Goal: Complete application form

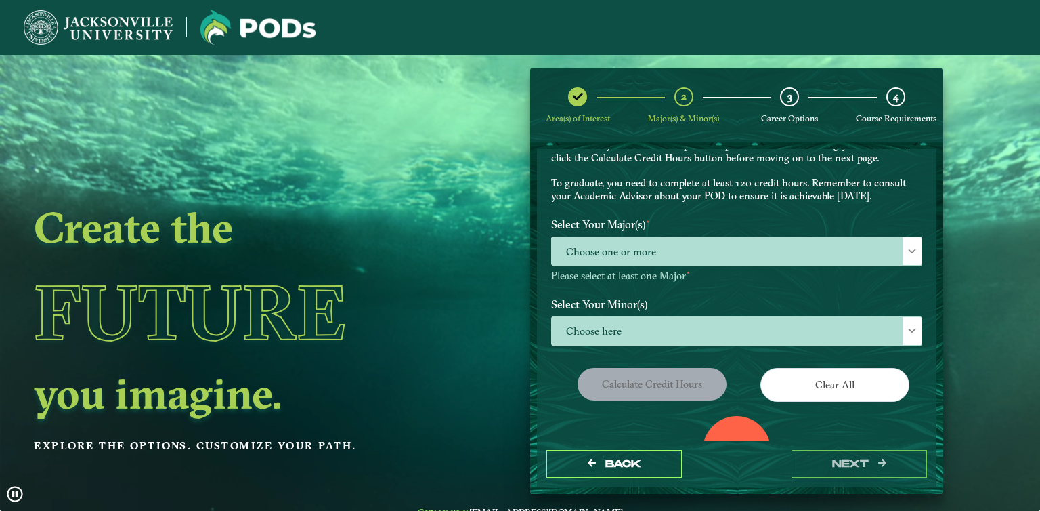
scroll to position [73, 0]
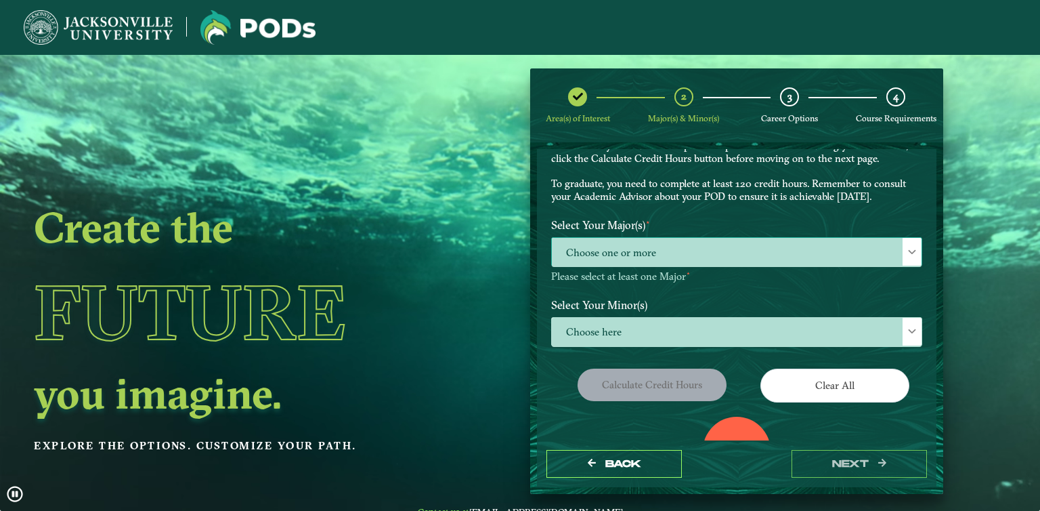
click at [672, 253] on span "Choose one or more" at bounding box center [737, 252] width 370 height 29
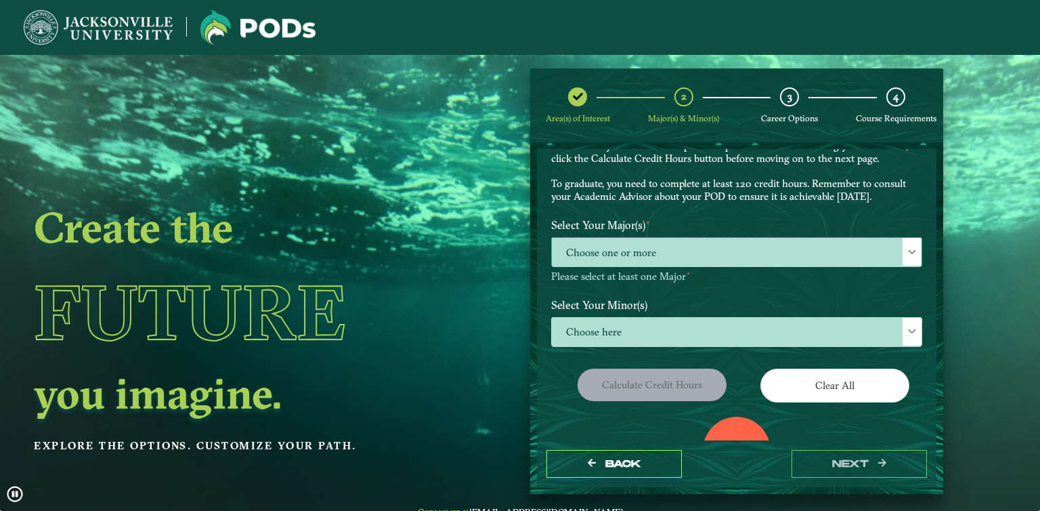
scroll to position [7, 59]
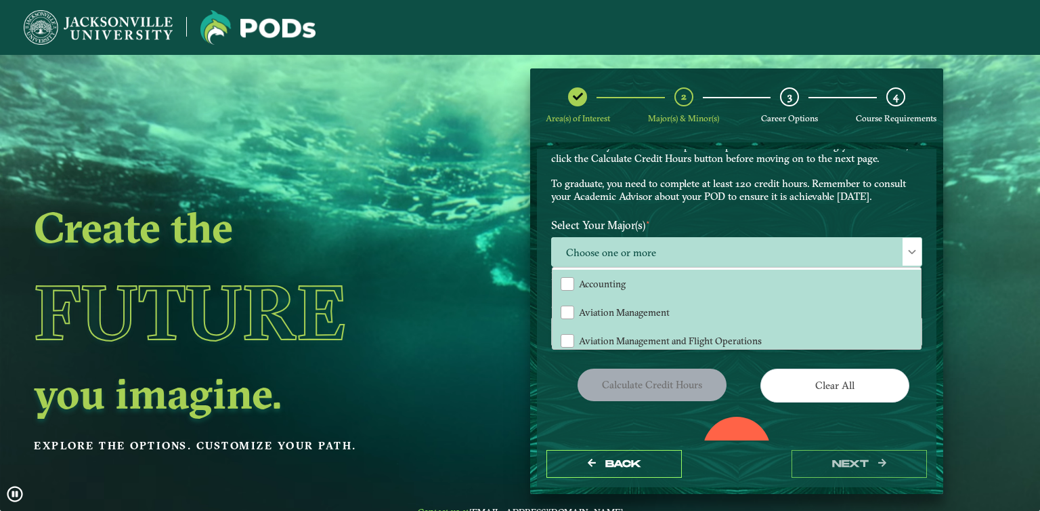
click at [670, 219] on label "Select Your Major(s) ⋆" at bounding box center [736, 225] width 391 height 25
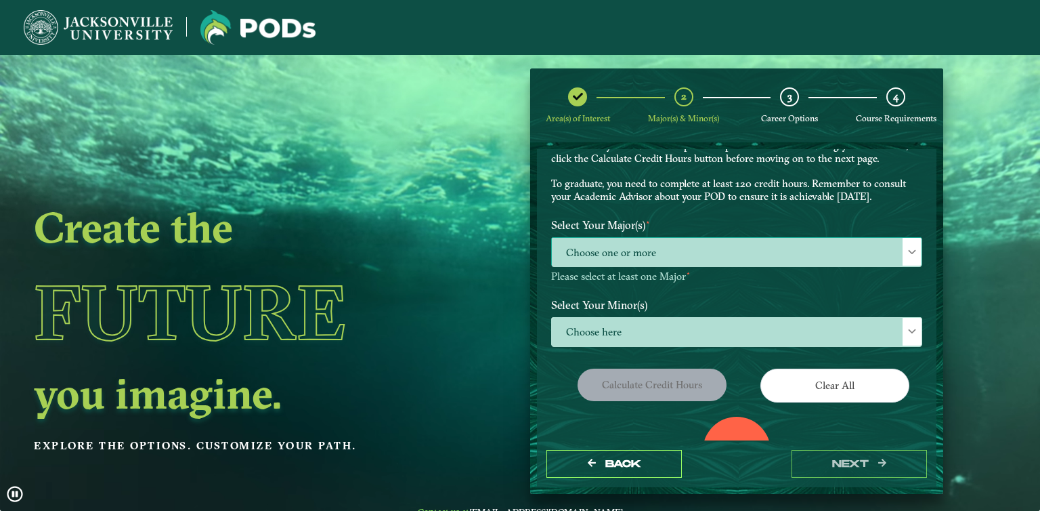
click at [648, 253] on span "Choose one or more" at bounding box center [737, 252] width 370 height 29
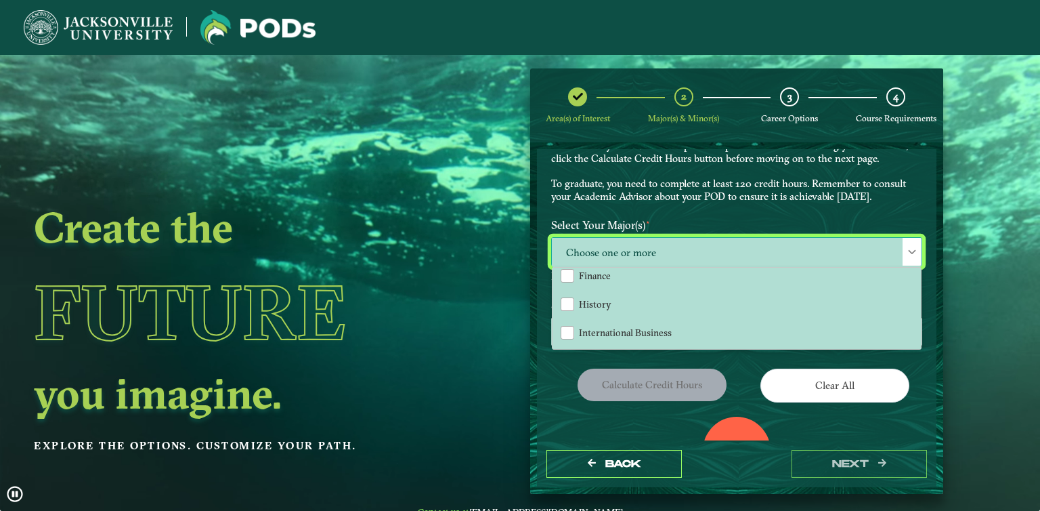
scroll to position [210, 0]
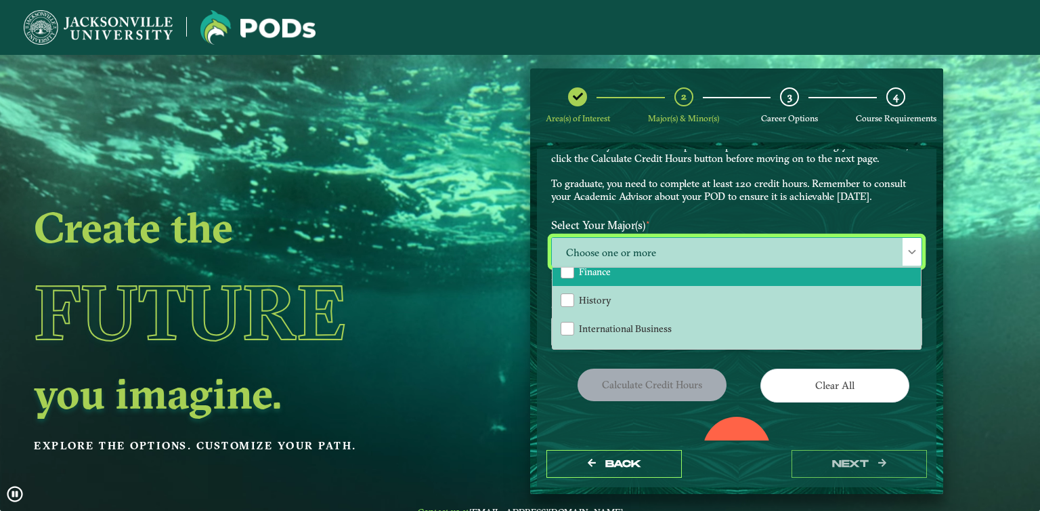
click at [620, 271] on li "Finance" at bounding box center [737, 271] width 368 height 28
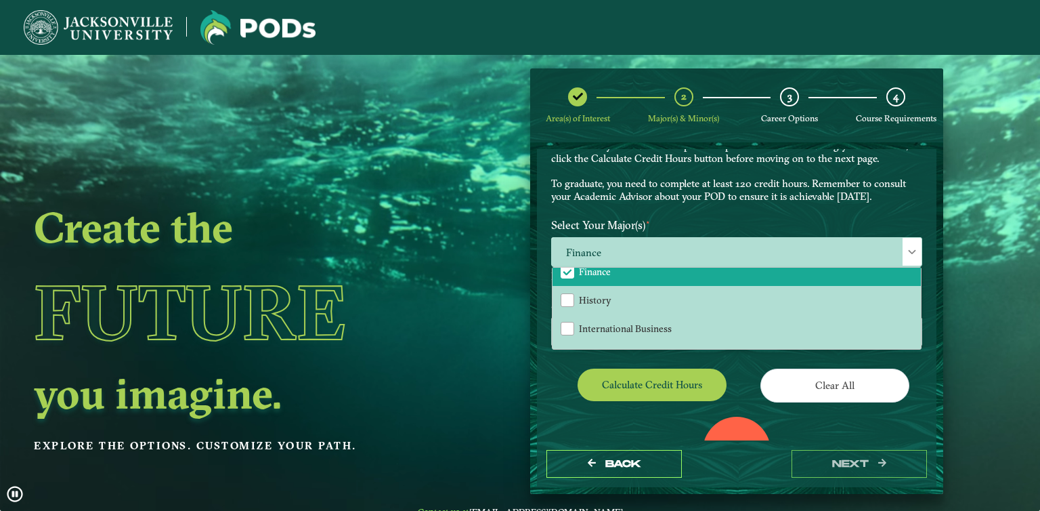
click at [672, 204] on div "EXPLORE OUR PROGRAMS Choose your major(s) and minor(s) in the dropdown windows …" at bounding box center [736, 151] width 391 height 123
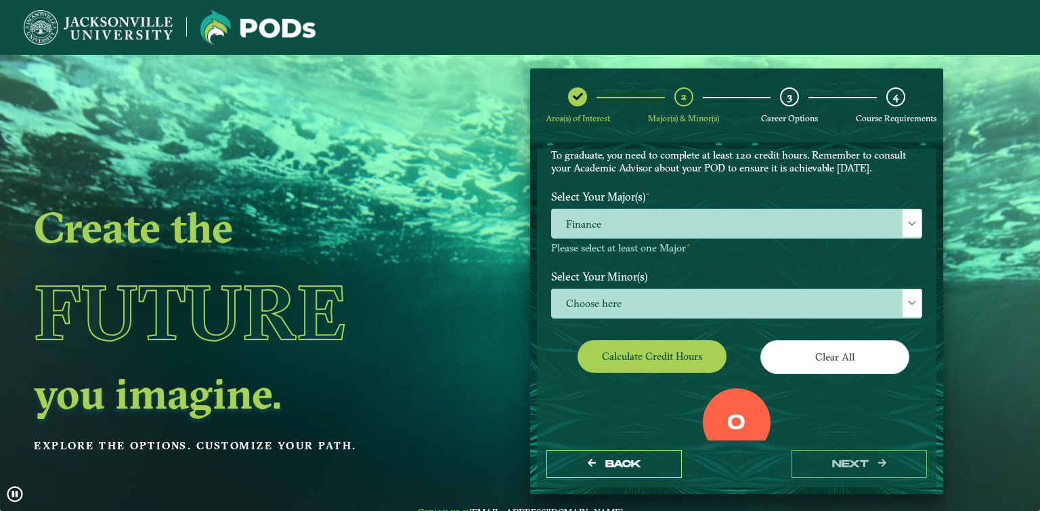
scroll to position [103, 0]
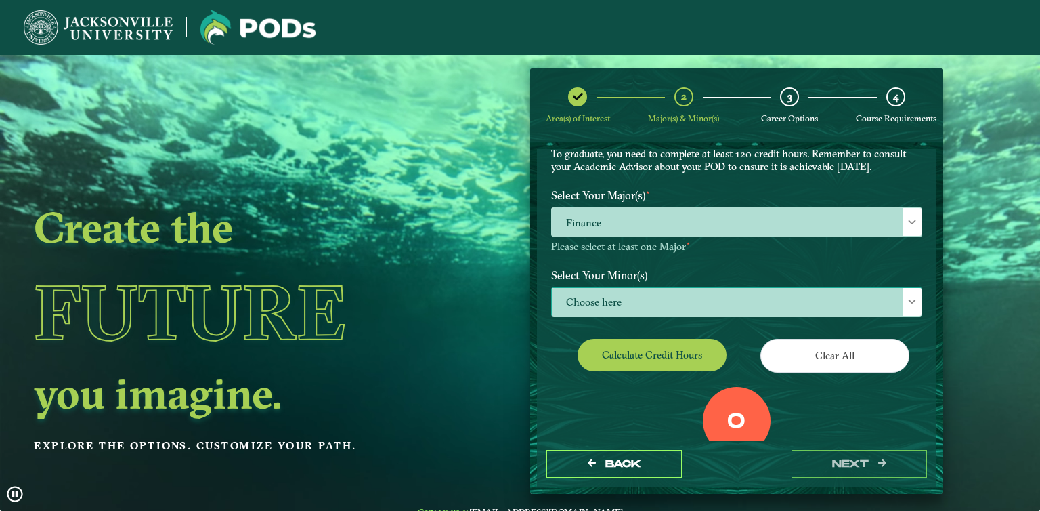
click at [620, 303] on span "Choose here" at bounding box center [737, 302] width 370 height 29
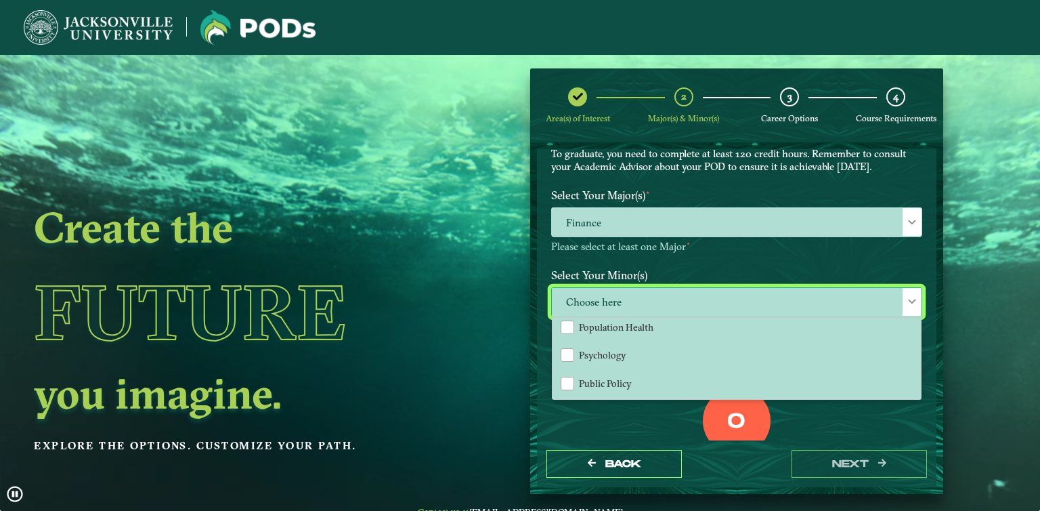
scroll to position [1186, 0]
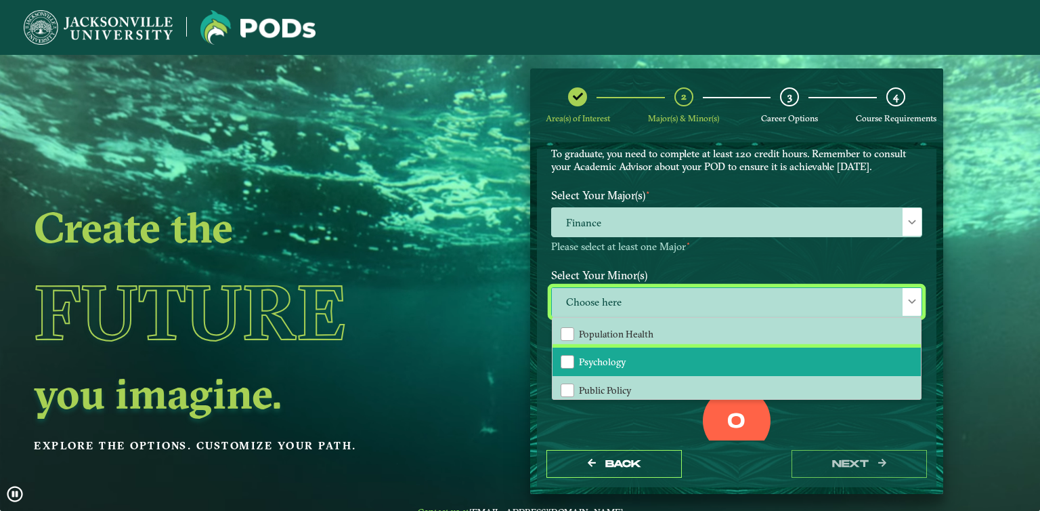
click at [615, 356] on span "Psychology" at bounding box center [602, 362] width 47 height 12
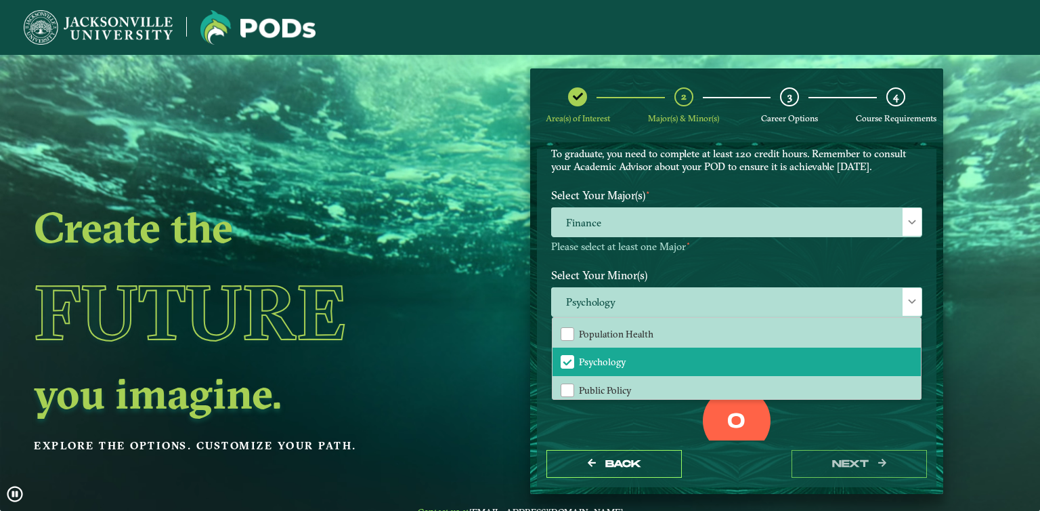
click at [658, 253] on div "Select Your Major(s) ⋆ Finance Please select at least one Major ⋆" at bounding box center [736, 223] width 391 height 80
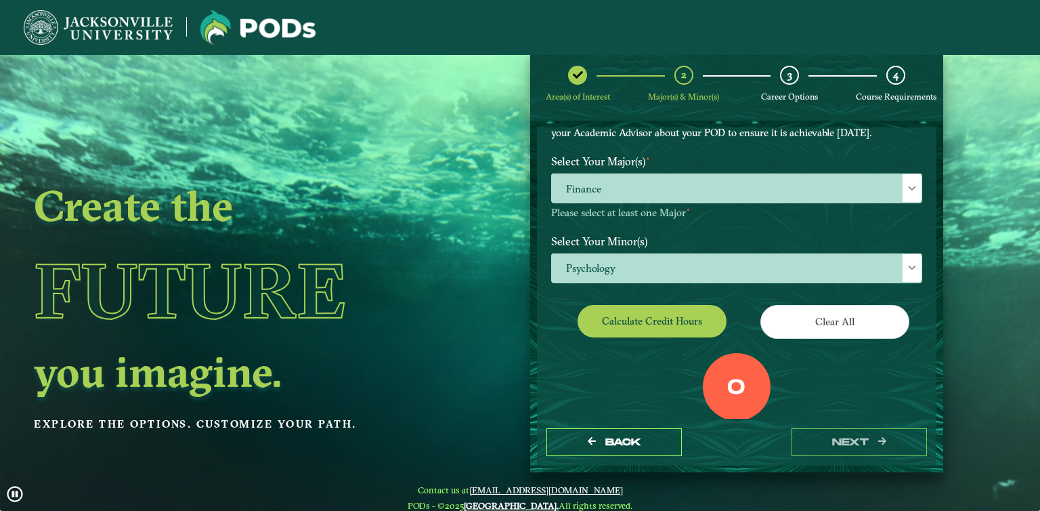
scroll to position [177, 0]
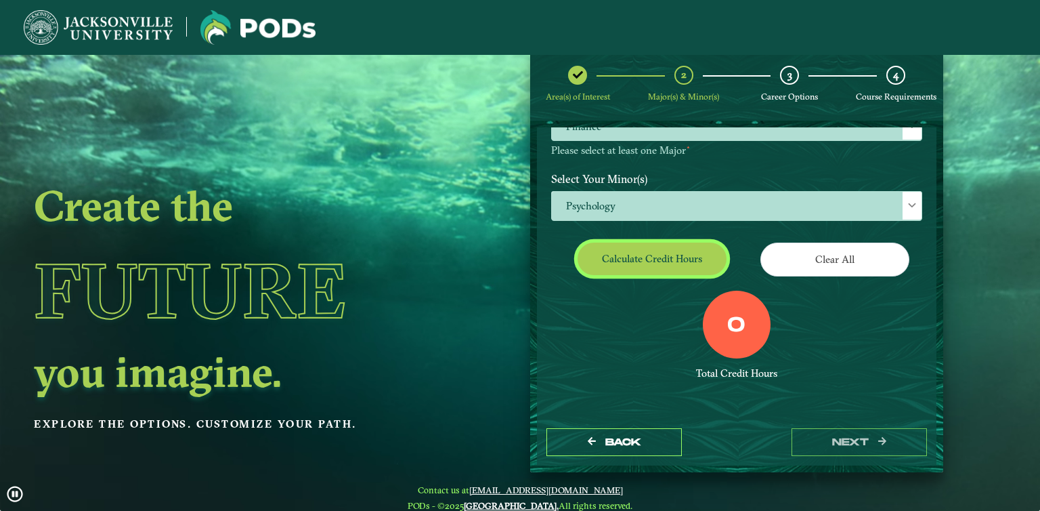
click at [673, 259] on button "Calculate credit hours" at bounding box center [652, 258] width 149 height 32
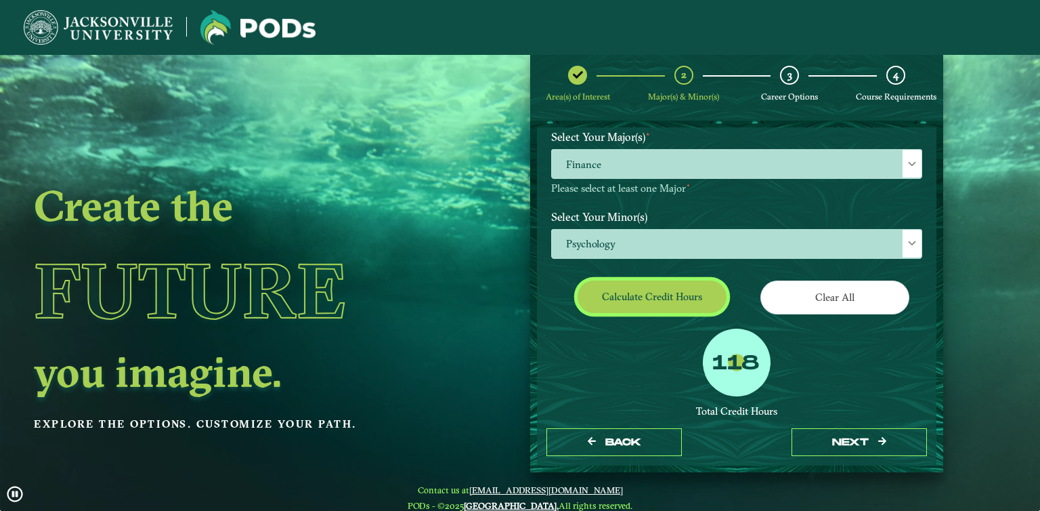
scroll to position [0, 0]
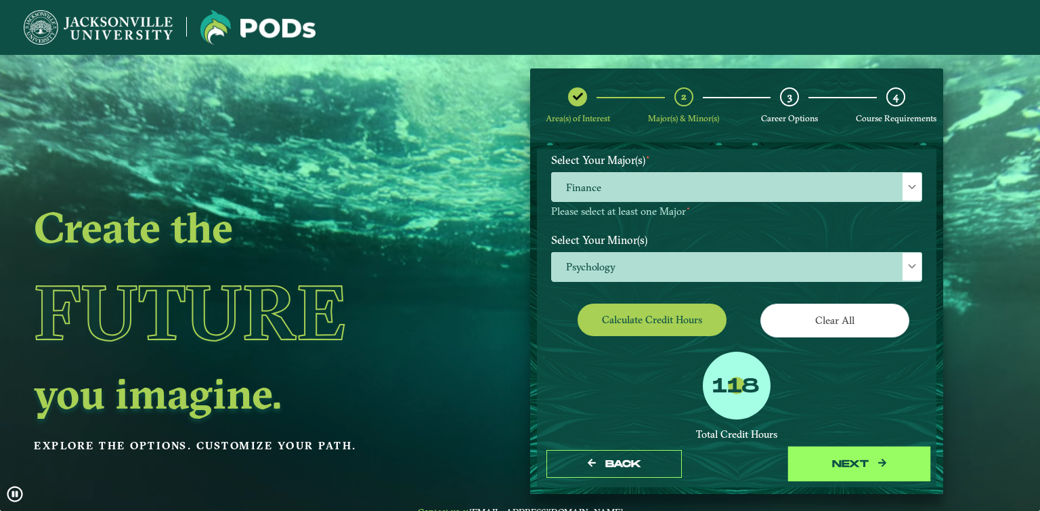
click at [810, 454] on button "next" at bounding box center [859, 464] width 135 height 28
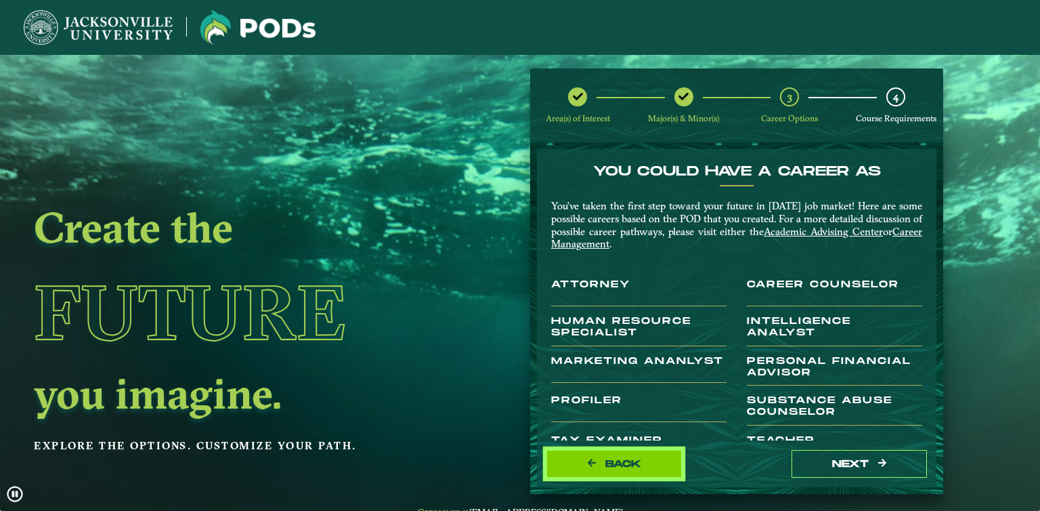
click at [650, 469] on button "Back" at bounding box center [613, 464] width 135 height 28
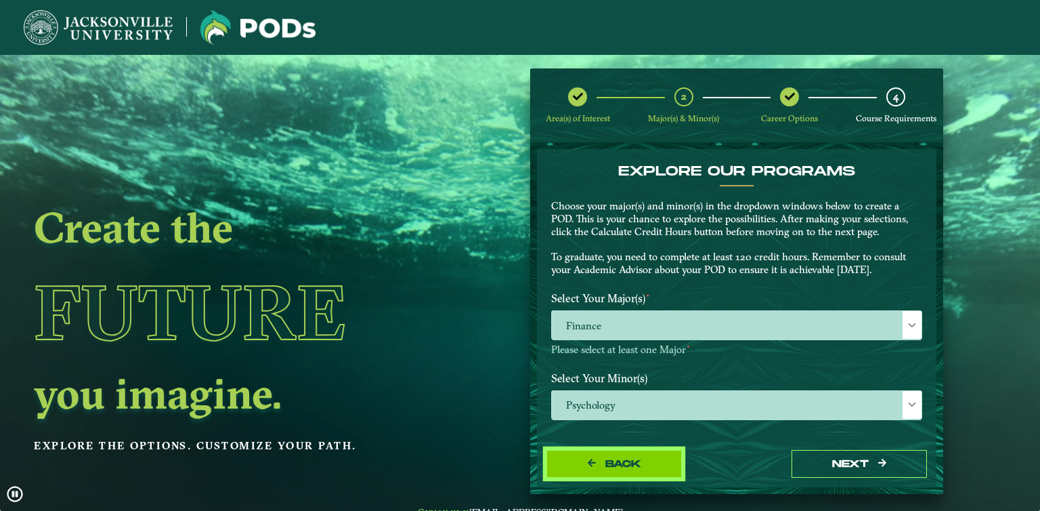
click at [650, 469] on button "Back" at bounding box center [613, 464] width 135 height 28
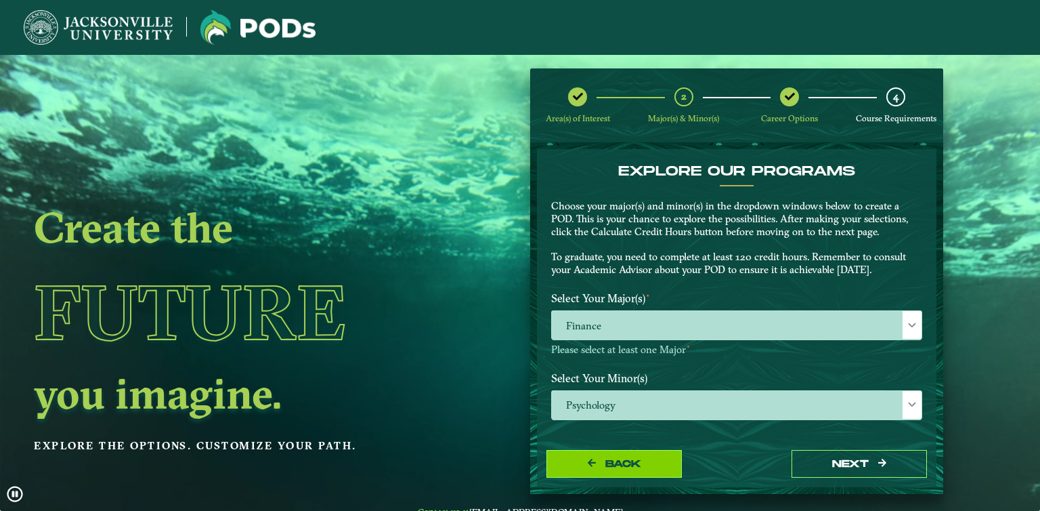
select select "[object Object]"
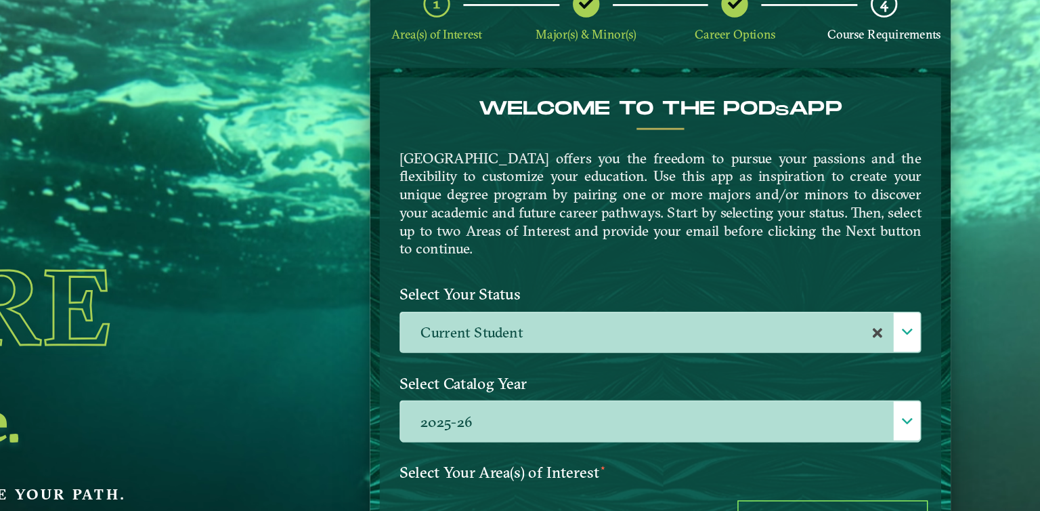
scroll to position [54, 0]
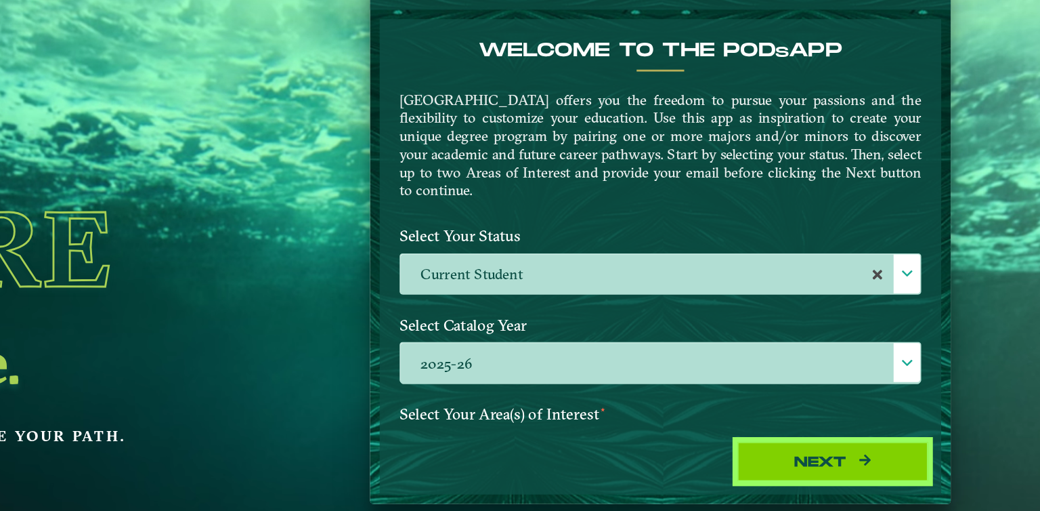
click at [821, 413] on button "Next" at bounding box center [859, 409] width 135 height 28
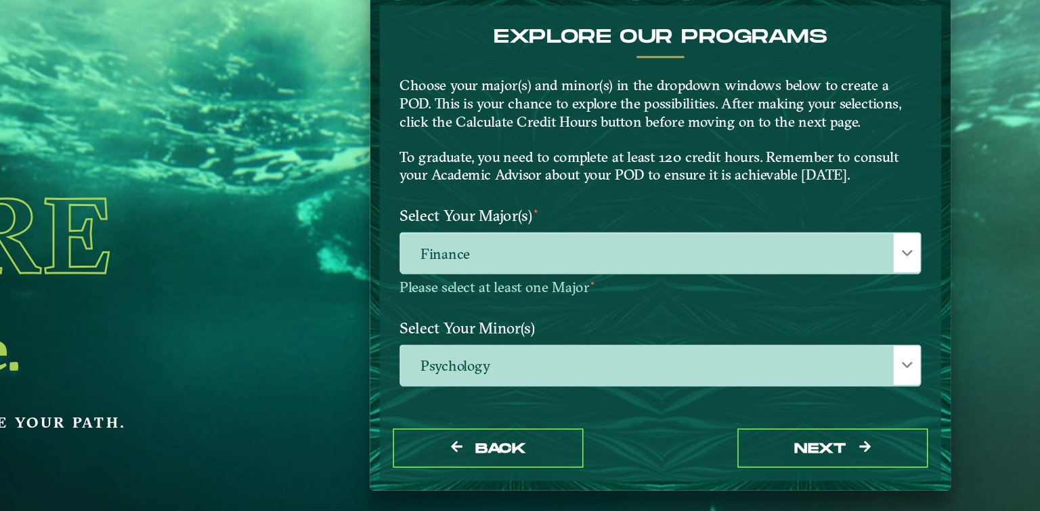
click at [668, 254] on label "Select Your Major(s) ⋆" at bounding box center [736, 244] width 391 height 25
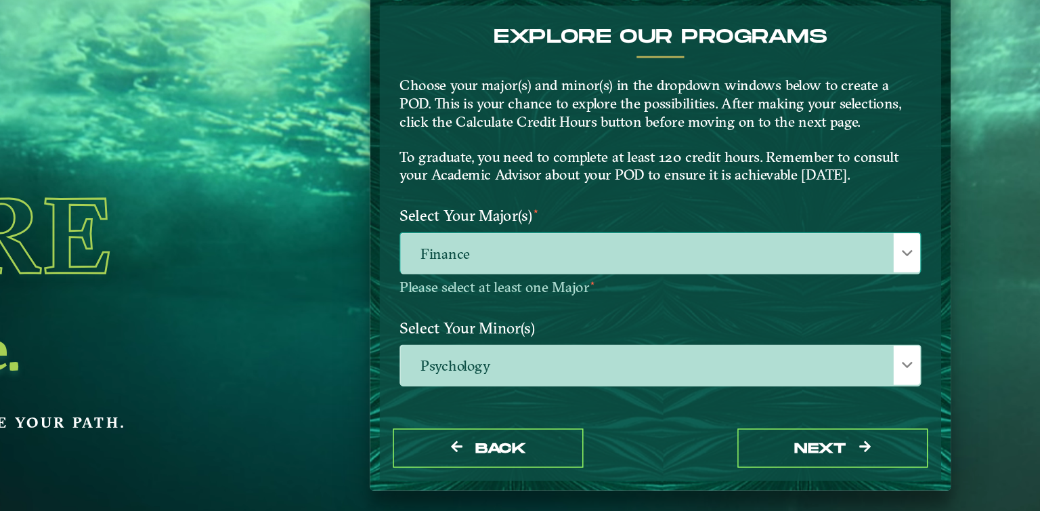
click at [664, 263] on span "Finance" at bounding box center [737, 271] width 370 height 29
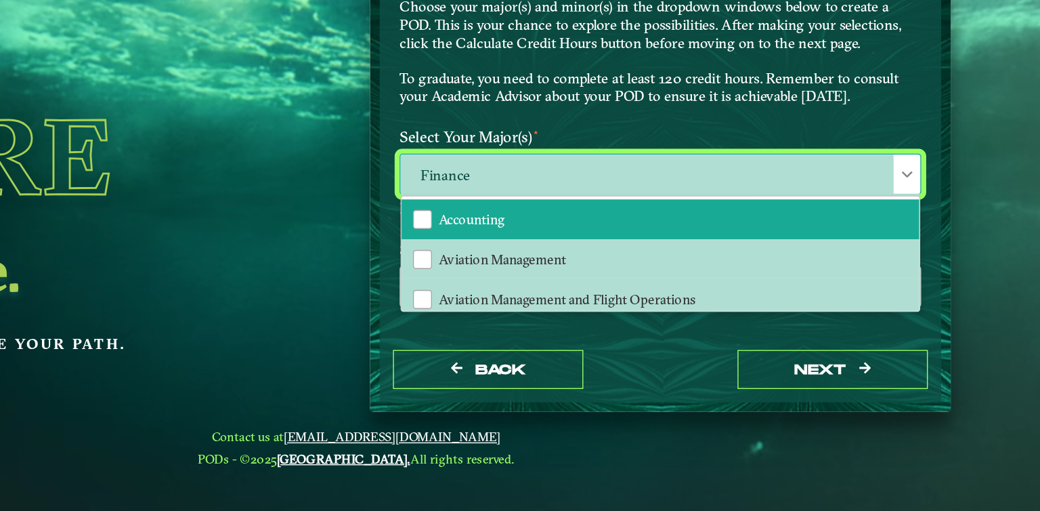
scroll to position [0, 0]
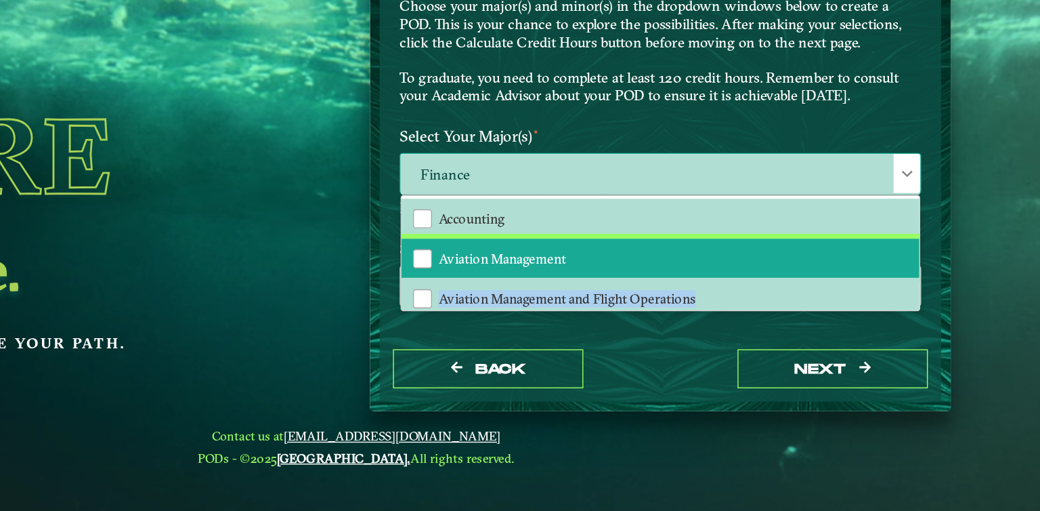
drag, startPoint x: 911, startPoint y: 334, endPoint x: 913, endPoint y: 351, distance: 17.1
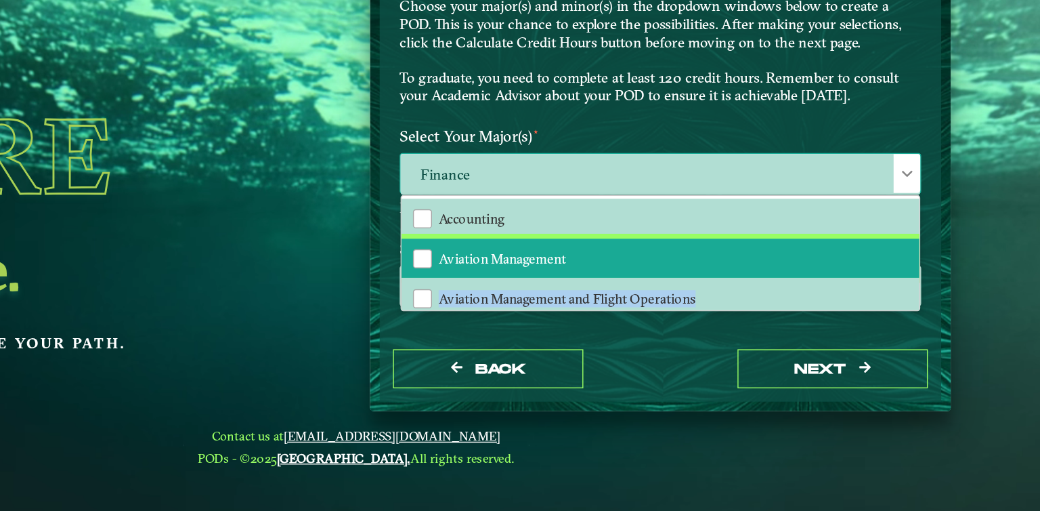
click at [913, 351] on div "Accounting Aviation Management Aviation Management and Flight Operations Busine…" at bounding box center [737, 326] width 368 height 81
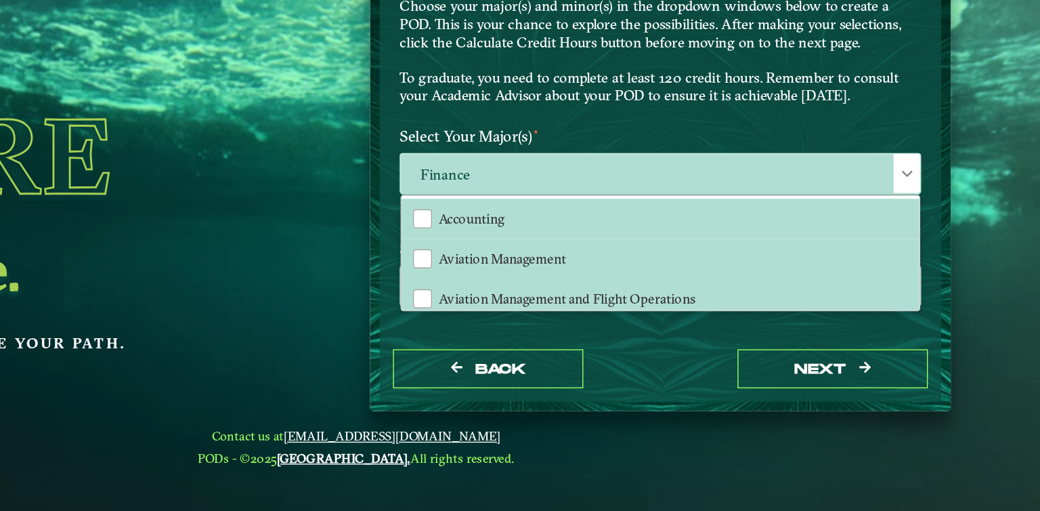
click at [737, 239] on label "Select Your Major(s) ⋆" at bounding box center [736, 244] width 391 height 25
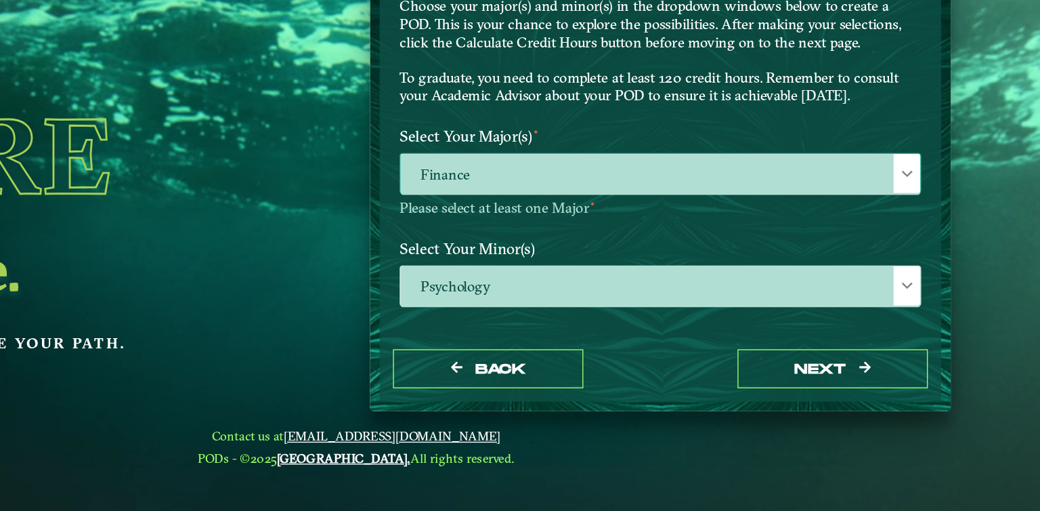
click at [706, 272] on span "Finance" at bounding box center [737, 271] width 370 height 29
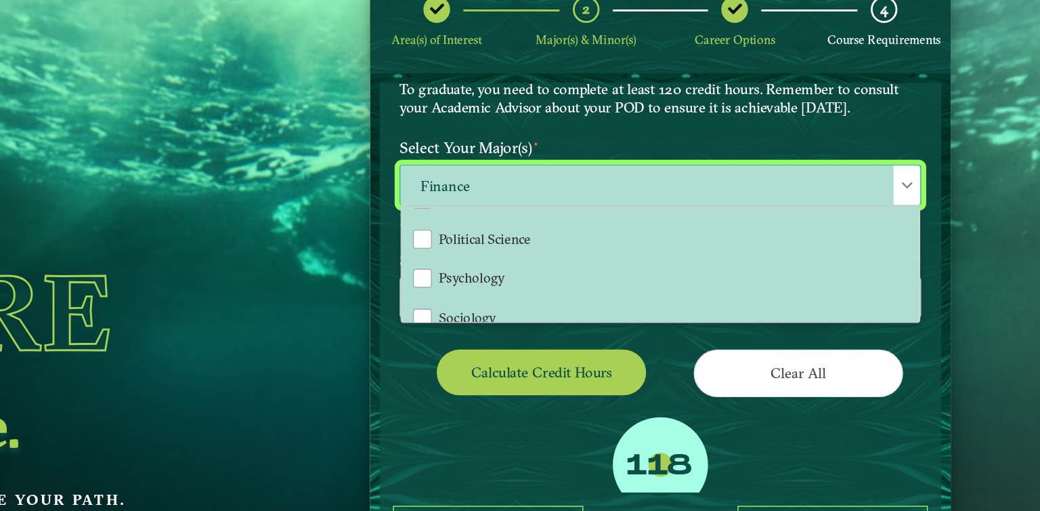
scroll to position [324, 0]
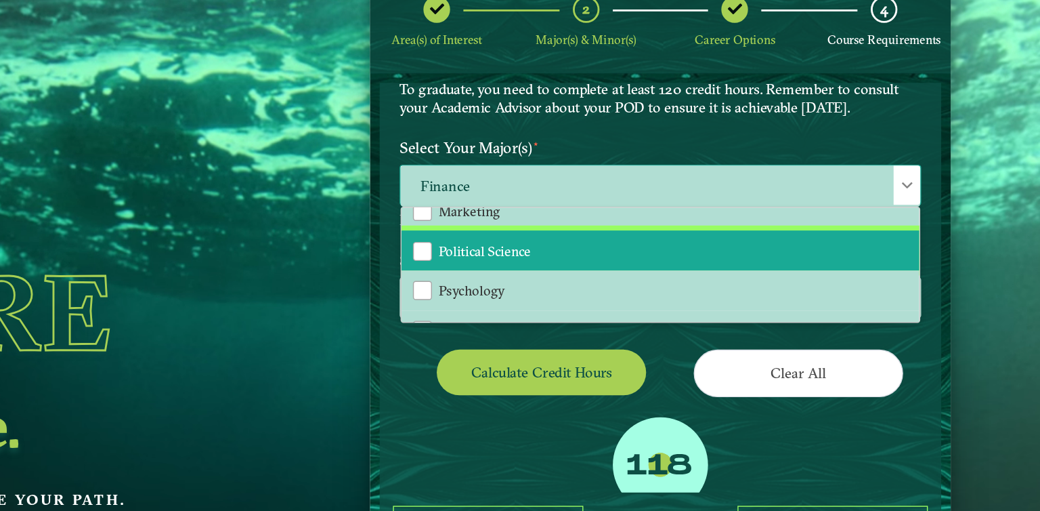
click at [709, 263] on li "Political Science" at bounding box center [737, 268] width 368 height 28
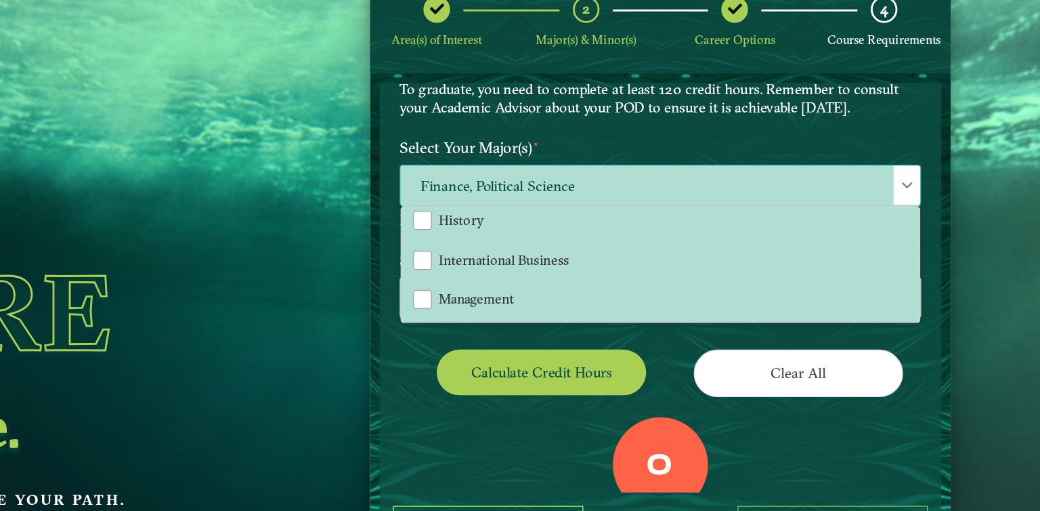
scroll to position [207, 0]
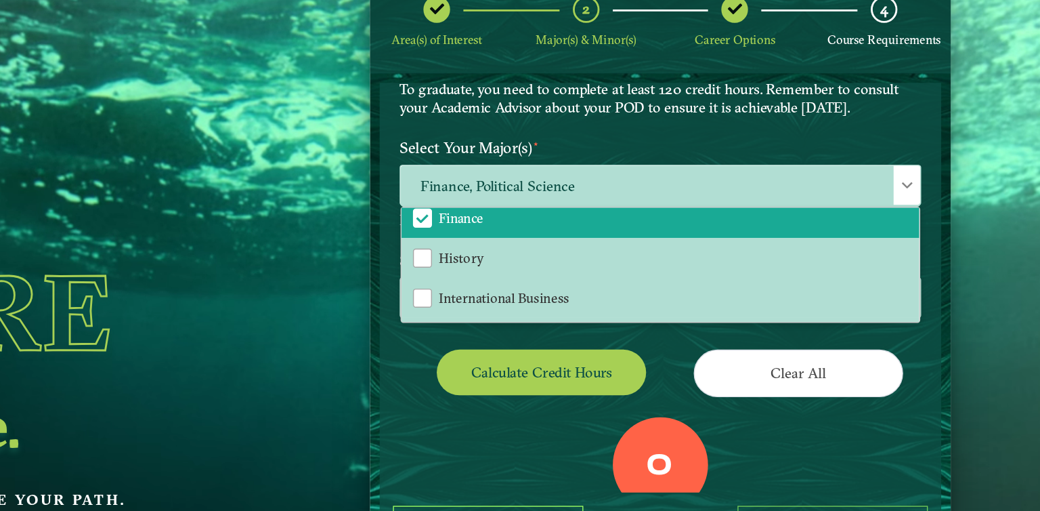
click at [828, 175] on div "EXPLORE OUR PROGRAMS Choose your major(s) and minor(s) in the dropdown windows …" at bounding box center [736, 121] width 391 height 123
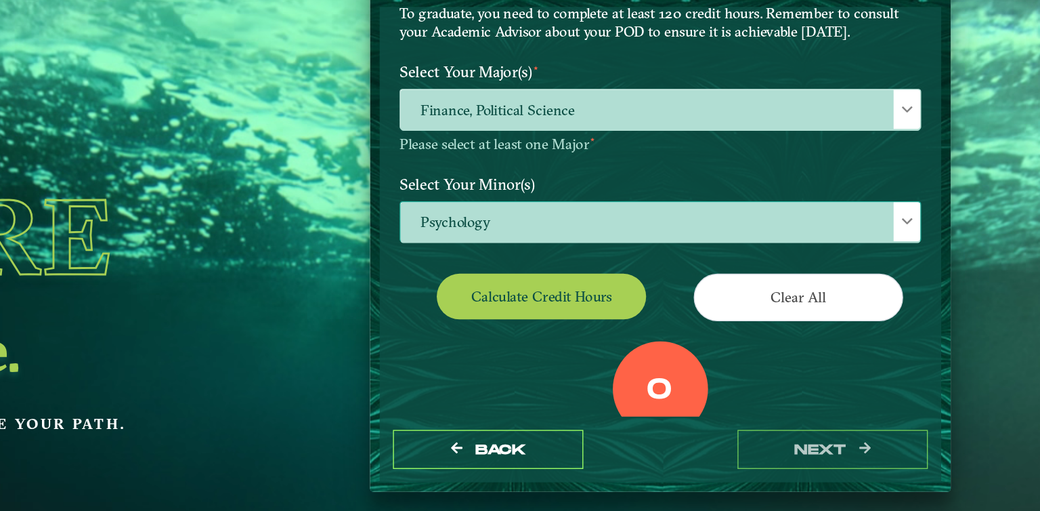
scroll to position [53, 0]
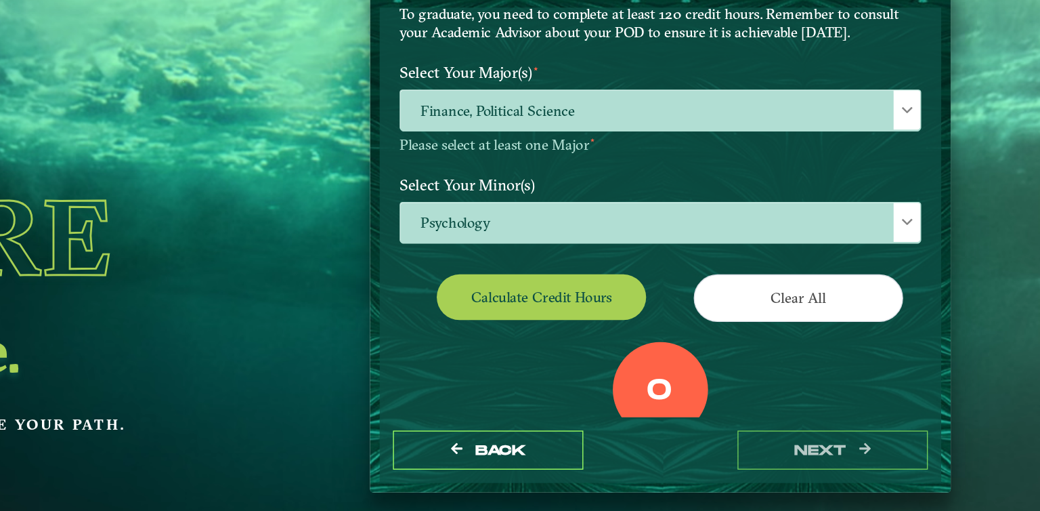
click at [685, 316] on div "Calculate credit hours" at bounding box center [639, 304] width 196 height 38
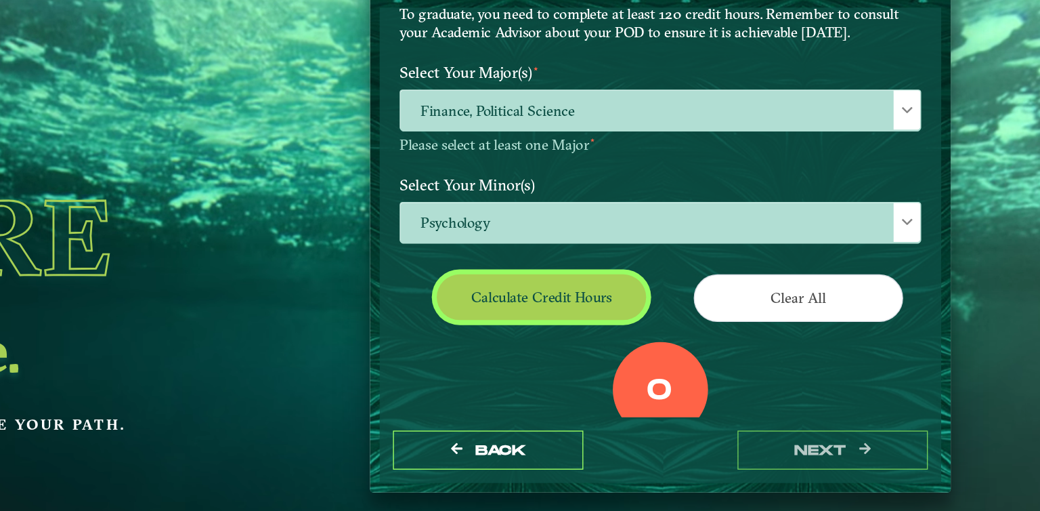
click at [685, 312] on button "Calculate credit hours" at bounding box center [652, 301] width 149 height 32
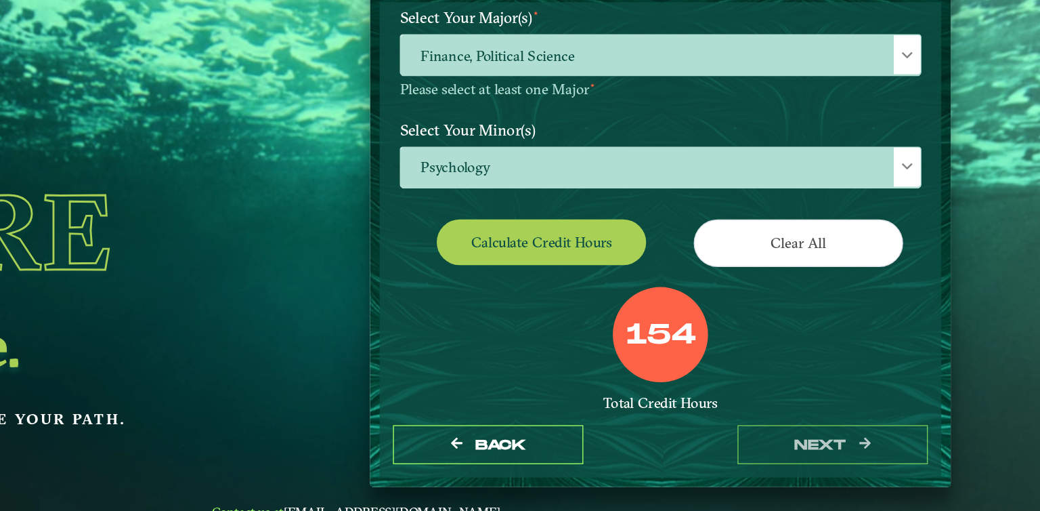
scroll to position [0, 0]
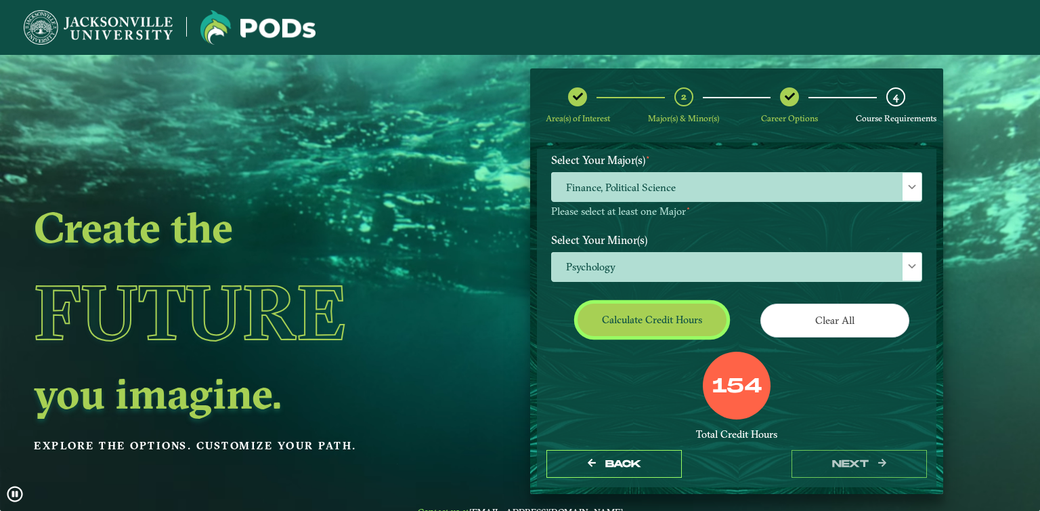
click at [647, 324] on button "Calculate credit hours" at bounding box center [652, 319] width 149 height 32
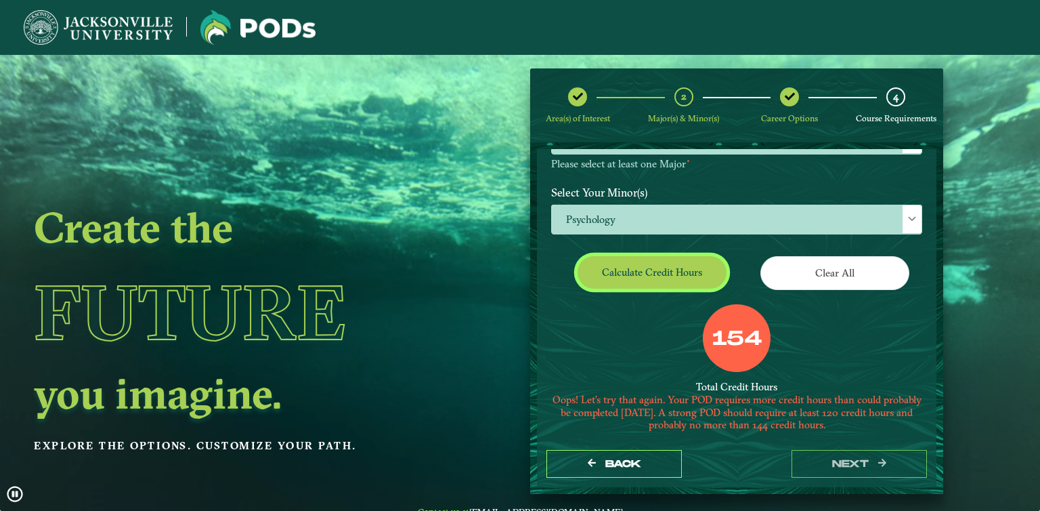
scroll to position [185, 0]
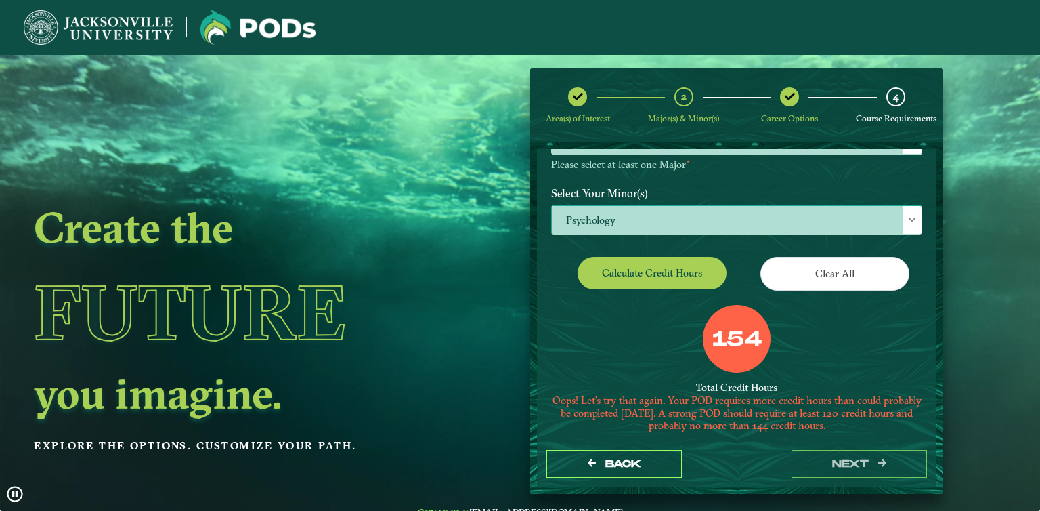
click at [649, 216] on span "Psychology" at bounding box center [737, 220] width 370 height 29
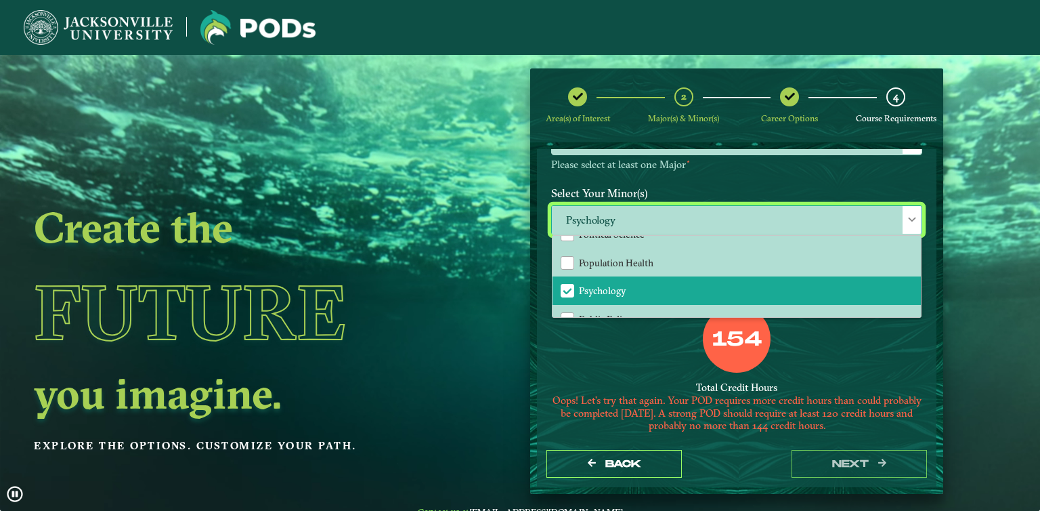
scroll to position [1180, 0]
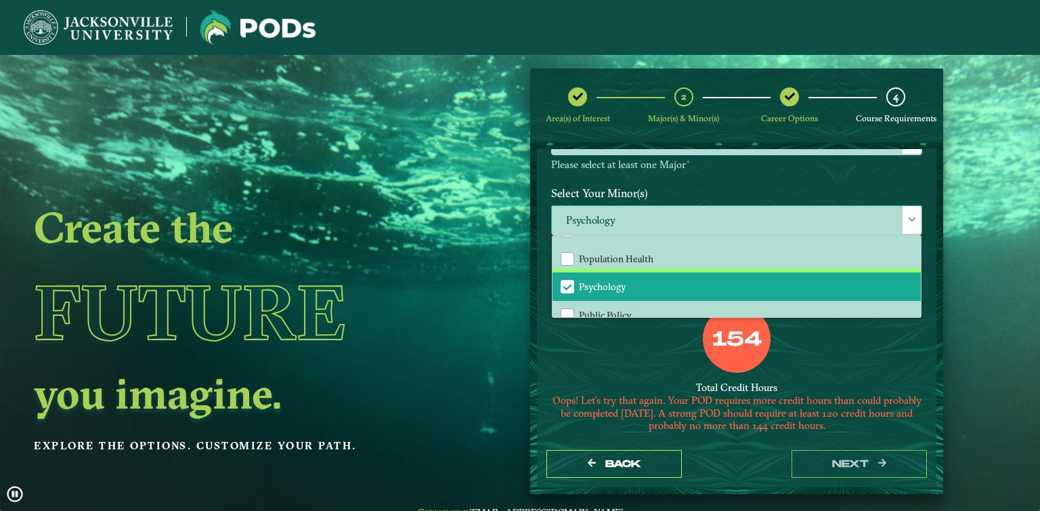
click at [567, 280] on span "Psychology" at bounding box center [567, 286] width 12 height 12
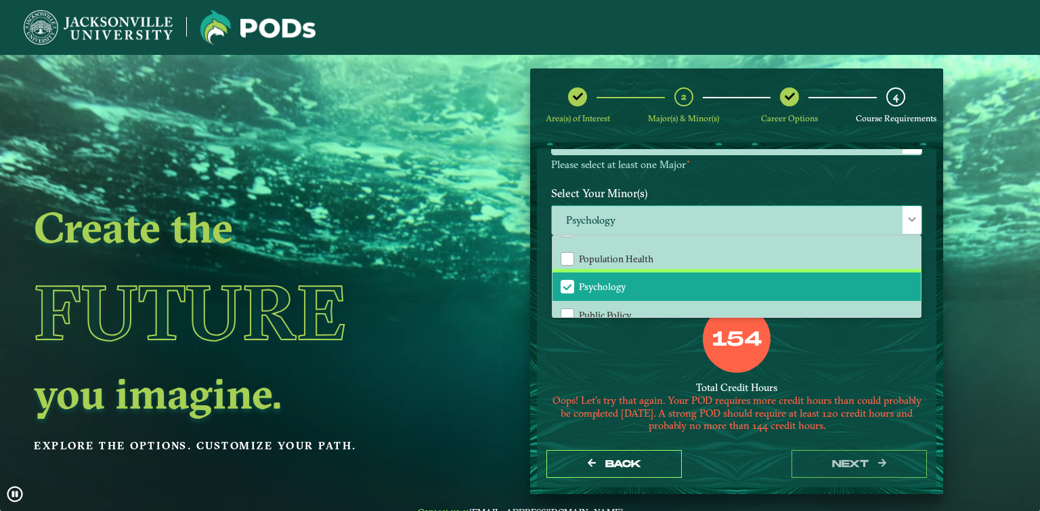
scroll to position [177, 0]
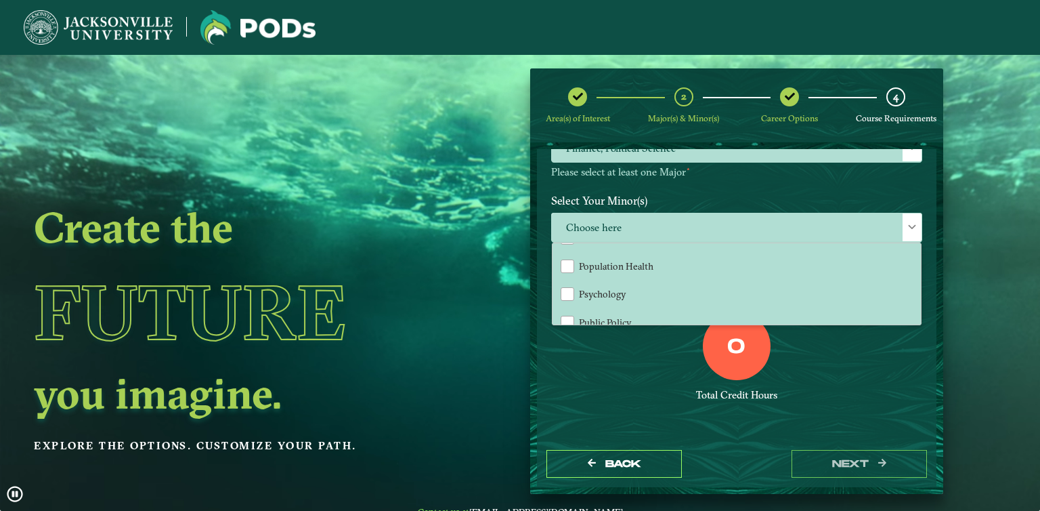
click at [649, 362] on div "0 Total Credit Hours" at bounding box center [736, 369] width 391 height 115
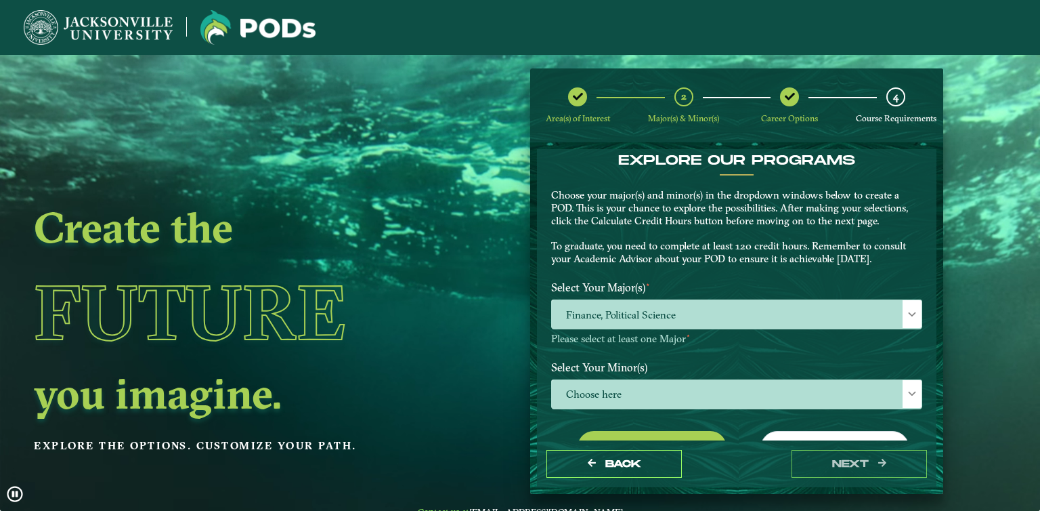
scroll to position [0, 0]
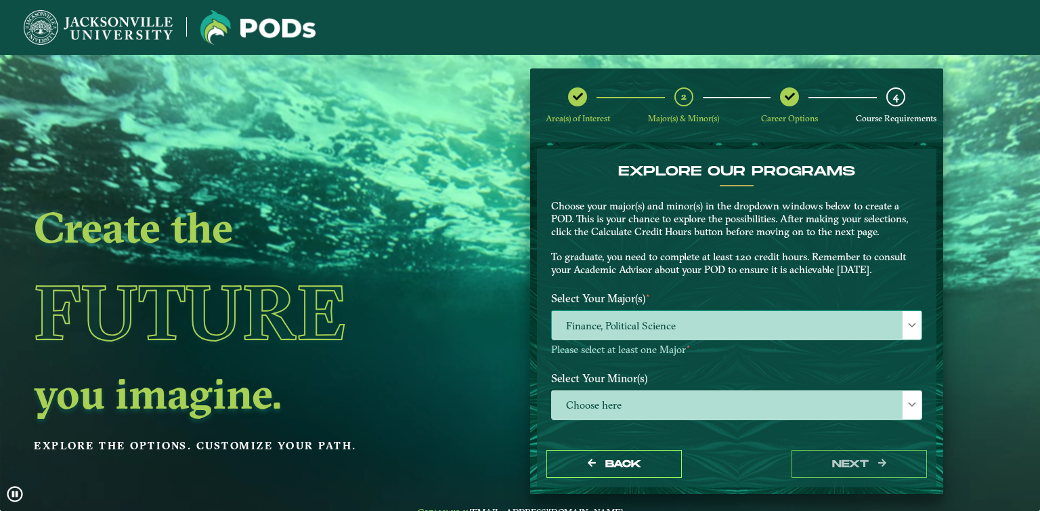
click at [645, 329] on span "Finance, Political Science" at bounding box center [737, 325] width 370 height 29
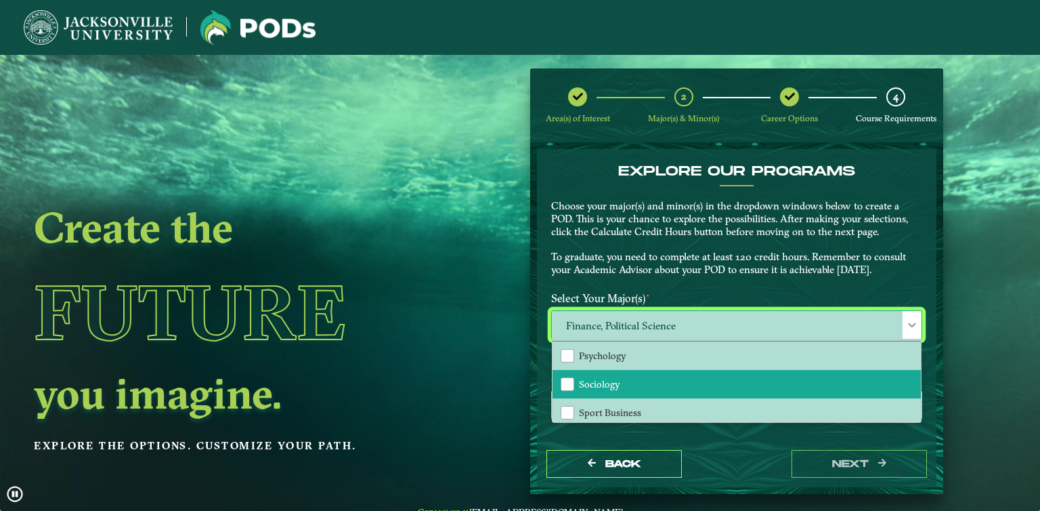
scroll to position [368, 0]
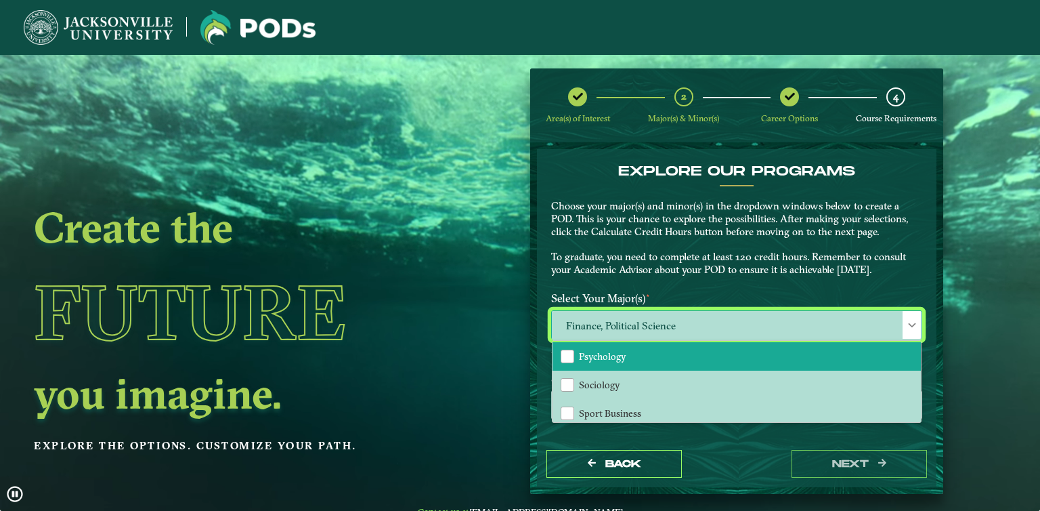
click at [615, 350] on span "Psychology" at bounding box center [602, 356] width 47 height 12
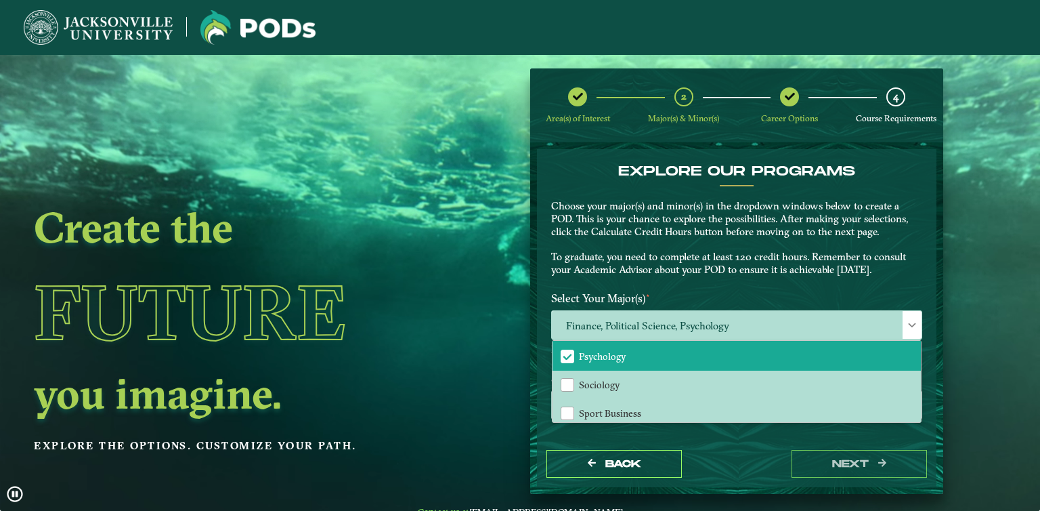
click at [704, 271] on p "Choose your major(s) and minor(s) in the dropdown windows below to create a POD…" at bounding box center [736, 238] width 371 height 77
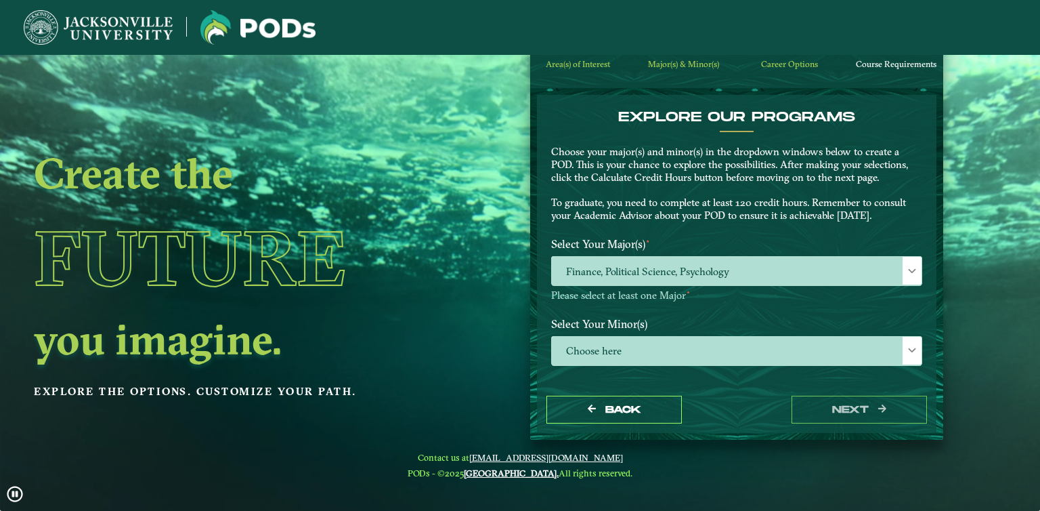
scroll to position [177, 0]
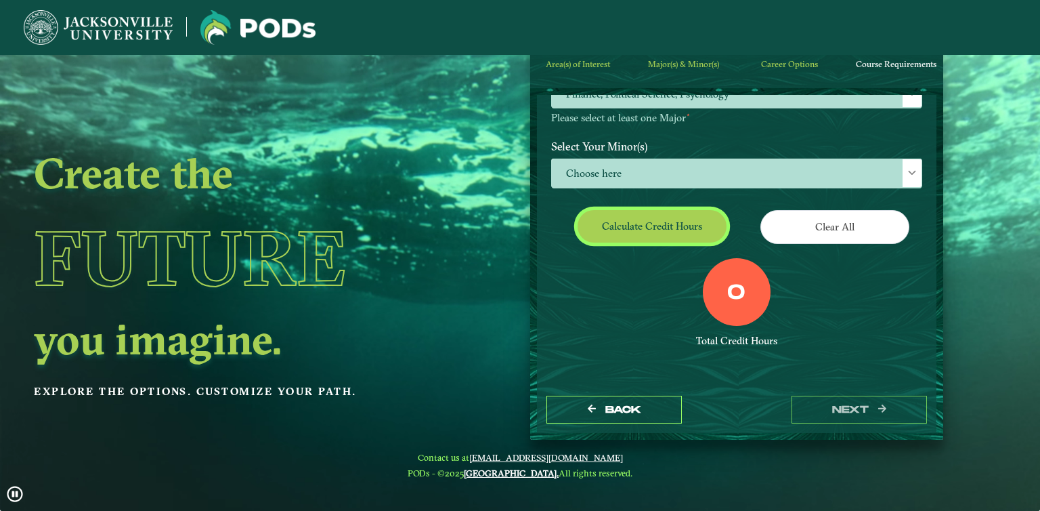
click at [666, 231] on button "Calculate credit hours" at bounding box center [652, 226] width 149 height 32
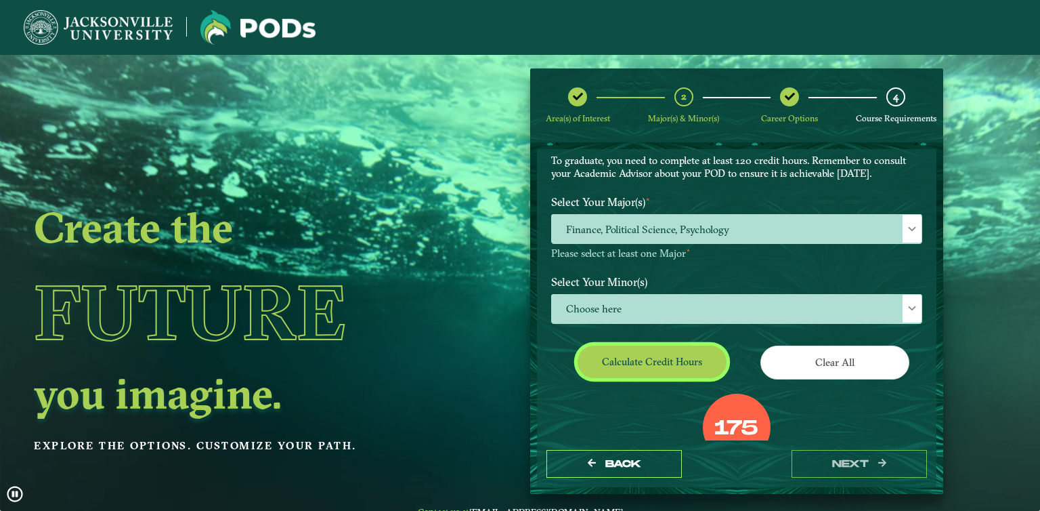
scroll to position [95, 0]
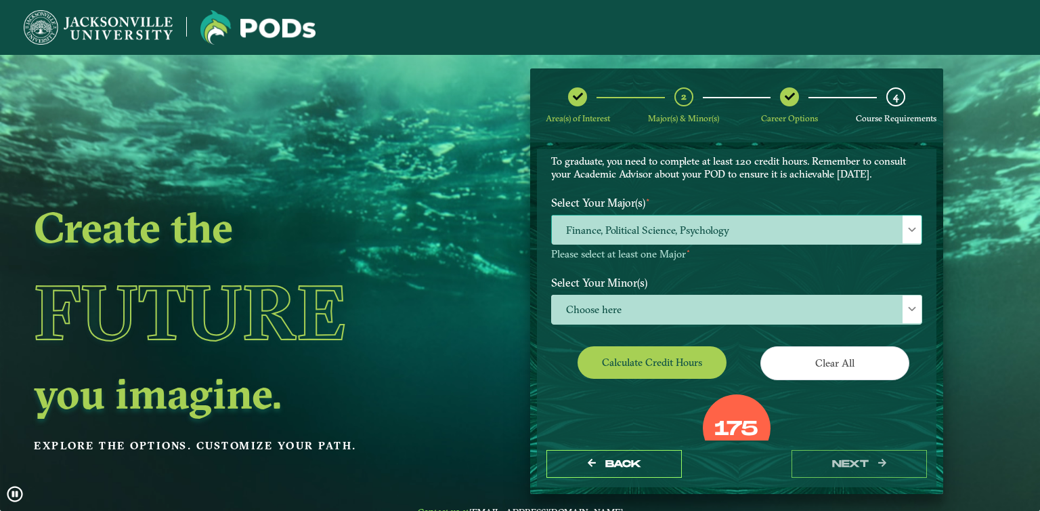
click at [685, 218] on span "Finance, Political Science, Psychology" at bounding box center [737, 229] width 370 height 29
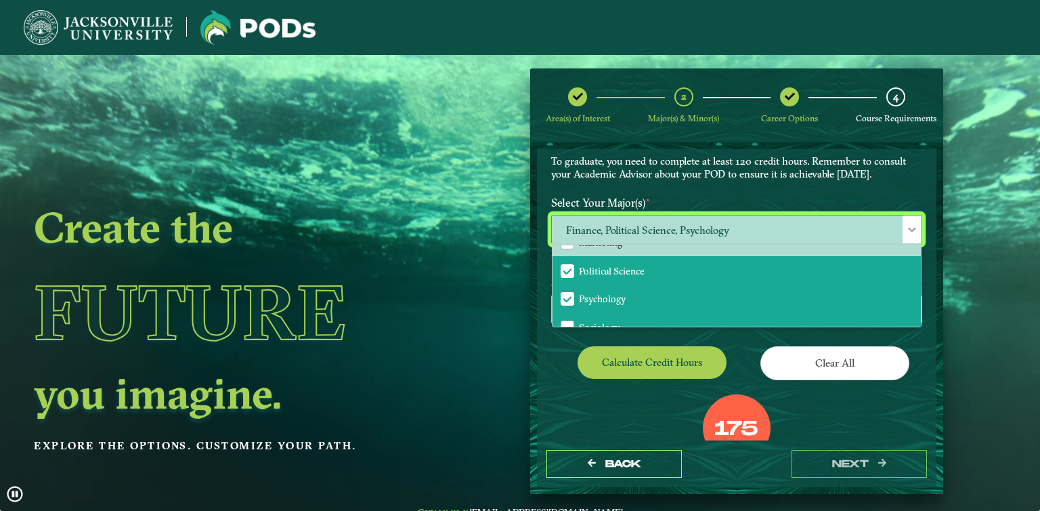
scroll to position [329, 0]
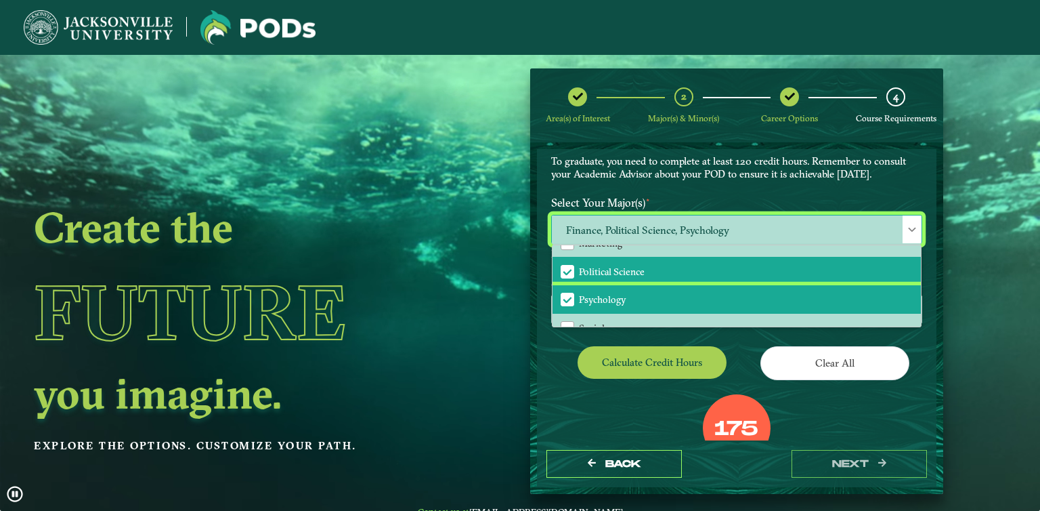
click at [565, 293] on span "Psychology" at bounding box center [567, 299] width 12 height 12
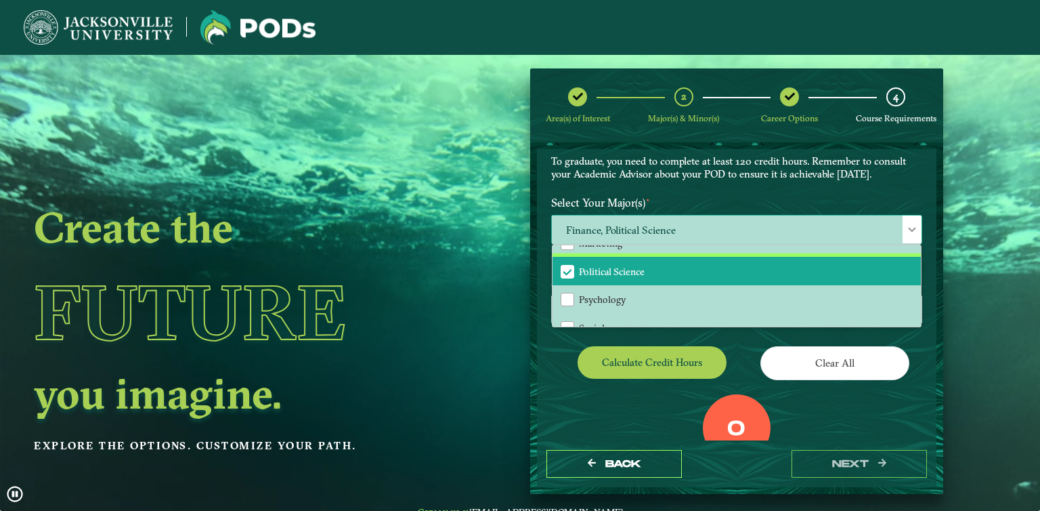
click at [569, 265] on span "Political Science" at bounding box center [567, 271] width 12 height 12
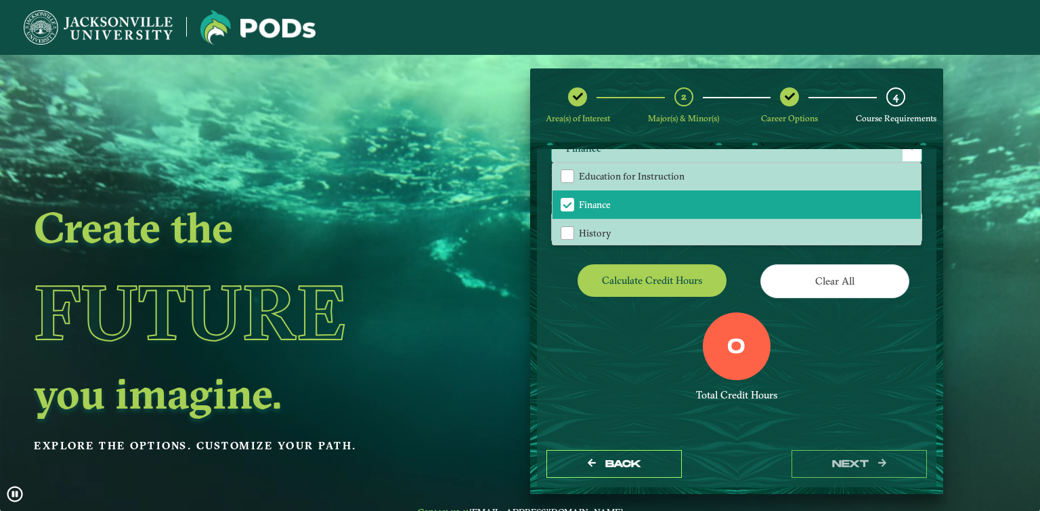
scroll to position [163, 0]
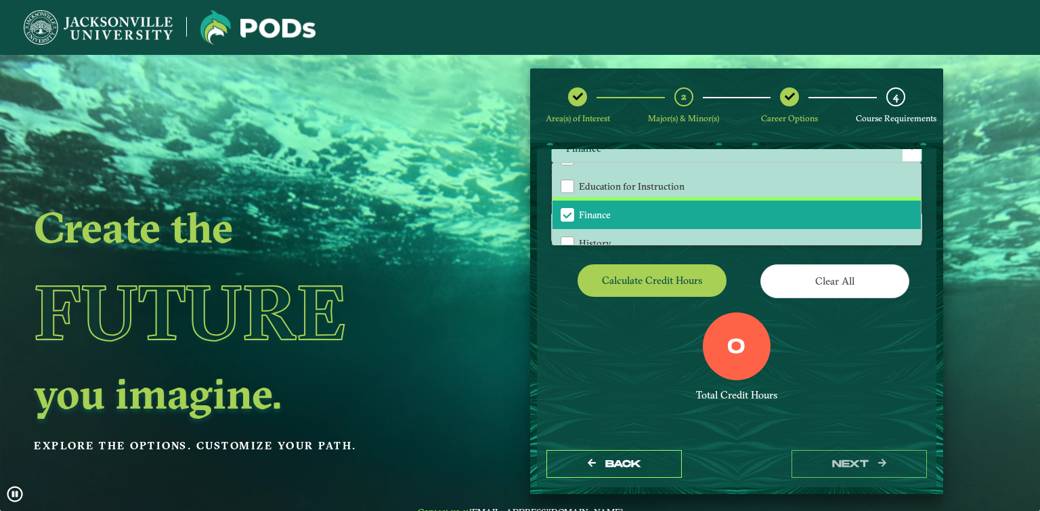
click at [586, 204] on li "Finance" at bounding box center [737, 214] width 368 height 28
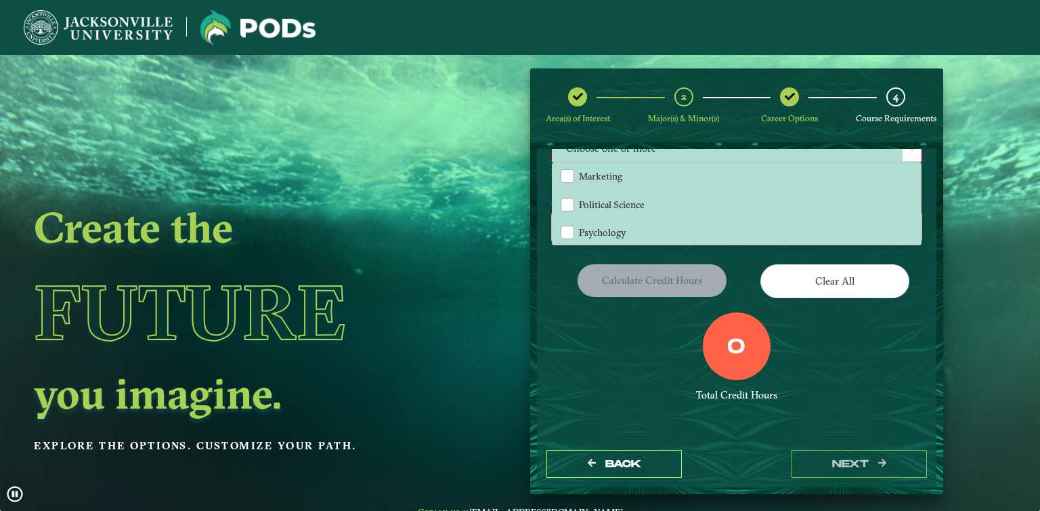
scroll to position [338, 0]
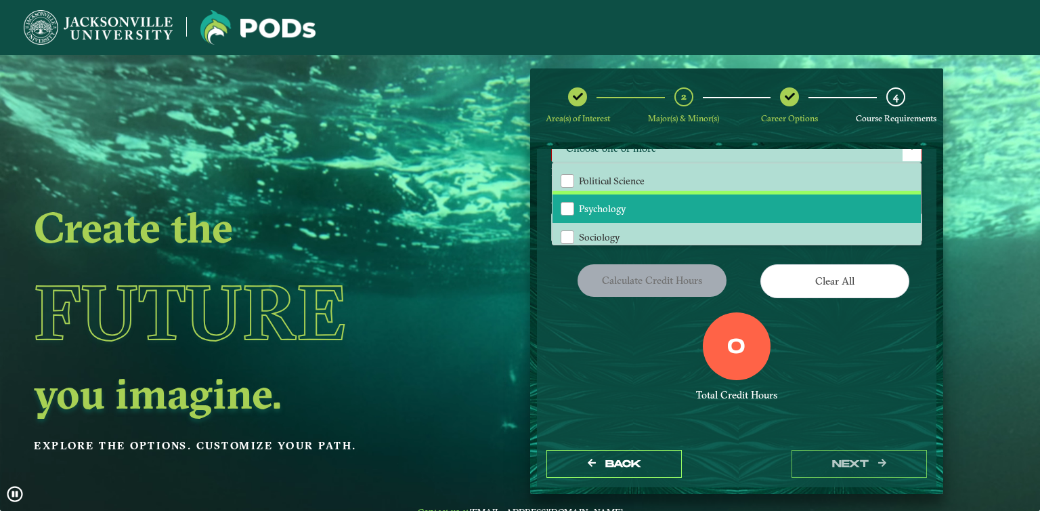
click at [626, 212] on li "Psychology" at bounding box center [737, 208] width 368 height 28
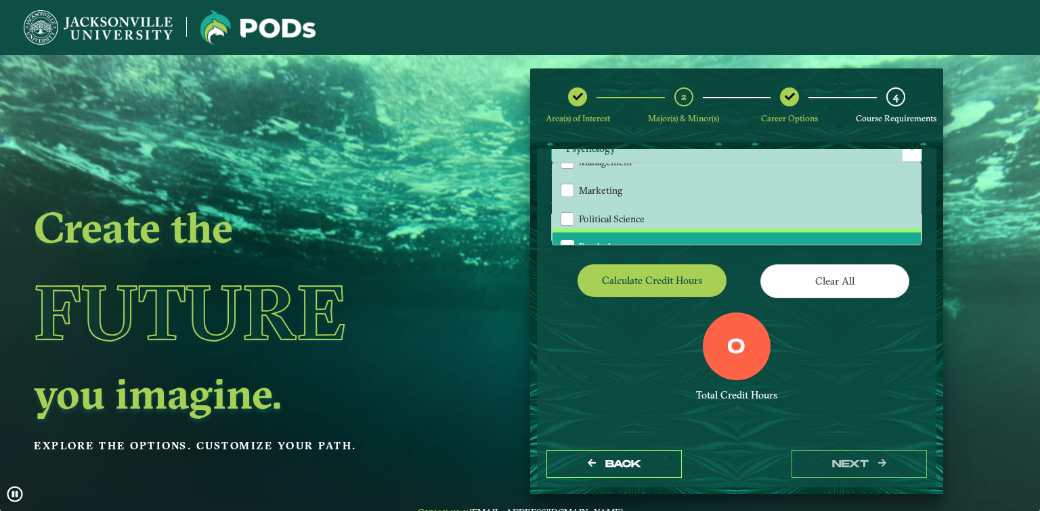
scroll to position [294, 0]
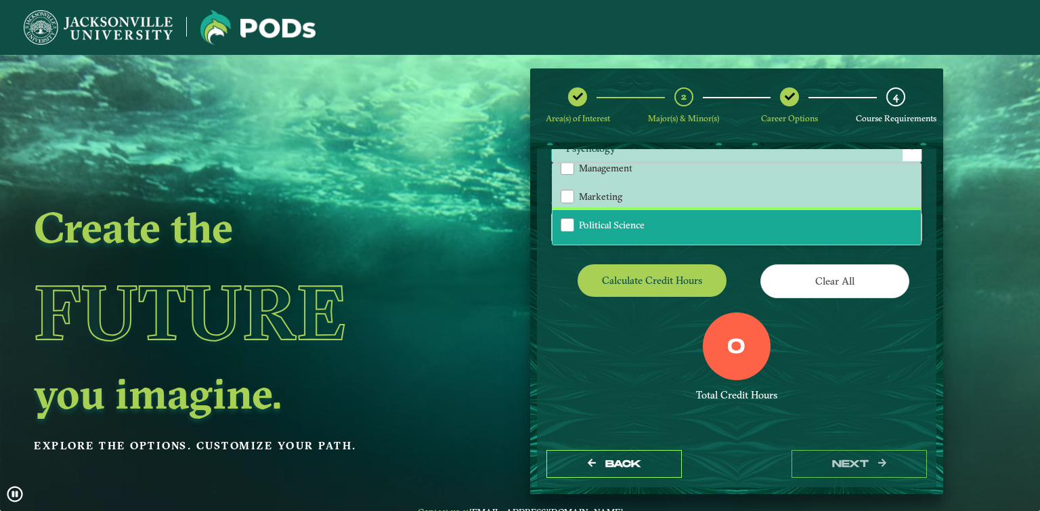
click at [649, 216] on li "Political Science" at bounding box center [737, 224] width 368 height 28
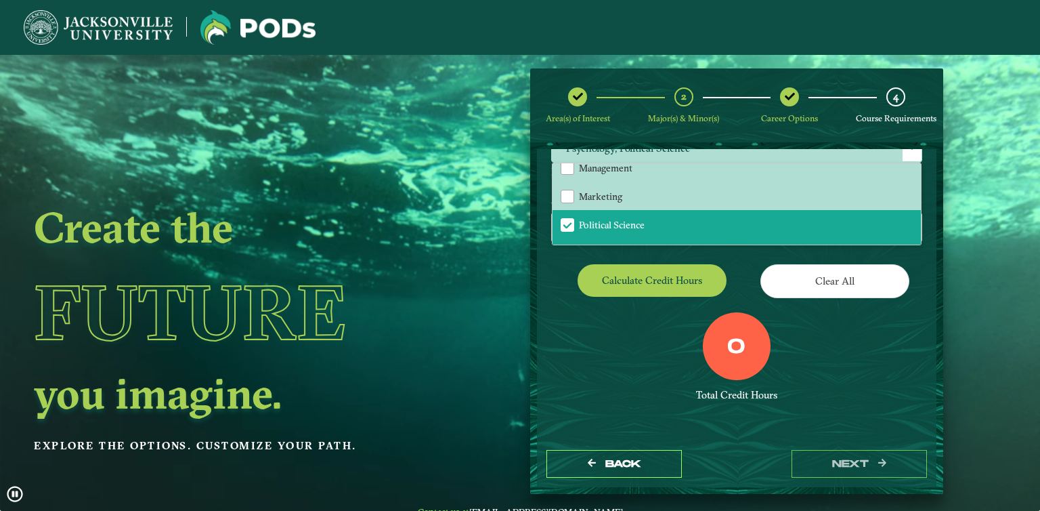
click at [637, 328] on div "0 Total Credit Hours" at bounding box center [736, 369] width 391 height 115
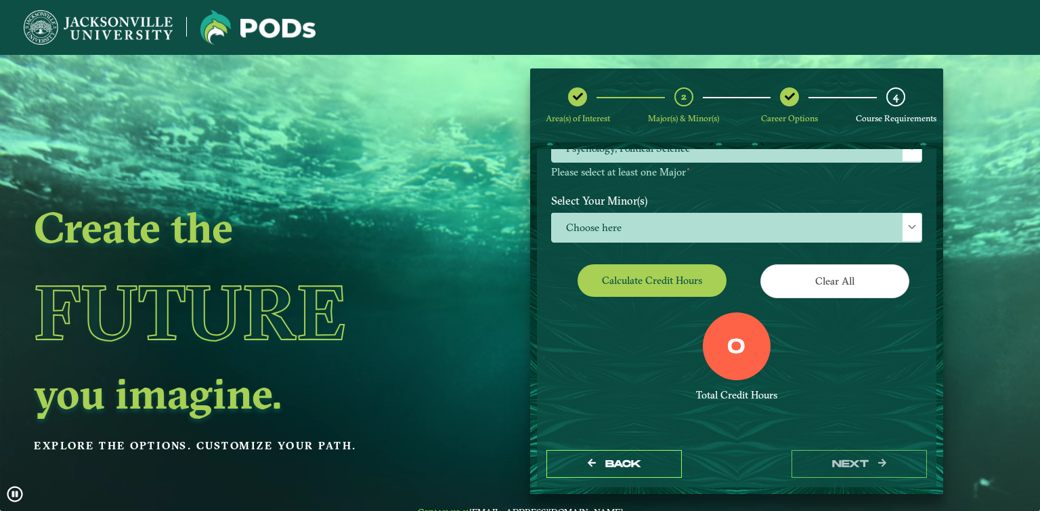
click at [655, 303] on div "EXPLORE OUR PROGRAMS Choose your major(s) and minor(s) in the dropdown windows …" at bounding box center [736, 206] width 371 height 441
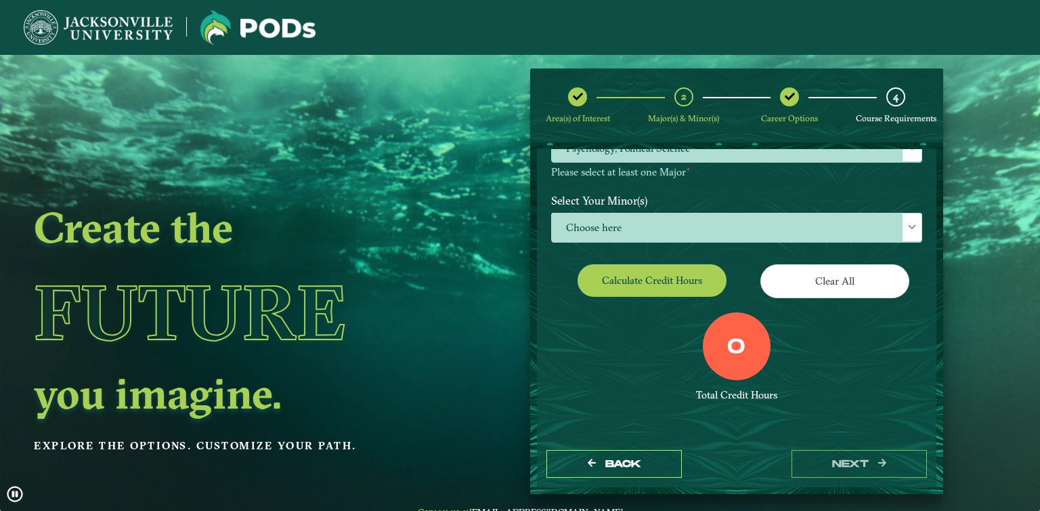
click at [660, 296] on div "Calculate credit hours" at bounding box center [639, 283] width 196 height 38
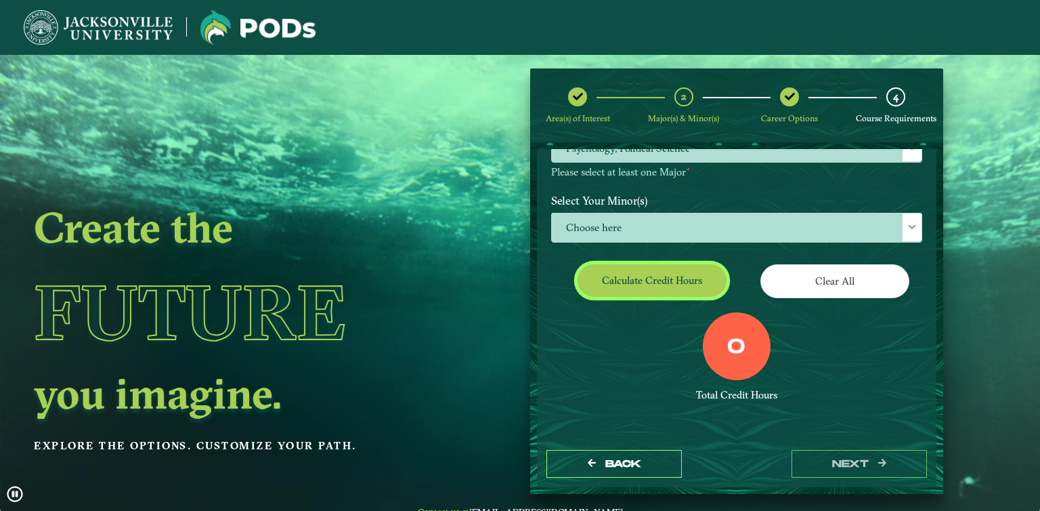
click at [666, 283] on button "Calculate credit hours" at bounding box center [652, 280] width 149 height 32
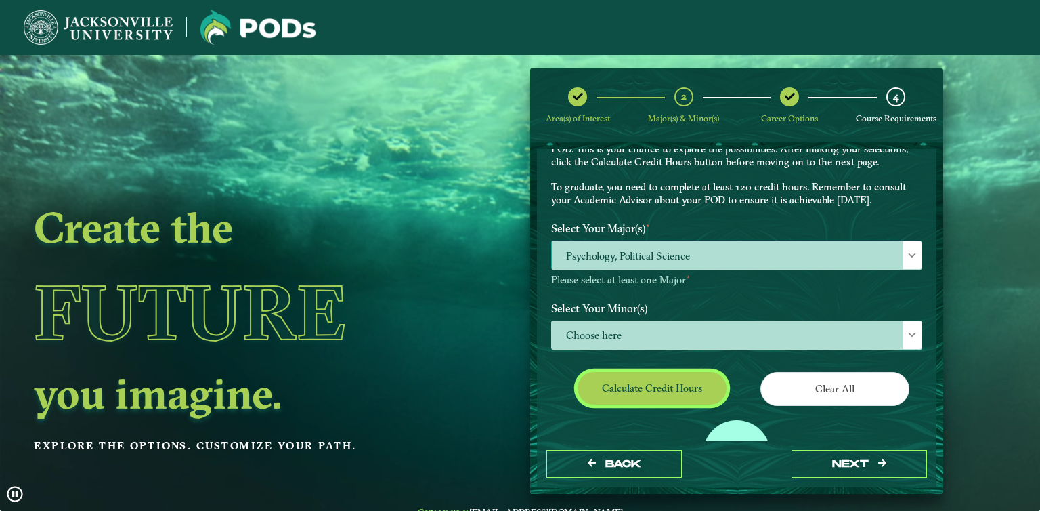
scroll to position [69, 0]
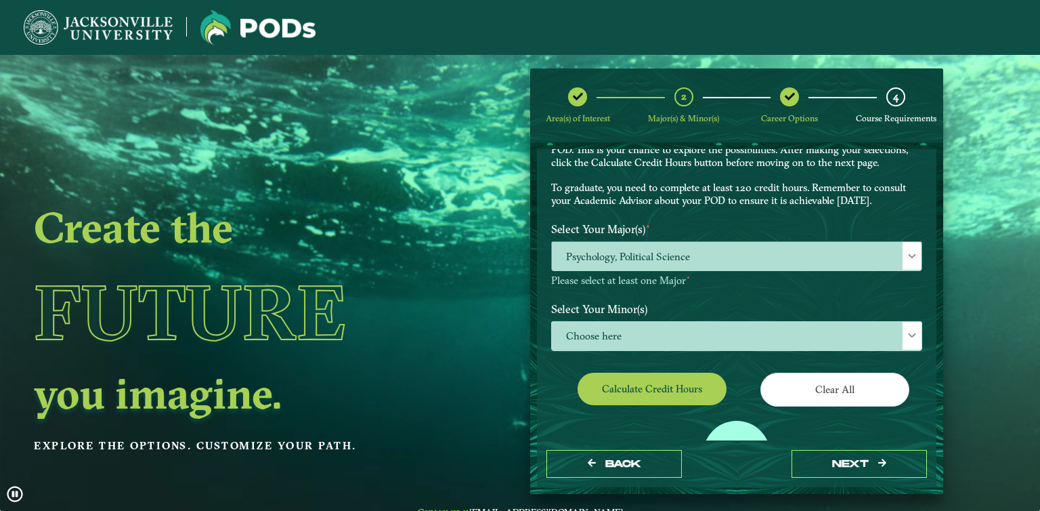
click at [672, 263] on span "Psychology, Political Science" at bounding box center [737, 256] width 370 height 29
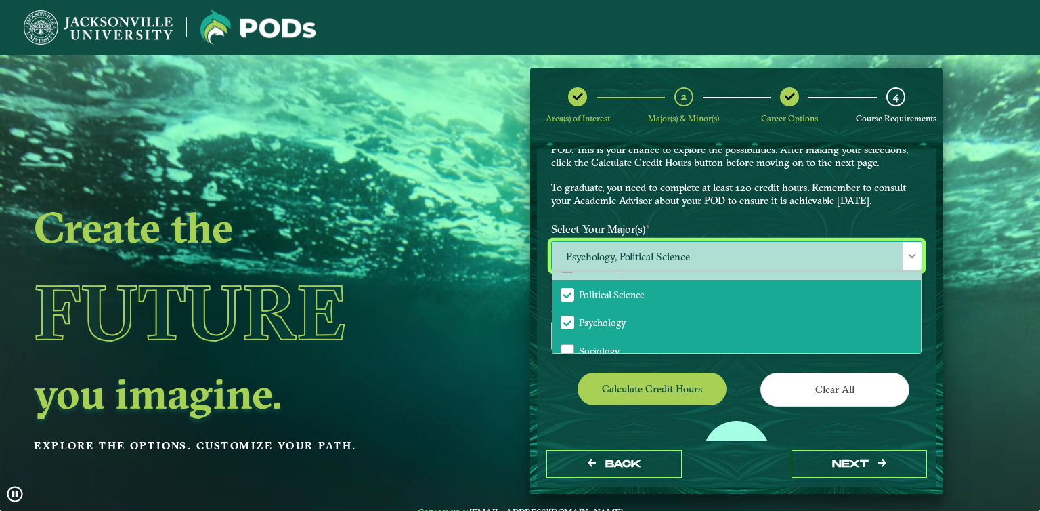
scroll to position [332, 0]
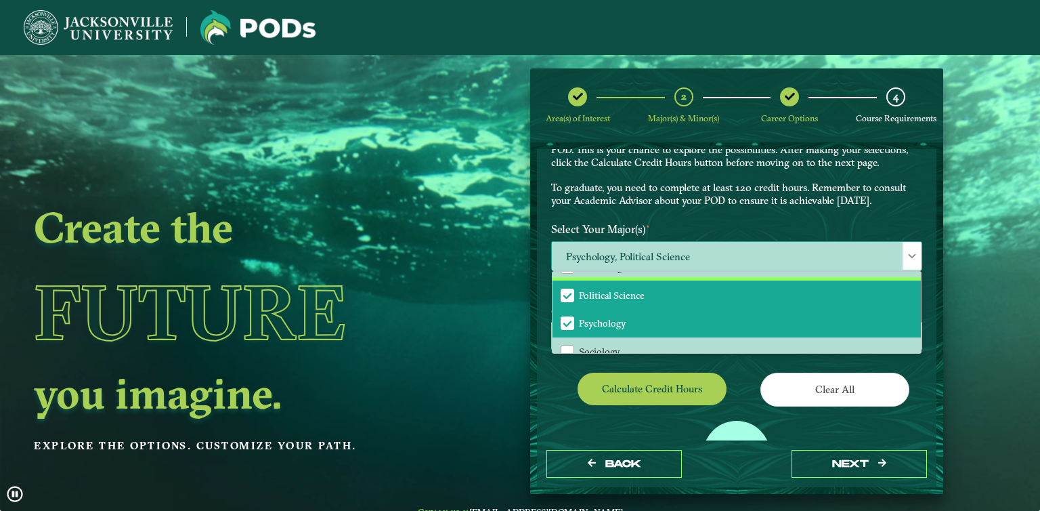
click at [568, 292] on span "Political Science" at bounding box center [567, 295] width 12 height 12
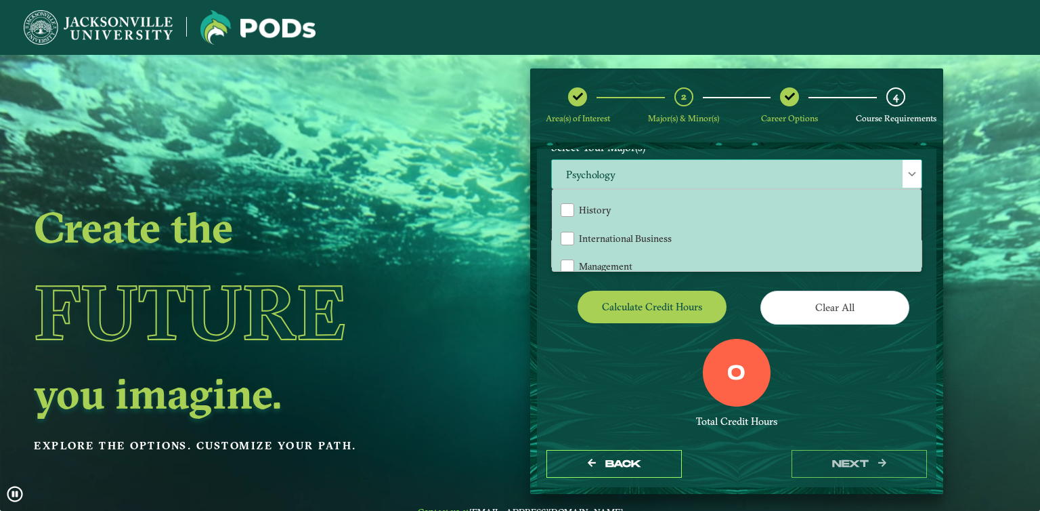
scroll to position [198, 0]
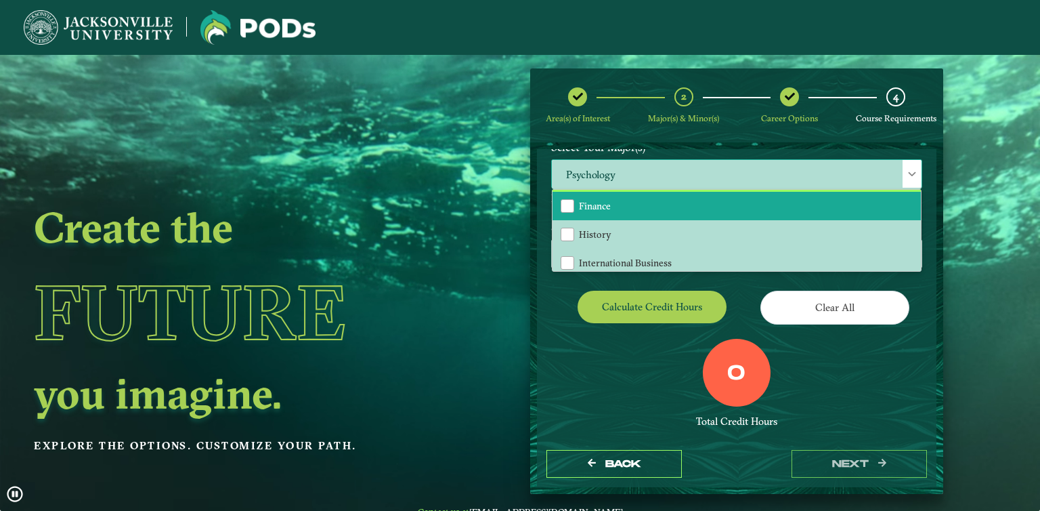
click at [607, 211] on li "Finance" at bounding box center [737, 206] width 368 height 28
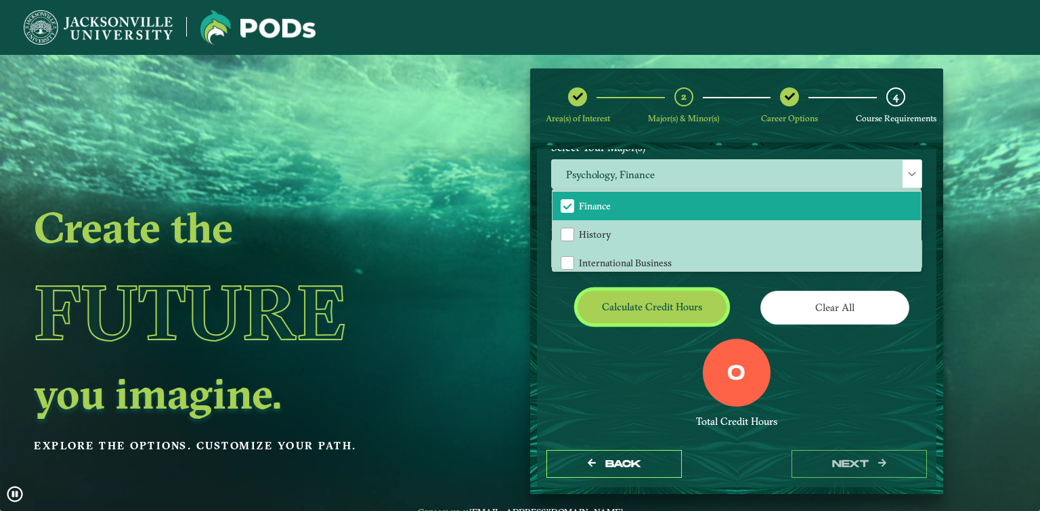
click at [618, 299] on button "Calculate credit hours" at bounding box center [652, 306] width 149 height 32
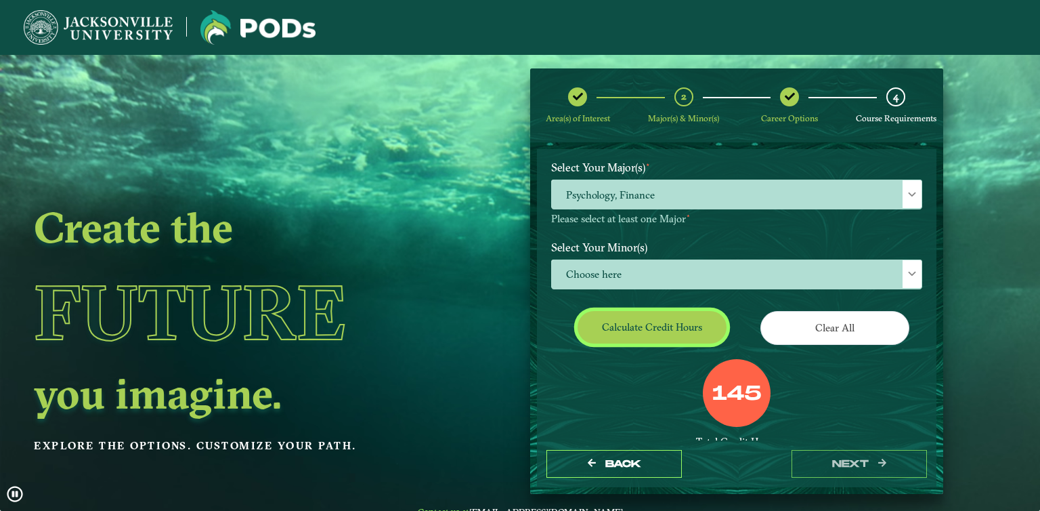
scroll to position [111, 0]
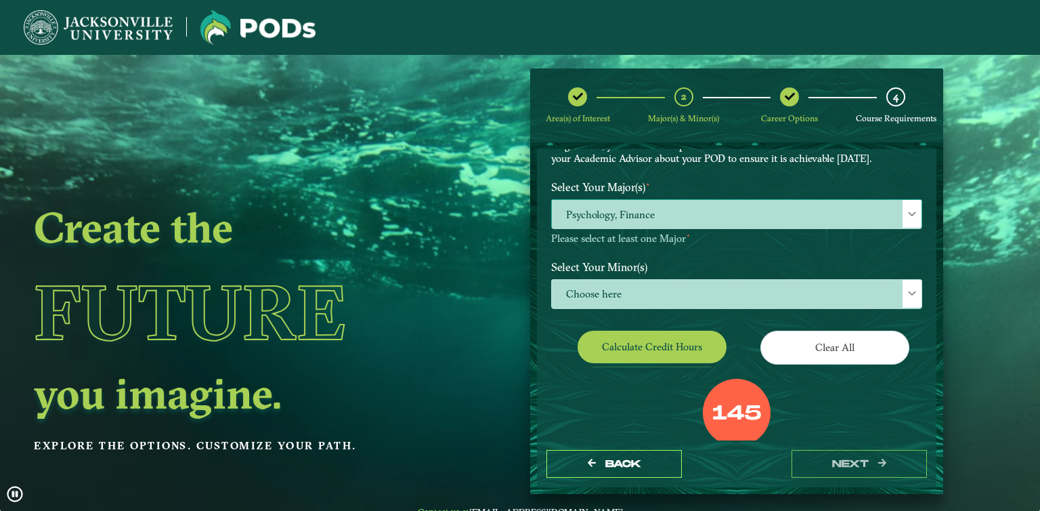
click at [656, 219] on span "Psychology, Finance" at bounding box center [737, 214] width 370 height 29
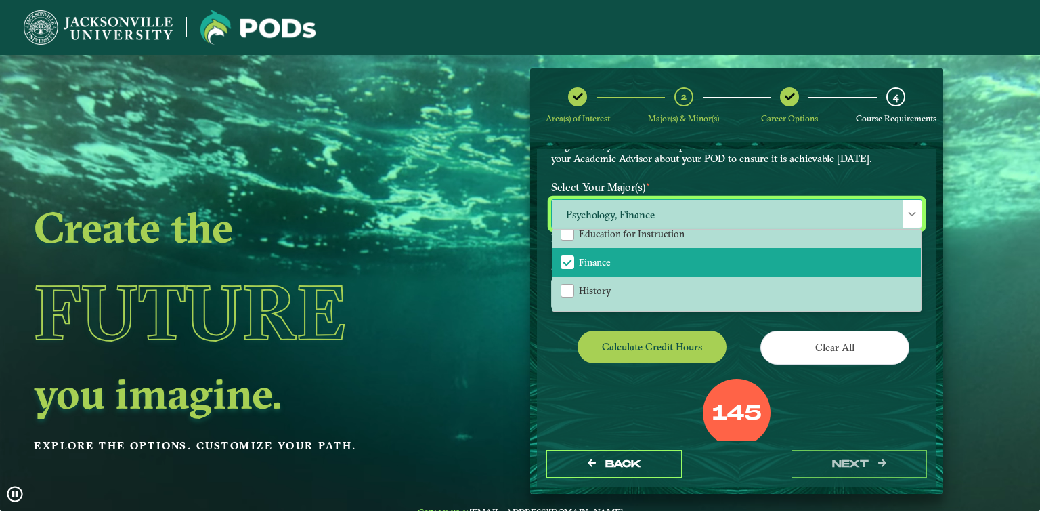
scroll to position [197, 0]
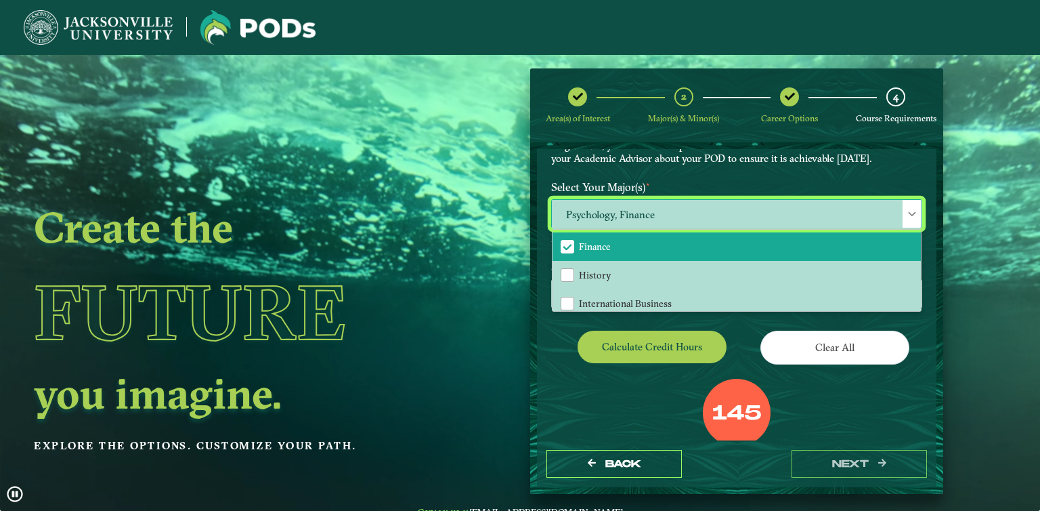
click at [569, 244] on span "Finance" at bounding box center [567, 246] width 12 height 12
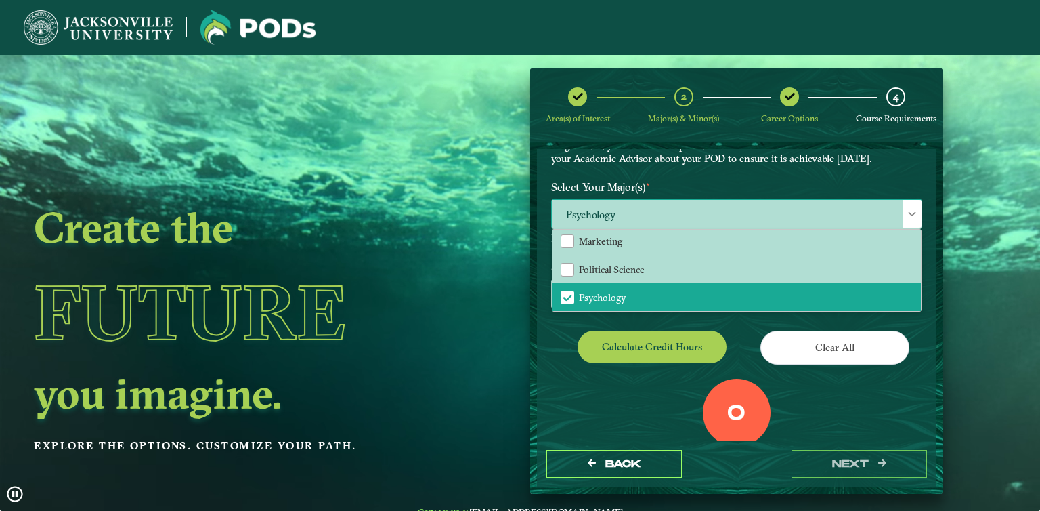
scroll to position [284, 0]
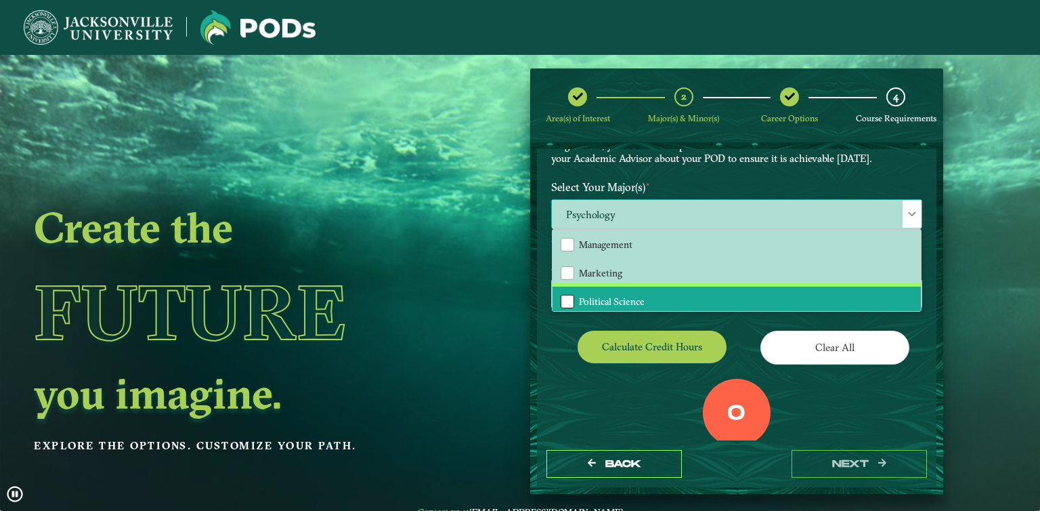
click at [565, 295] on div "Political Science" at bounding box center [568, 302] width 14 height 14
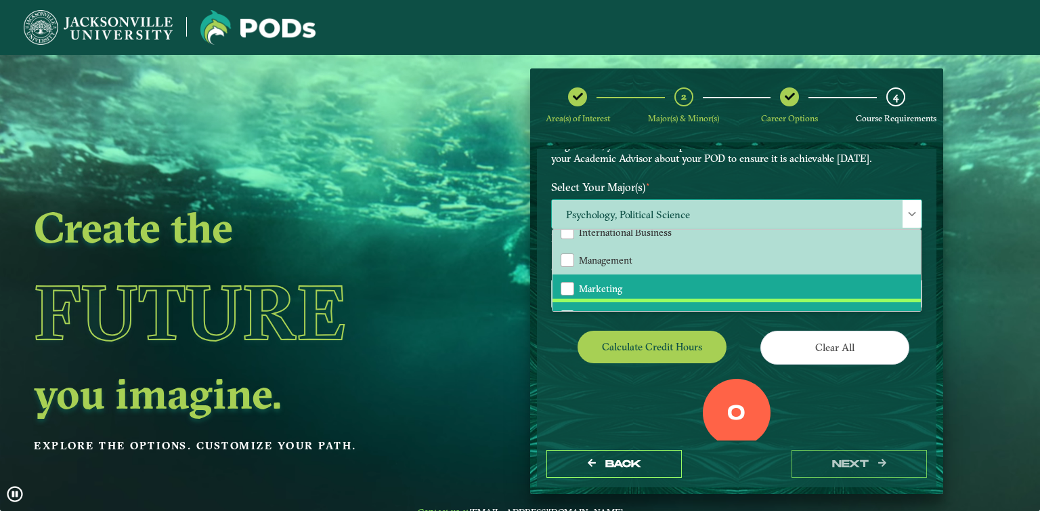
scroll to position [268, 0]
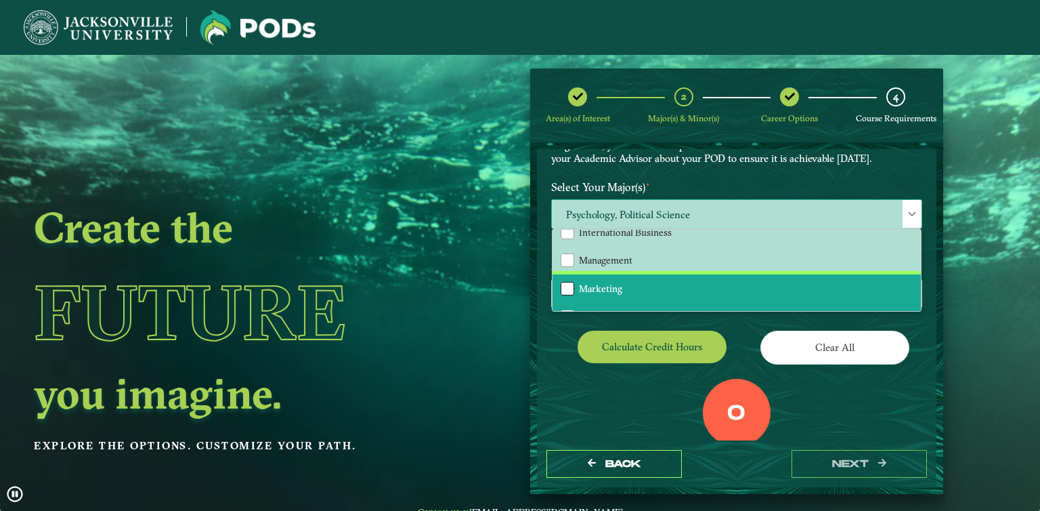
click at [569, 282] on div "Marketing" at bounding box center [568, 289] width 14 height 14
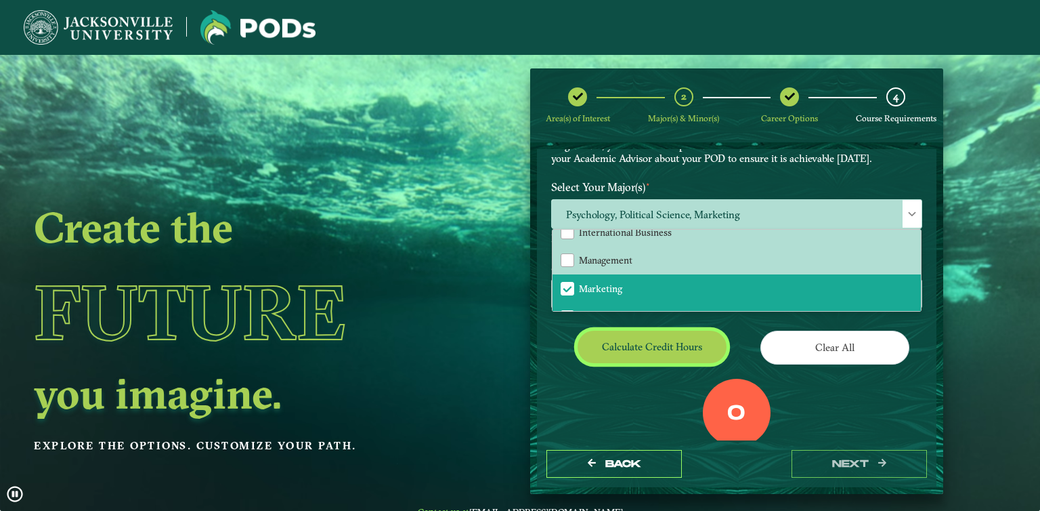
click at [661, 339] on button "Calculate credit hours" at bounding box center [652, 346] width 149 height 32
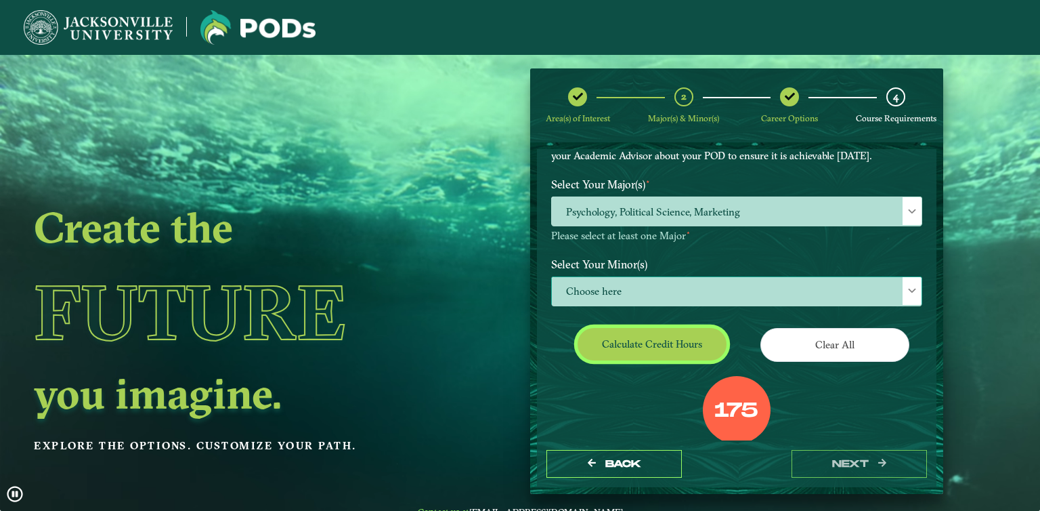
scroll to position [114, 0]
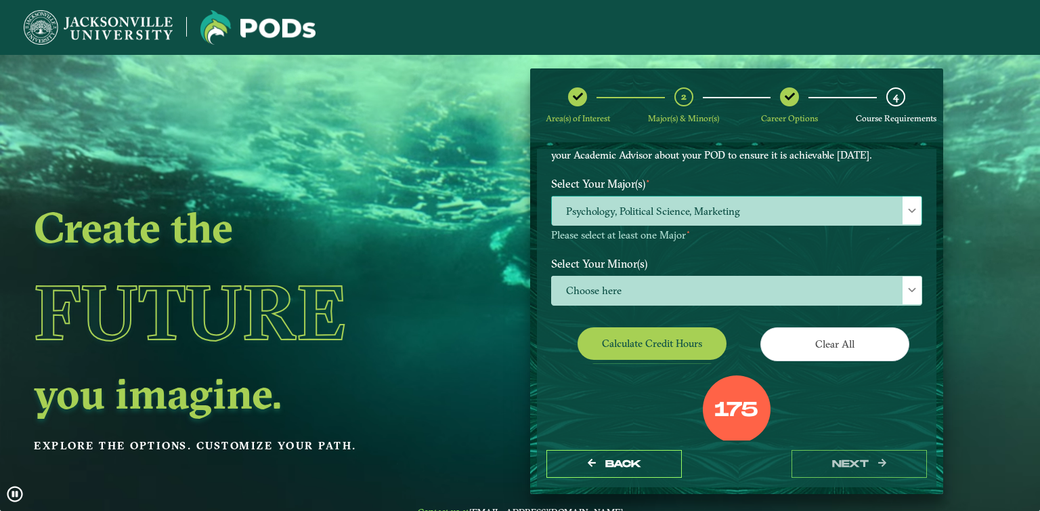
click at [666, 219] on span "Psychology, Political Science, Marketing" at bounding box center [737, 210] width 370 height 29
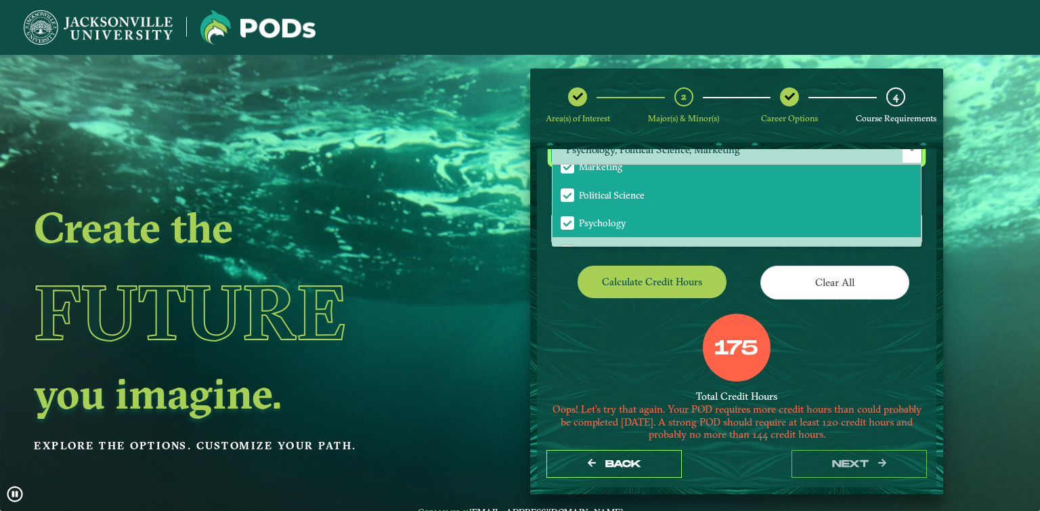
scroll to position [322, 0]
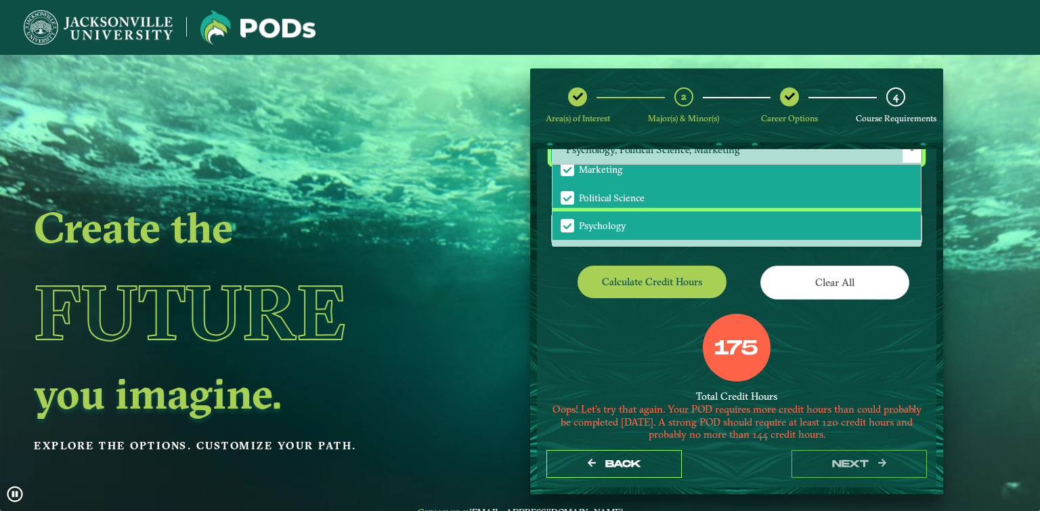
click at [563, 221] on span "Psychology" at bounding box center [567, 225] width 12 height 12
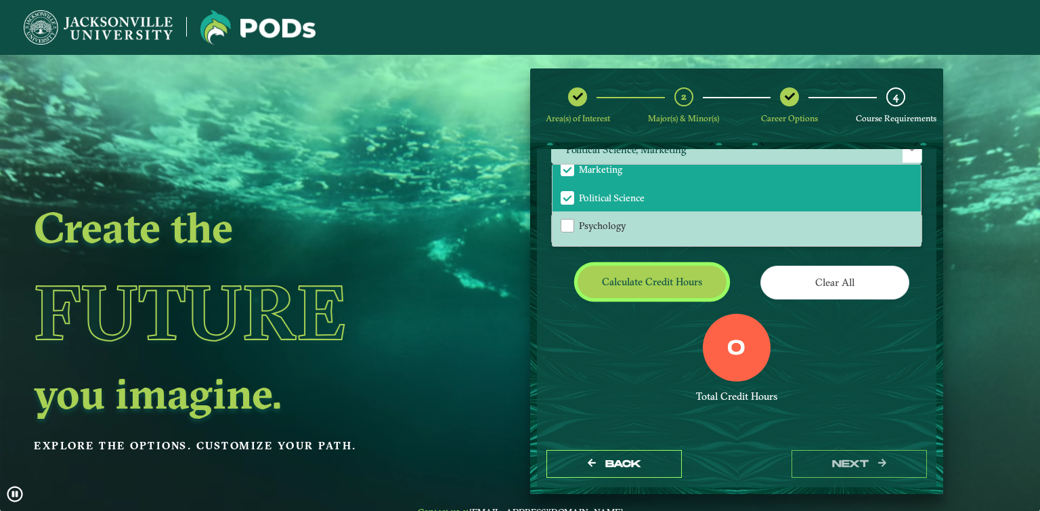
click at [612, 290] on button "Calculate credit hours" at bounding box center [652, 281] width 149 height 32
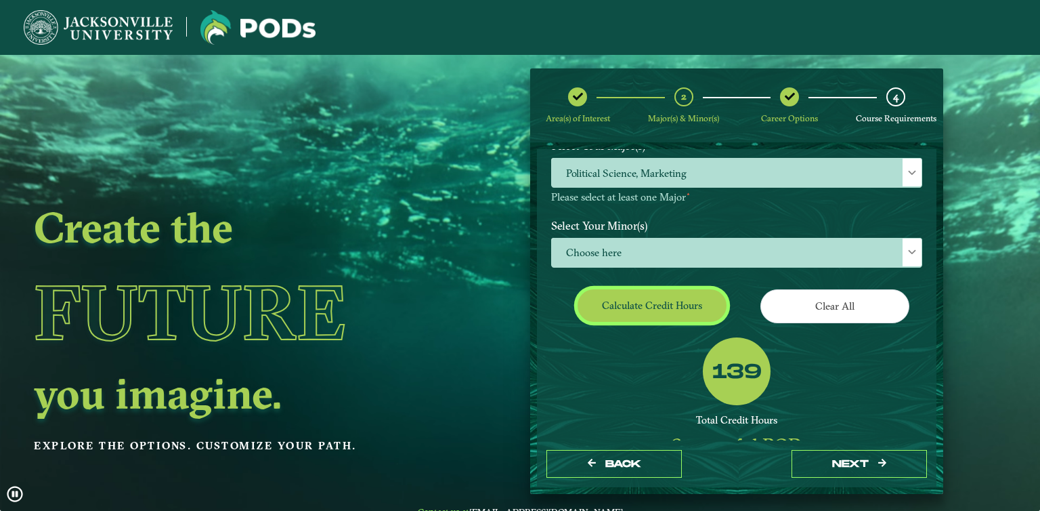
scroll to position [136, 0]
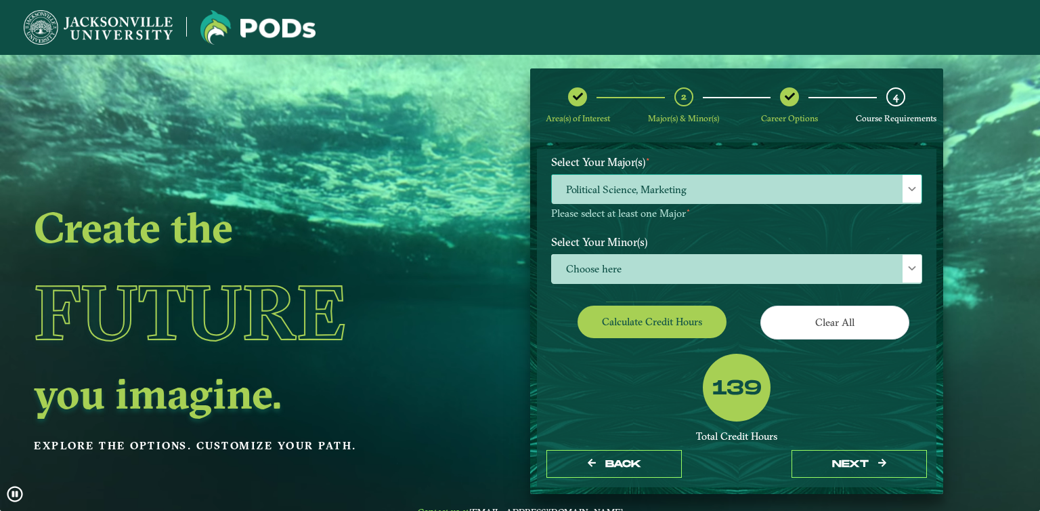
click at [619, 179] on span "Political Science, Marketing" at bounding box center [737, 189] width 370 height 29
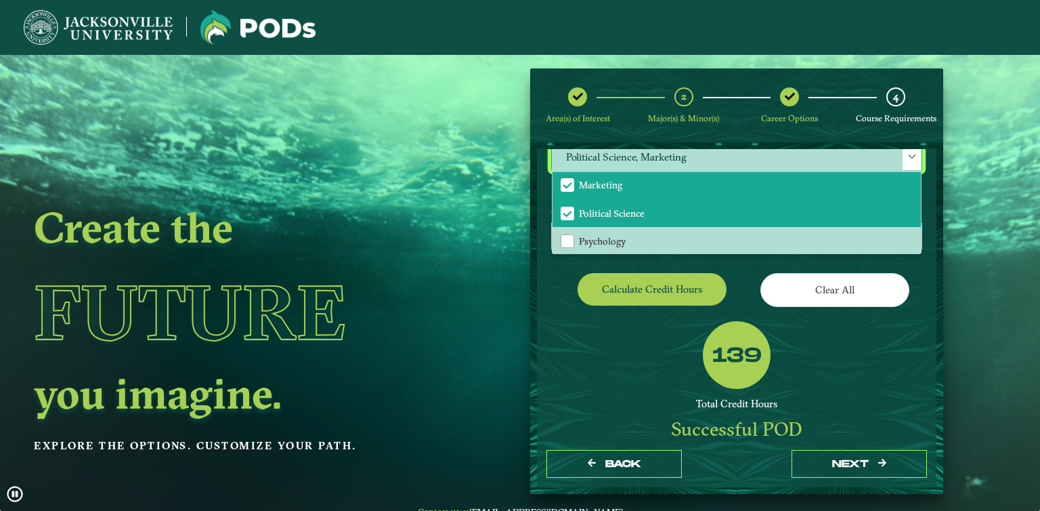
scroll to position [309, 0]
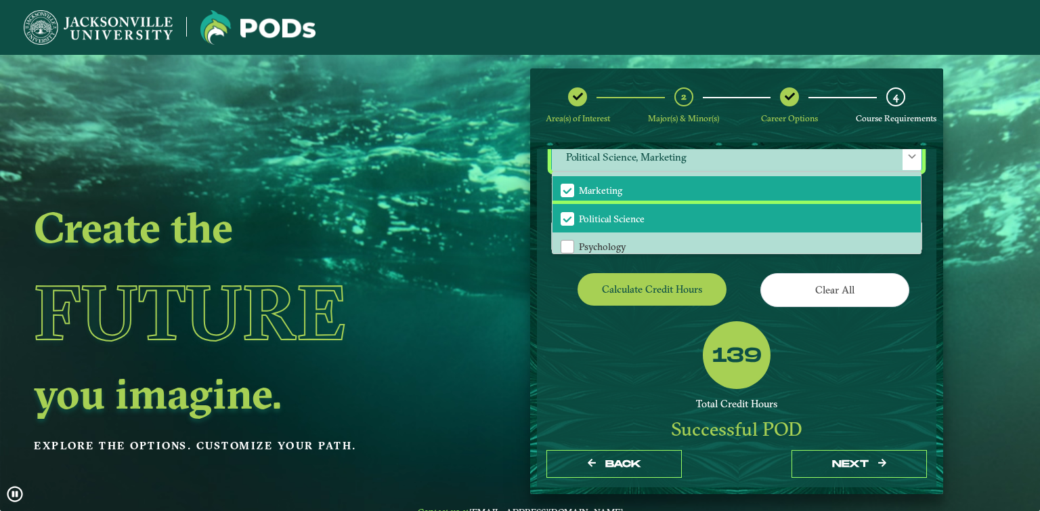
click at [565, 213] on span "Political Science" at bounding box center [567, 219] width 12 height 12
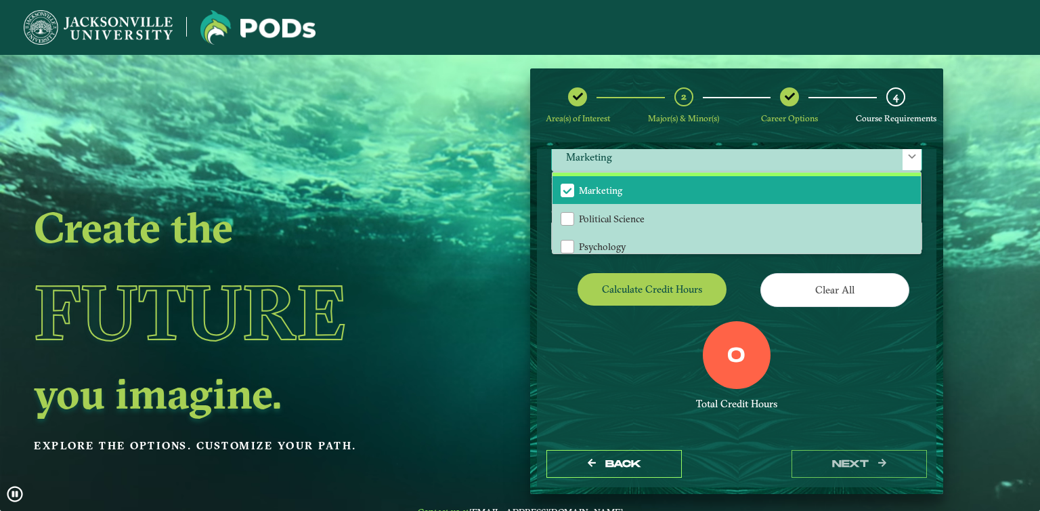
click at [565, 192] on div "Marketing" at bounding box center [568, 191] width 14 height 14
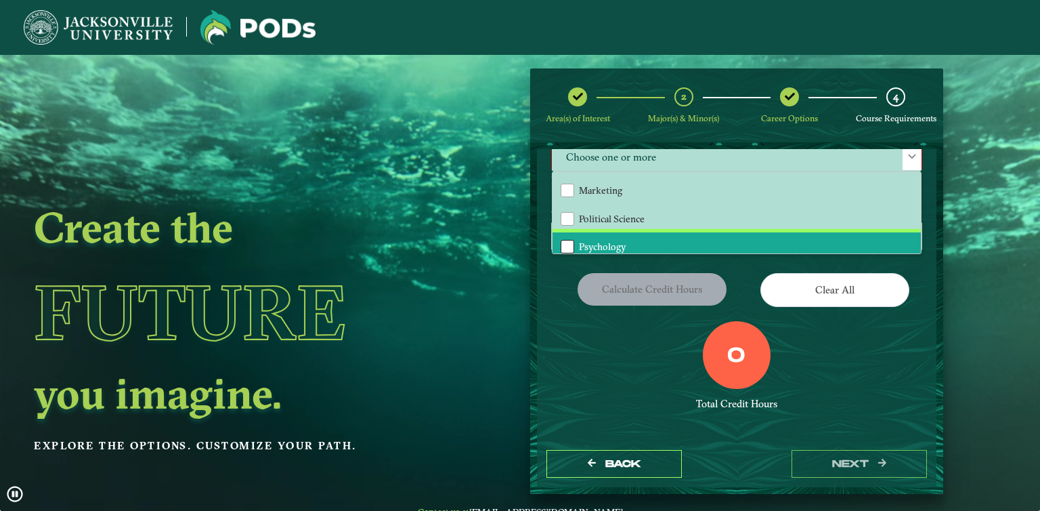
click at [563, 240] on div "Psychology" at bounding box center [568, 247] width 14 height 14
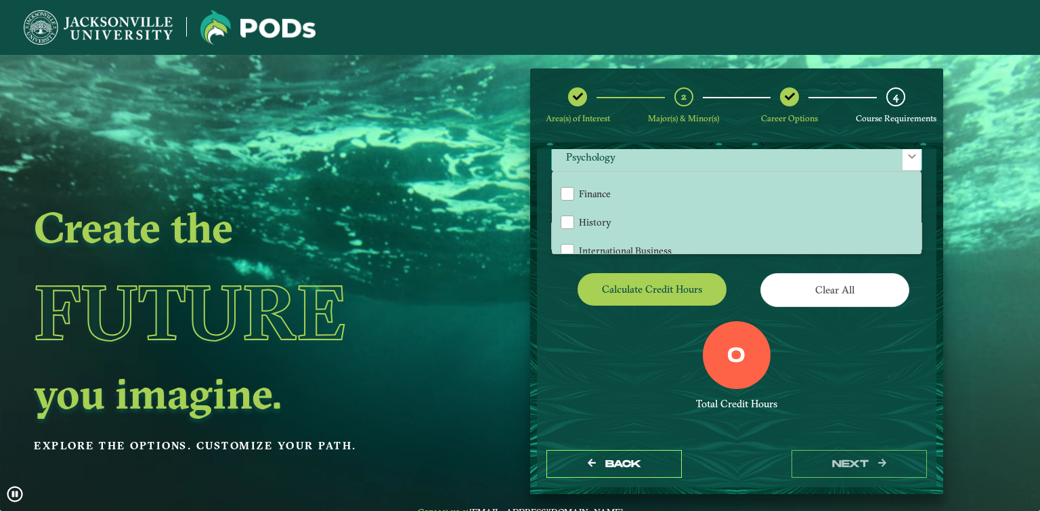
scroll to position [206, 0]
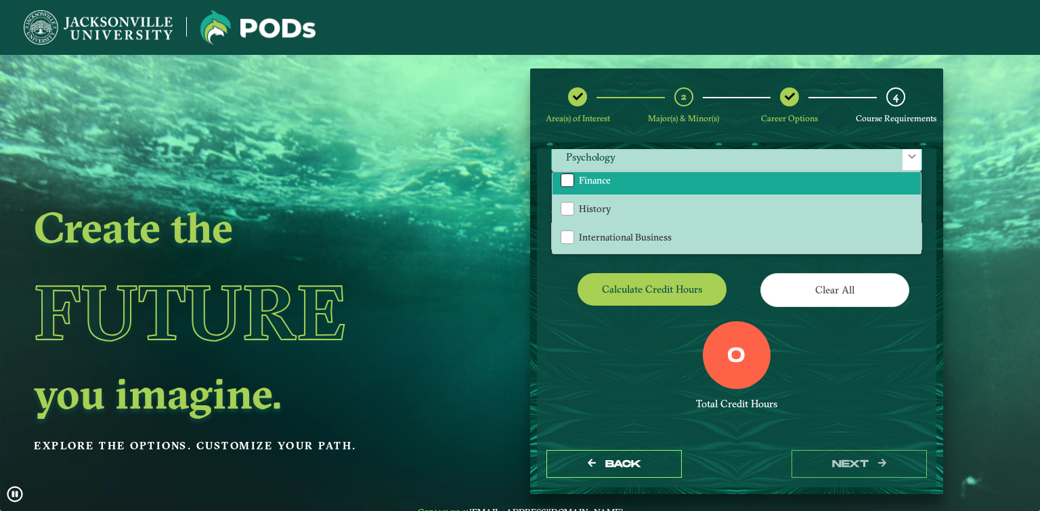
click at [563, 174] on div "Finance" at bounding box center [568, 180] width 14 height 14
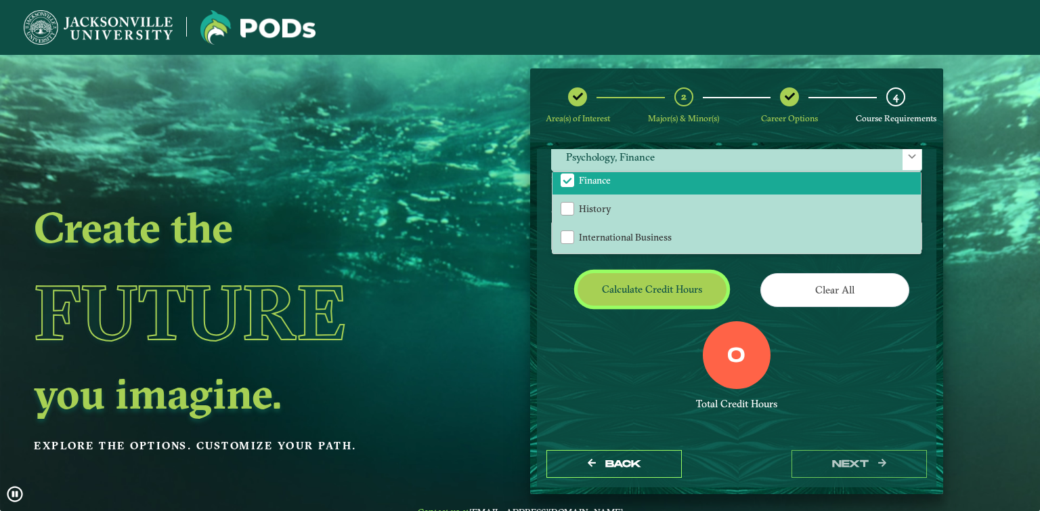
click at [612, 277] on button "Calculate credit hours" at bounding box center [652, 289] width 149 height 32
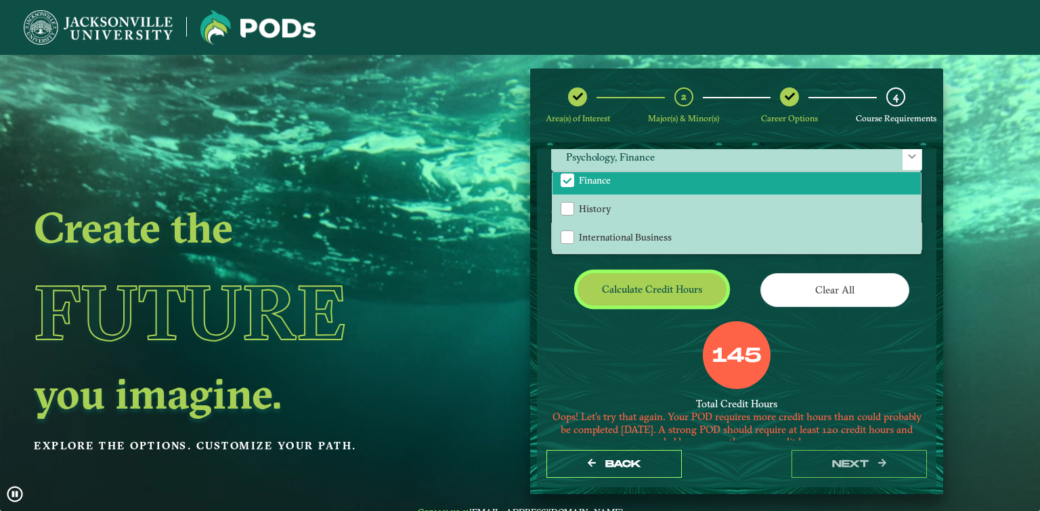
scroll to position [138, 0]
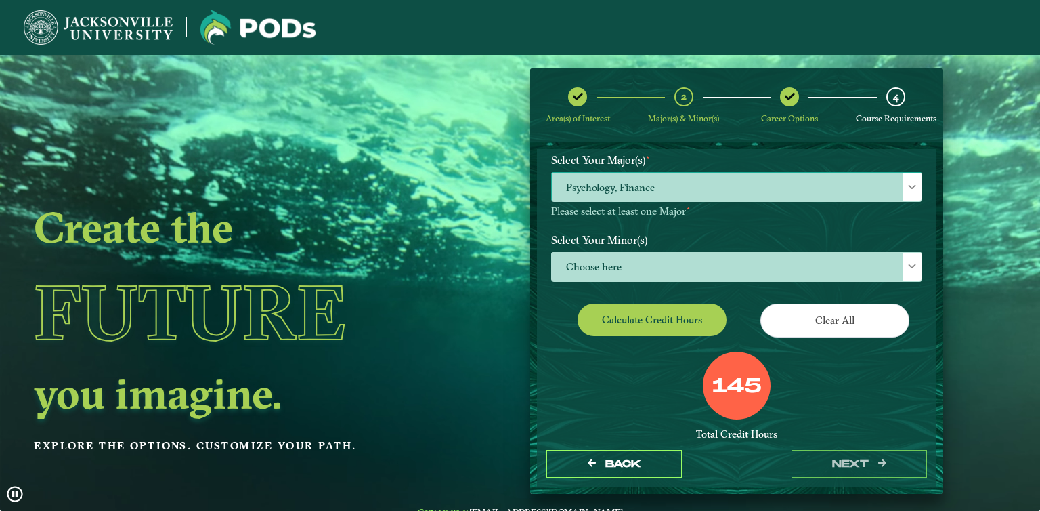
click at [609, 191] on span "Psychology, Finance" at bounding box center [737, 187] width 370 height 29
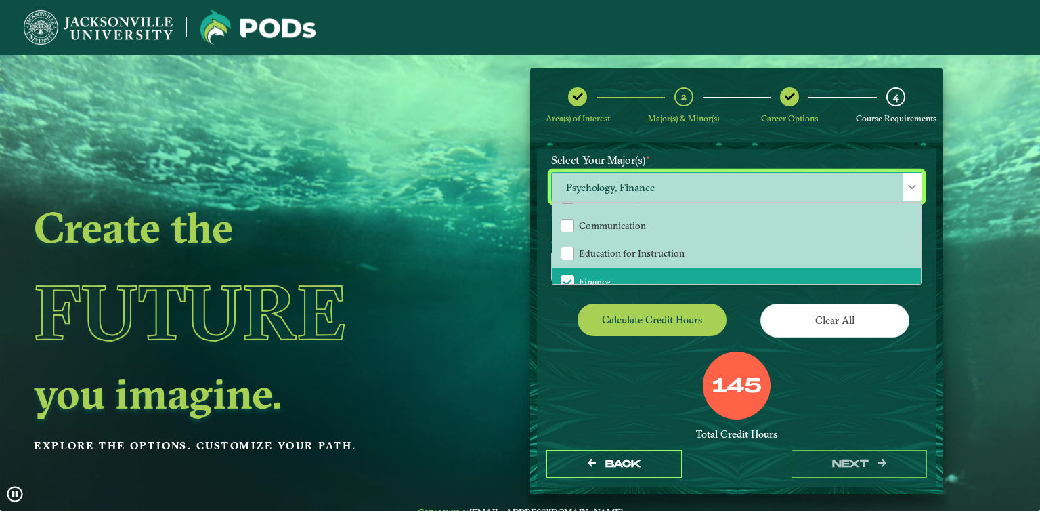
scroll to position [154, 0]
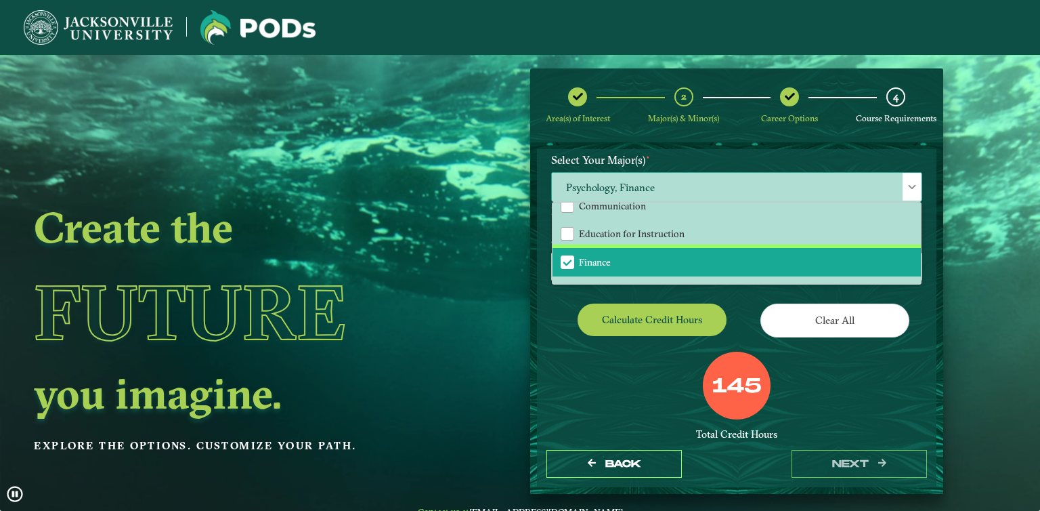
click at [565, 261] on span "Finance" at bounding box center [567, 262] width 12 height 12
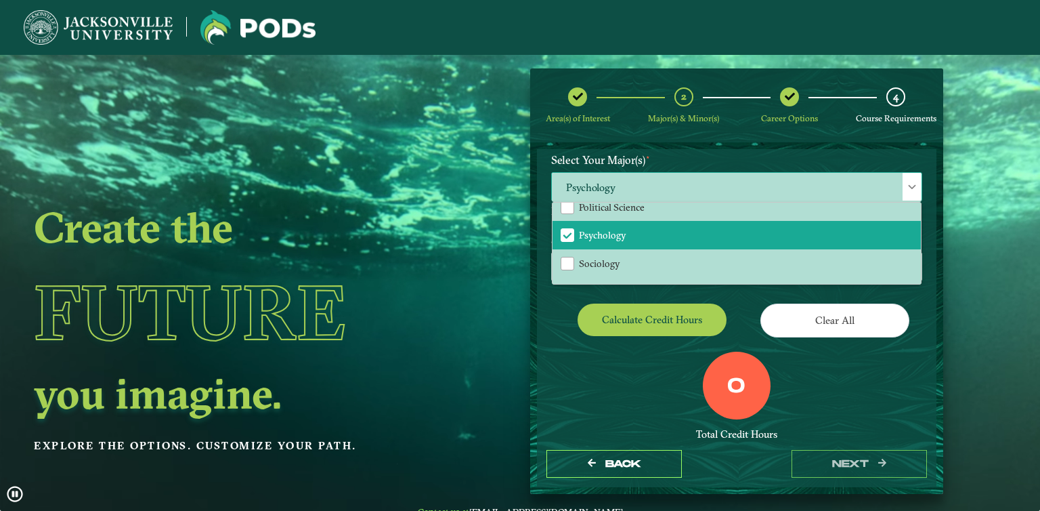
scroll to position [344, 0]
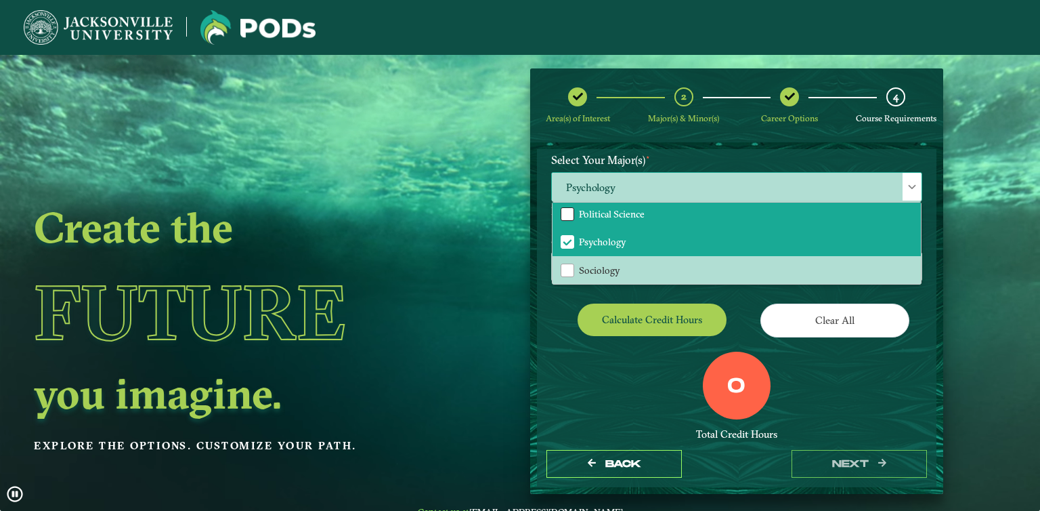
click at [567, 207] on div "Political Science" at bounding box center [568, 214] width 14 height 14
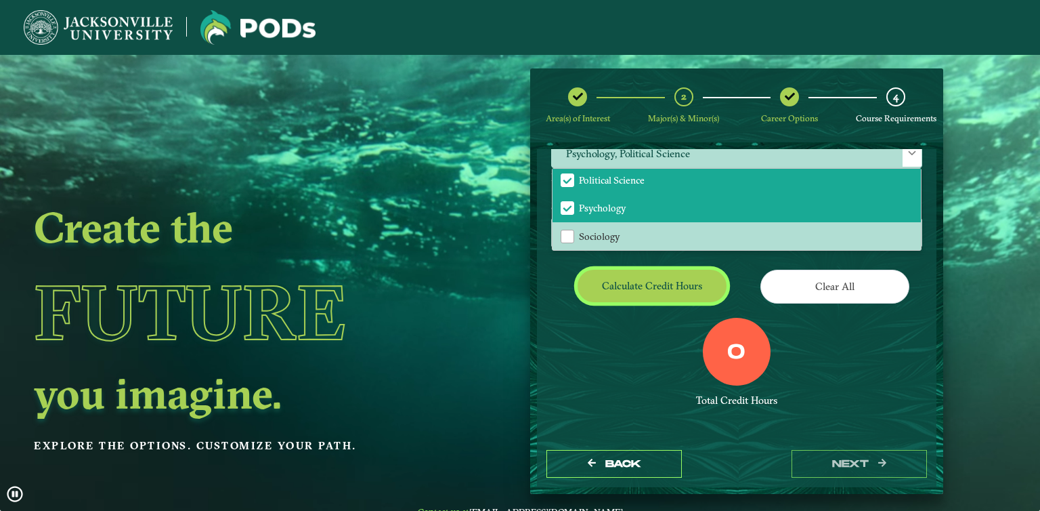
click at [691, 294] on button "Calculate credit hours" at bounding box center [652, 286] width 149 height 32
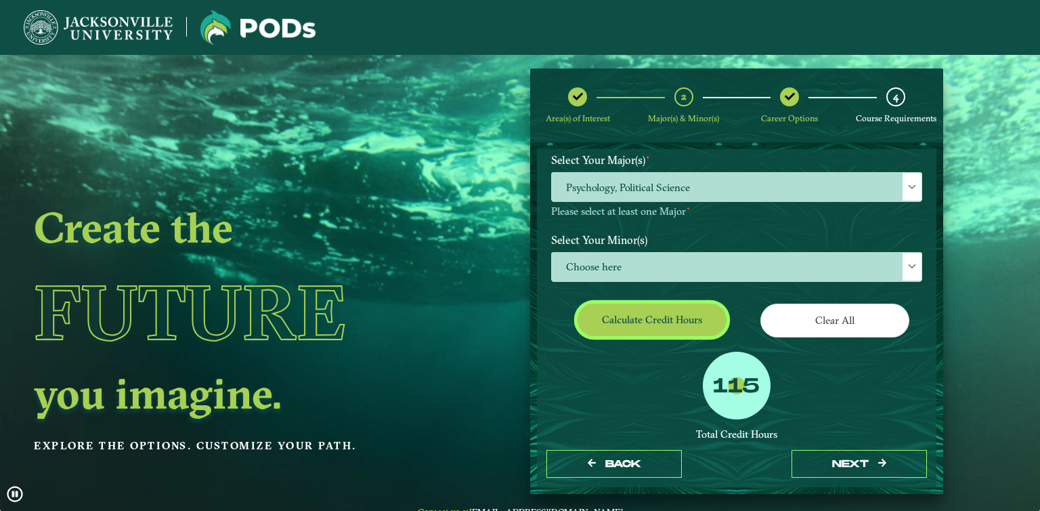
scroll to position [239, 0]
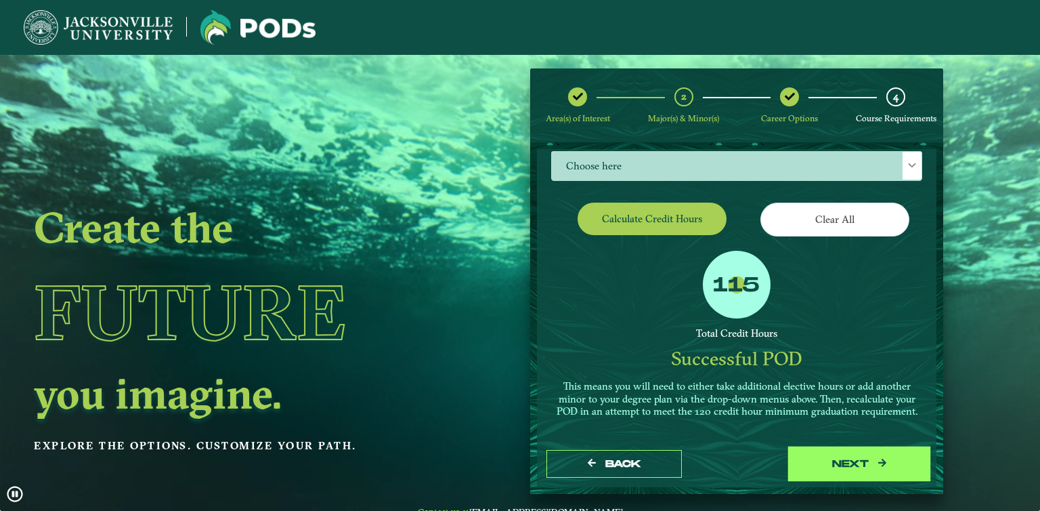
click at [836, 467] on button "next" at bounding box center [859, 464] width 135 height 28
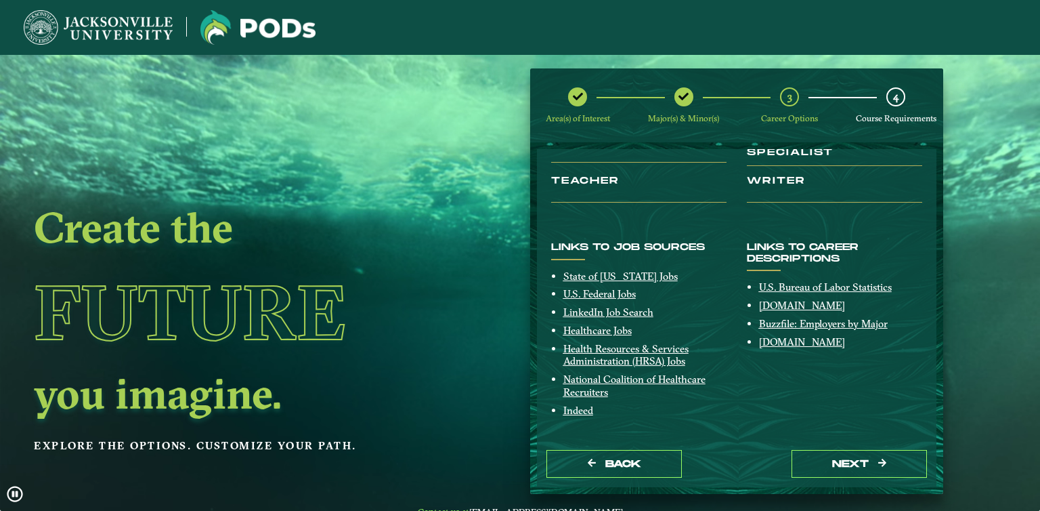
scroll to position [34, 0]
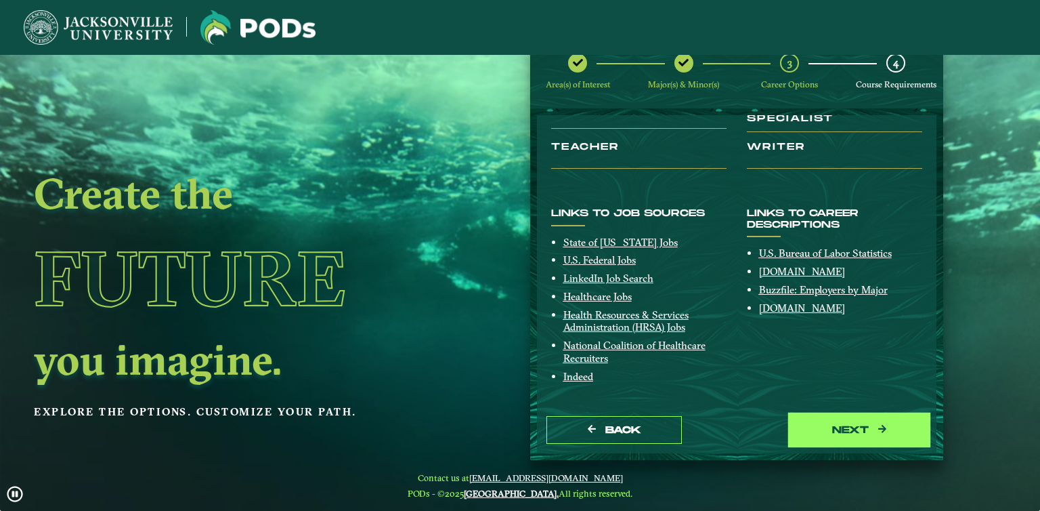
click at [842, 431] on button "next" at bounding box center [859, 430] width 135 height 28
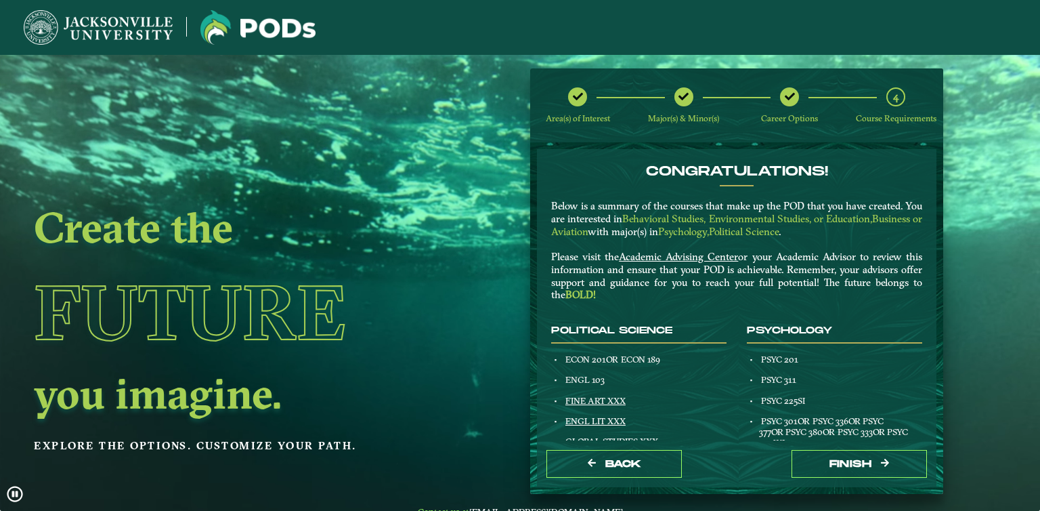
scroll to position [0, 0]
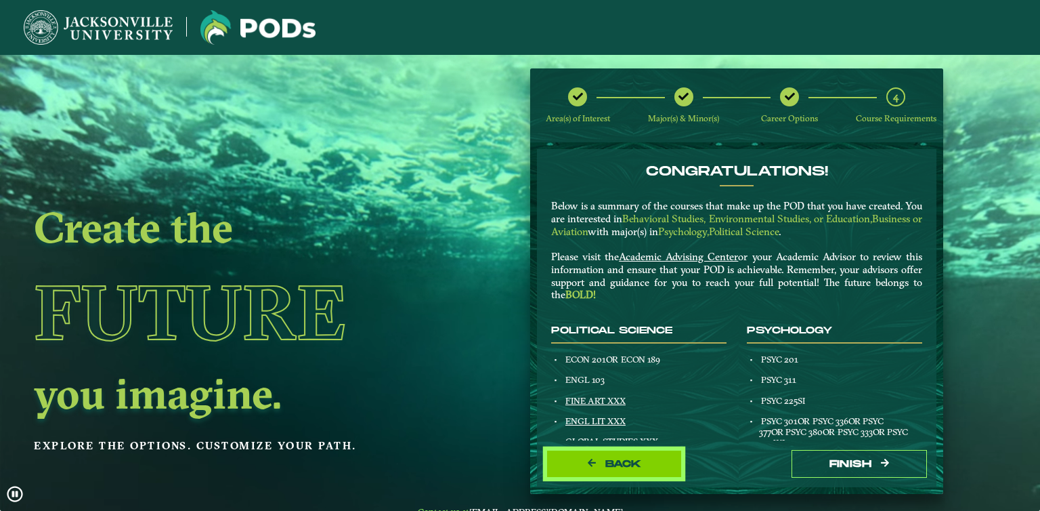
click at [580, 458] on button "Back" at bounding box center [613, 464] width 135 height 28
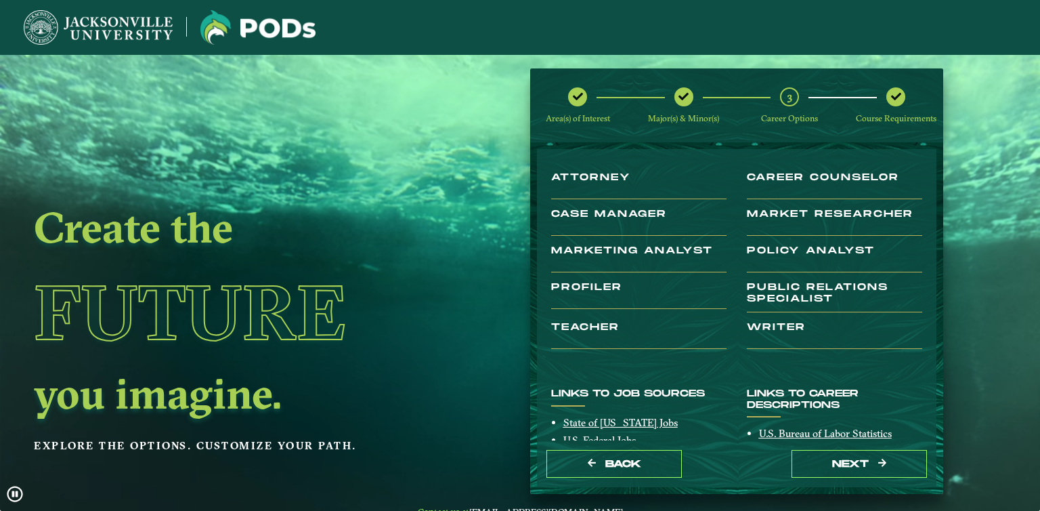
scroll to position [108, 0]
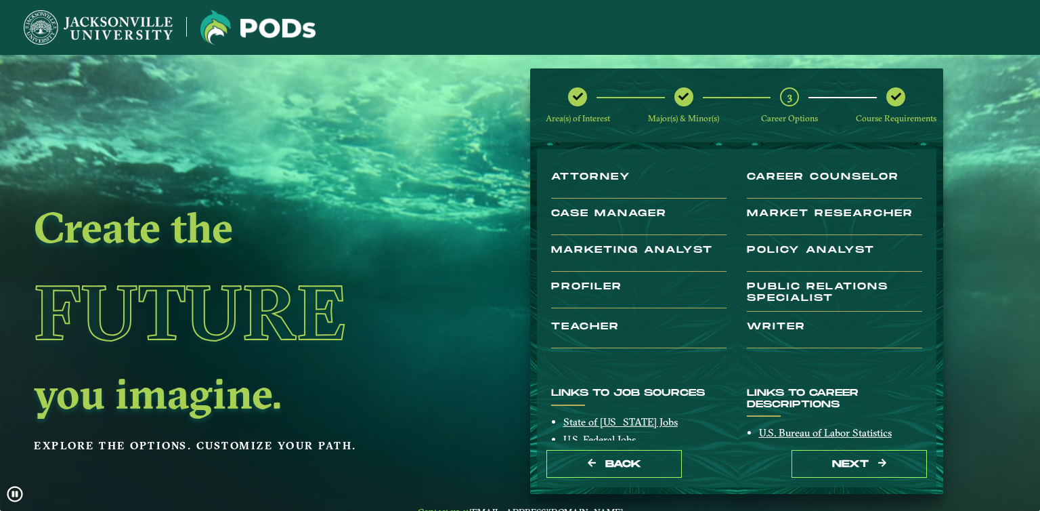
click at [623, 211] on h3 "Case Manager" at bounding box center [638, 221] width 175 height 27
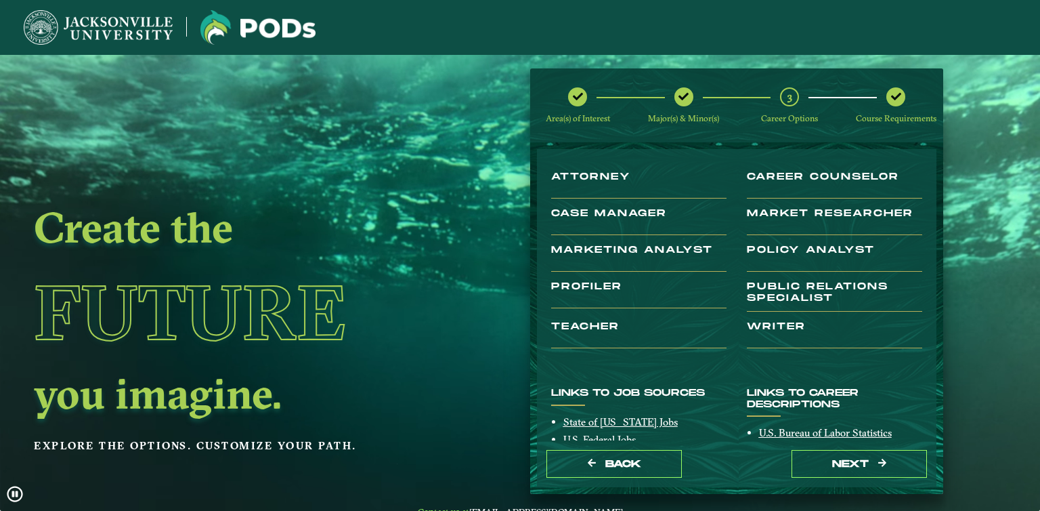
click at [623, 211] on h3 "Case Manager" at bounding box center [638, 221] width 175 height 27
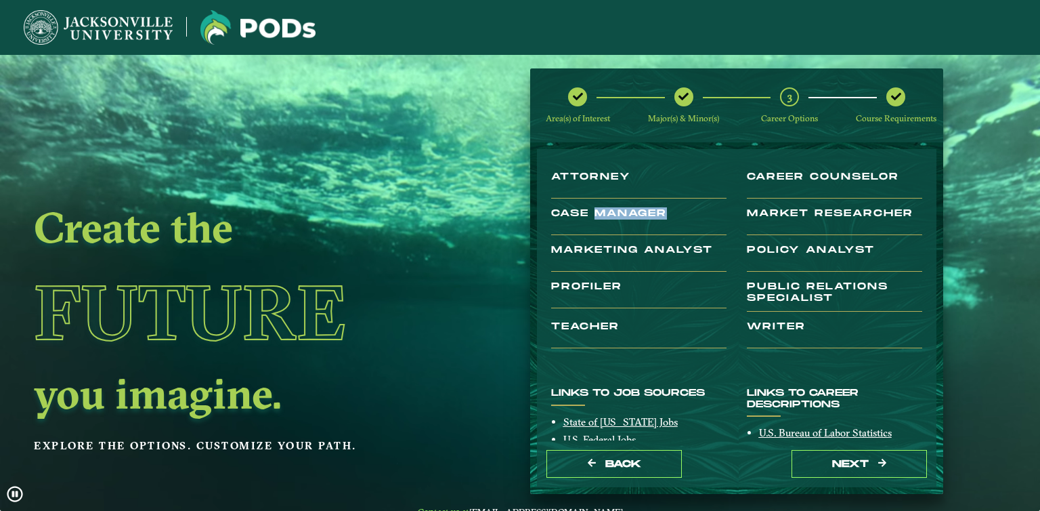
click at [623, 211] on h3 "Case Manager" at bounding box center [638, 221] width 175 height 27
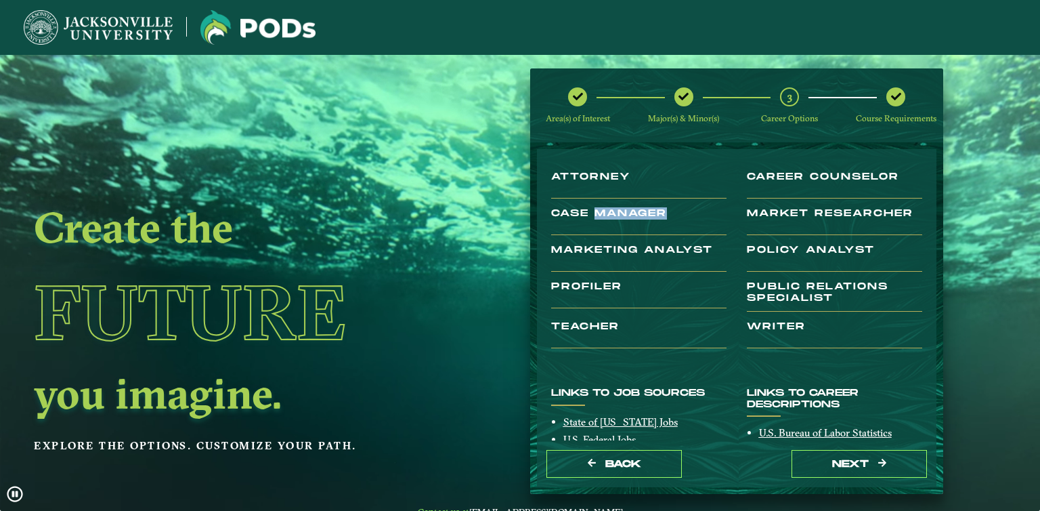
click at [623, 211] on h3 "Case Manager" at bounding box center [638, 221] width 175 height 27
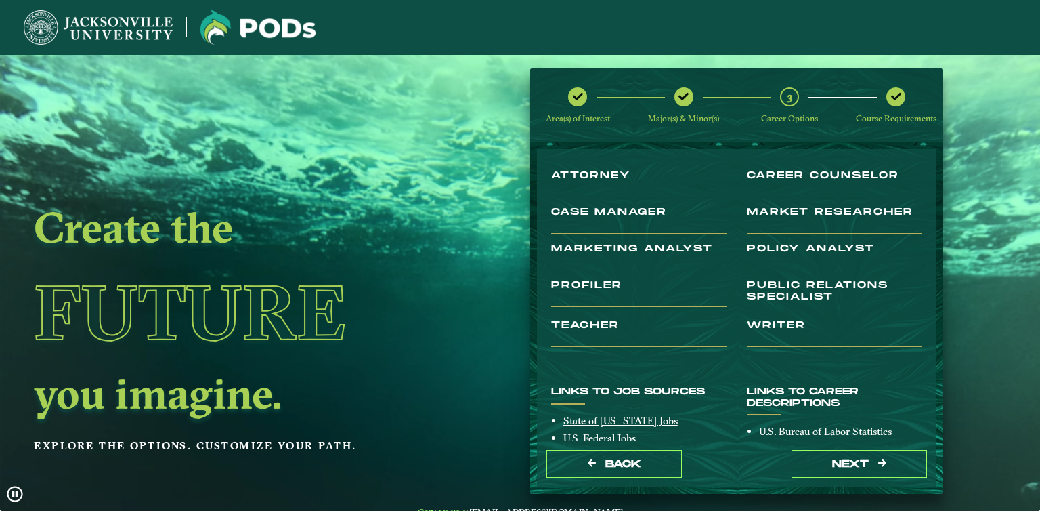
scroll to position [108, 0]
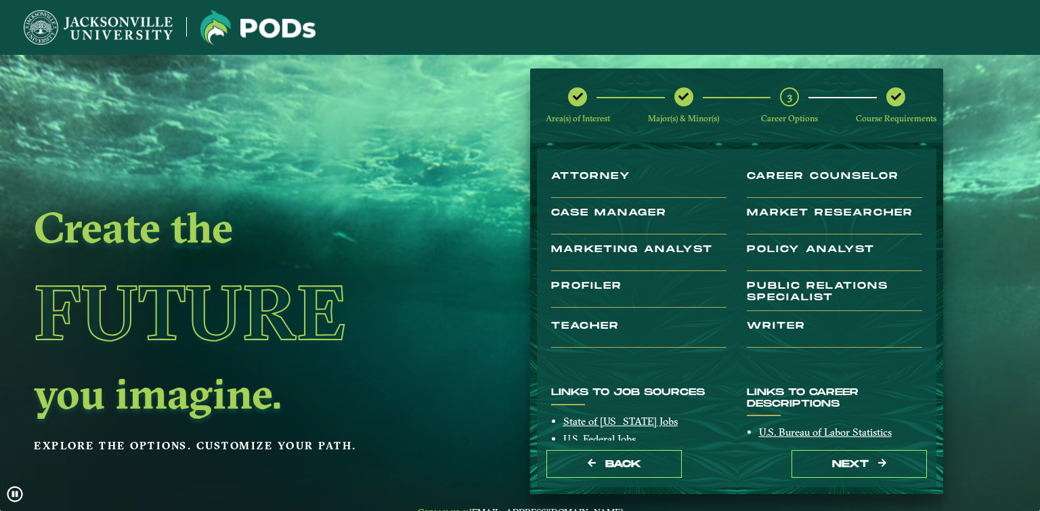
click at [666, 261] on h3 "Marketing Analyst" at bounding box center [638, 257] width 175 height 27
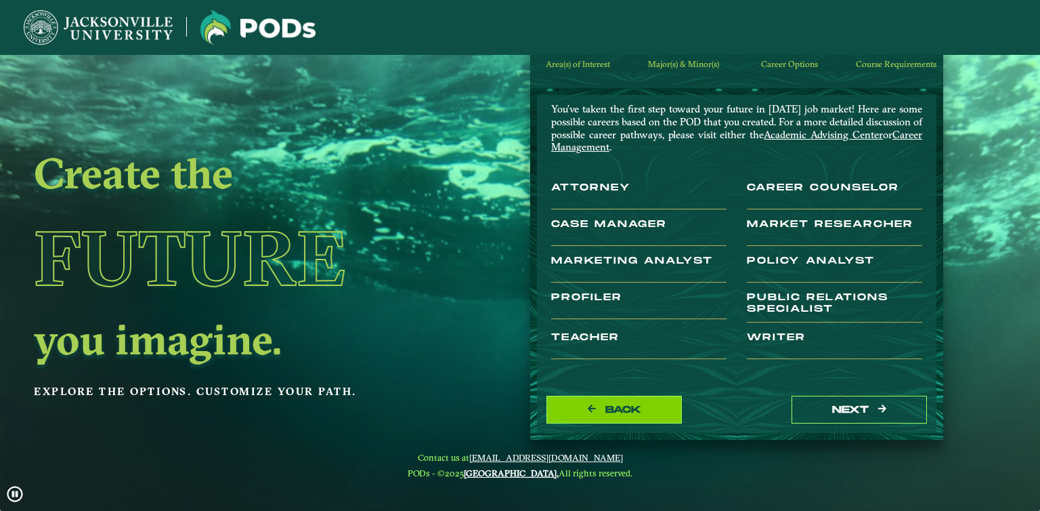
scroll to position [0, 0]
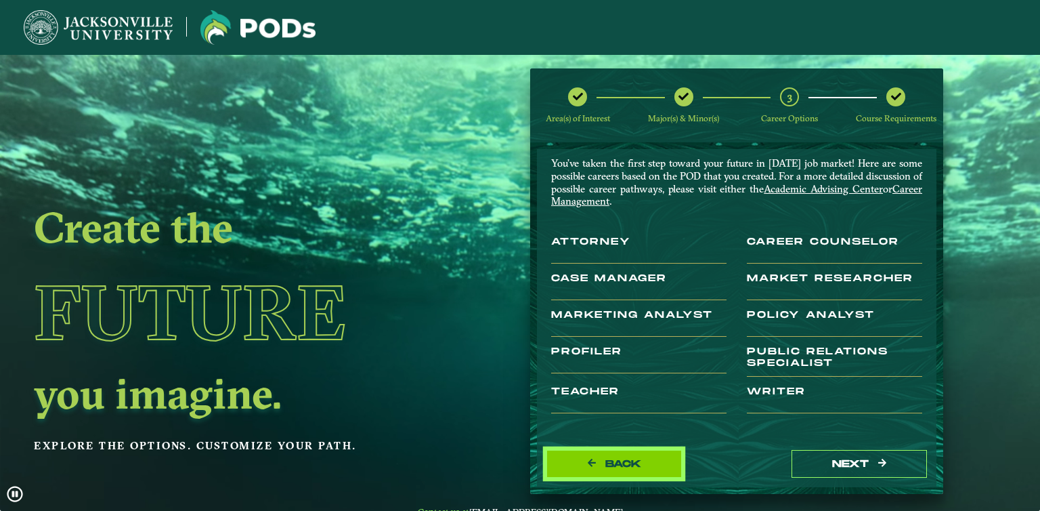
click at [630, 467] on span "Back" at bounding box center [623, 464] width 36 height 12
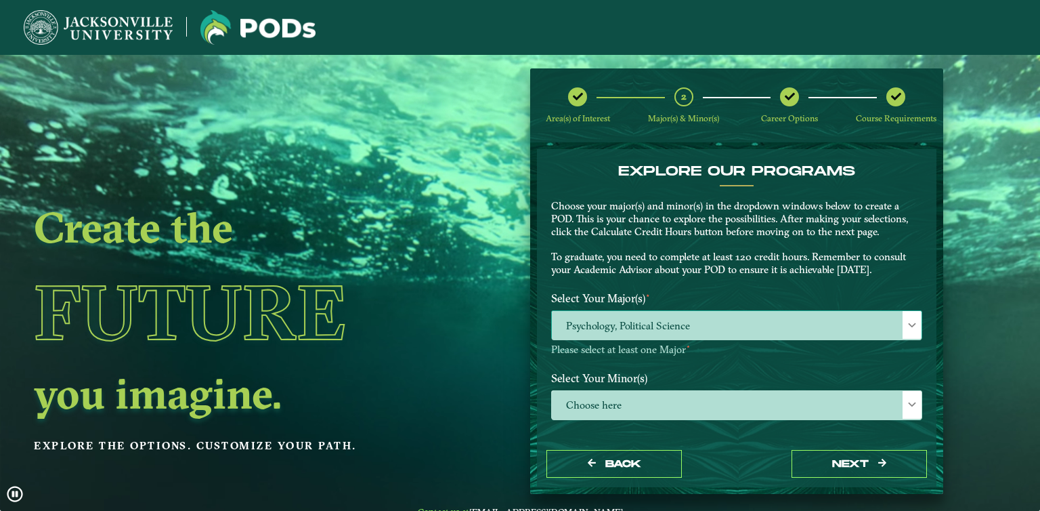
scroll to position [24, 0]
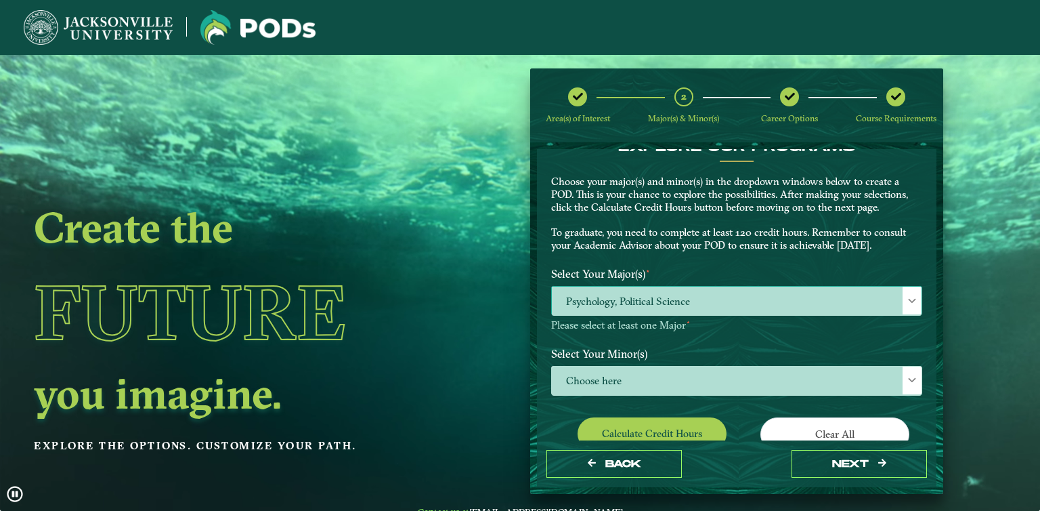
click at [681, 299] on span "Psychology, Political Science" at bounding box center [737, 300] width 370 height 29
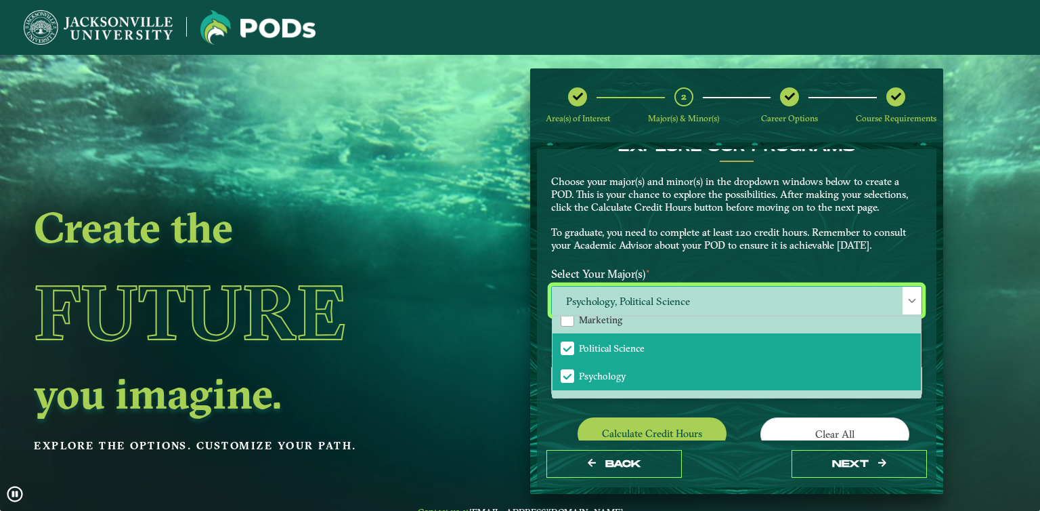
scroll to position [330, 0]
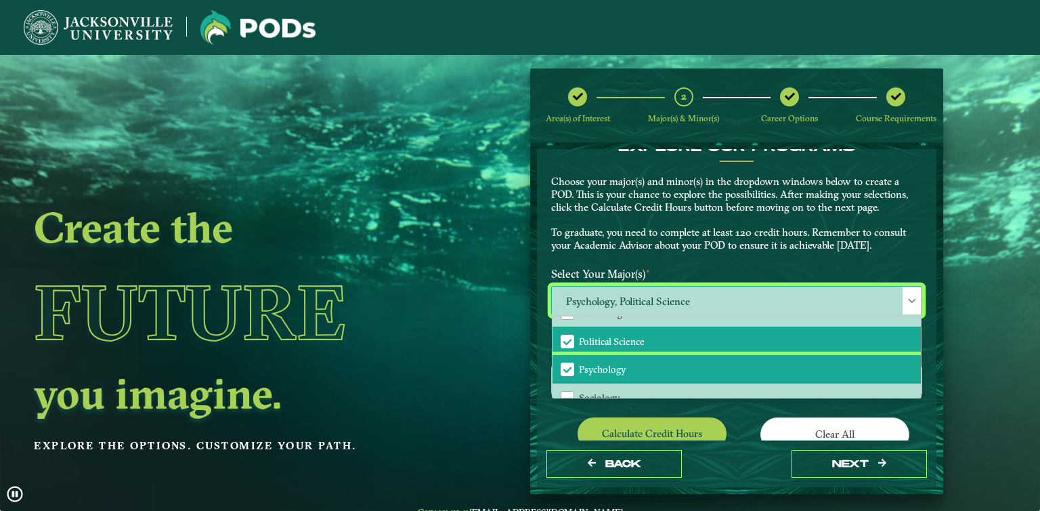
click at [570, 366] on span "Psychology" at bounding box center [567, 369] width 12 height 12
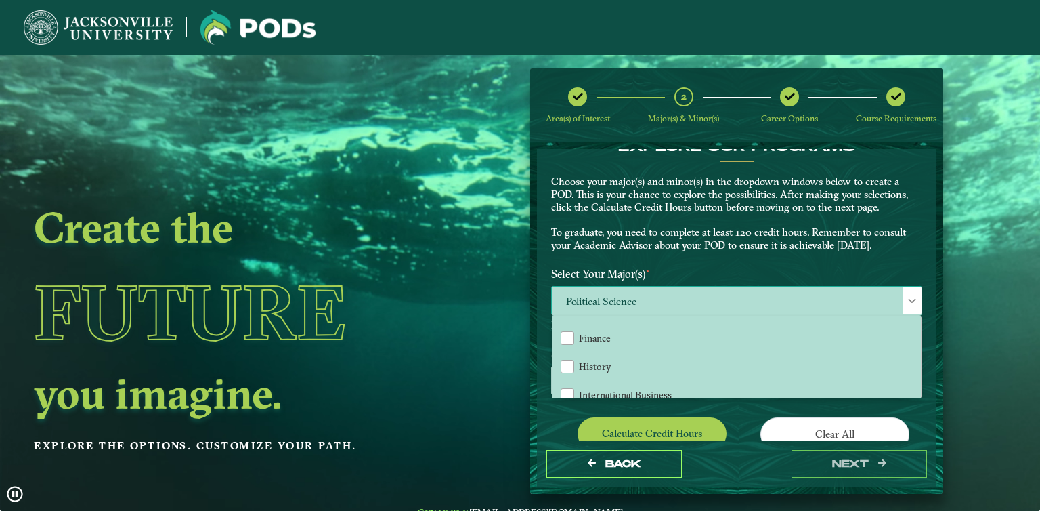
scroll to position [194, 0]
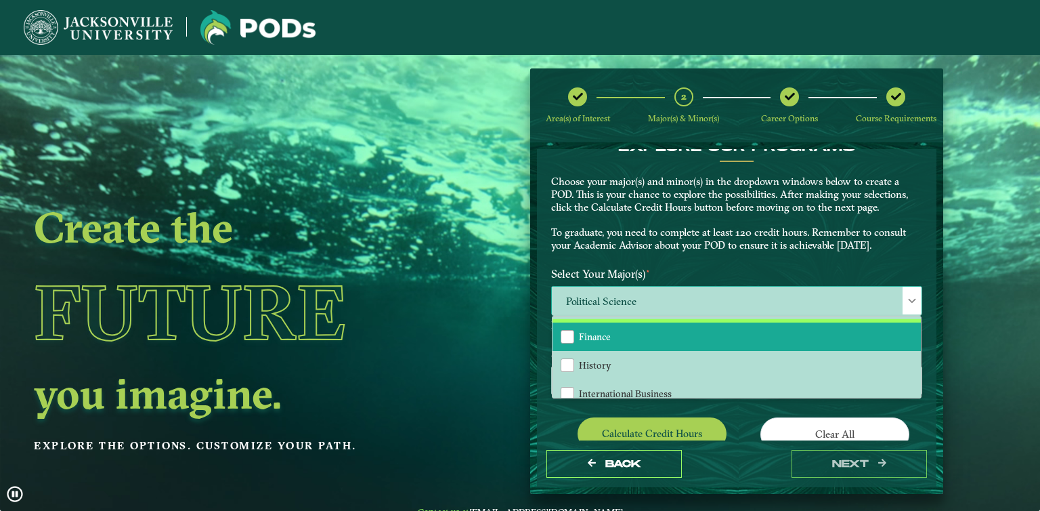
click at [606, 338] on span "Finance" at bounding box center [595, 336] width 32 height 12
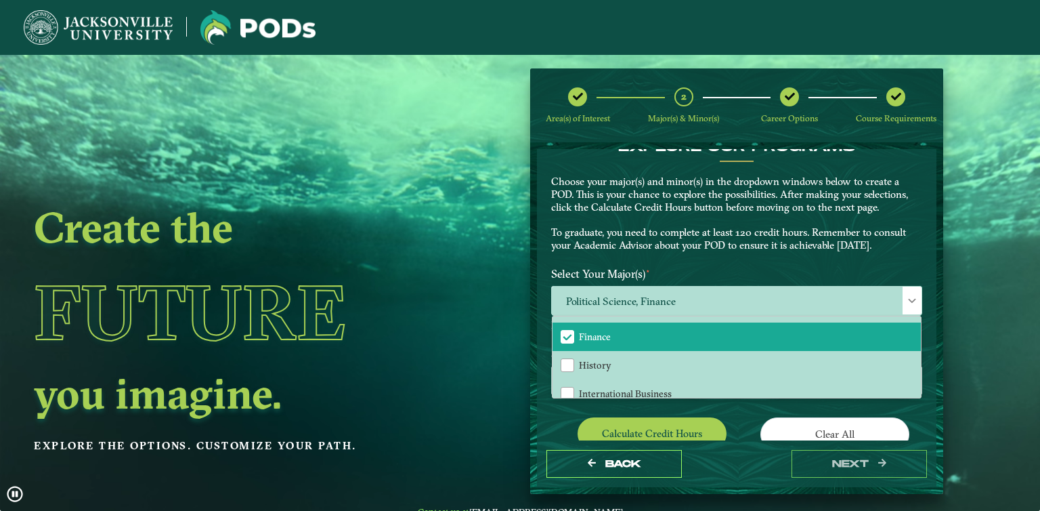
click at [639, 244] on p "Choose your major(s) and minor(s) in the dropdown windows below to create a POD…" at bounding box center [736, 213] width 371 height 77
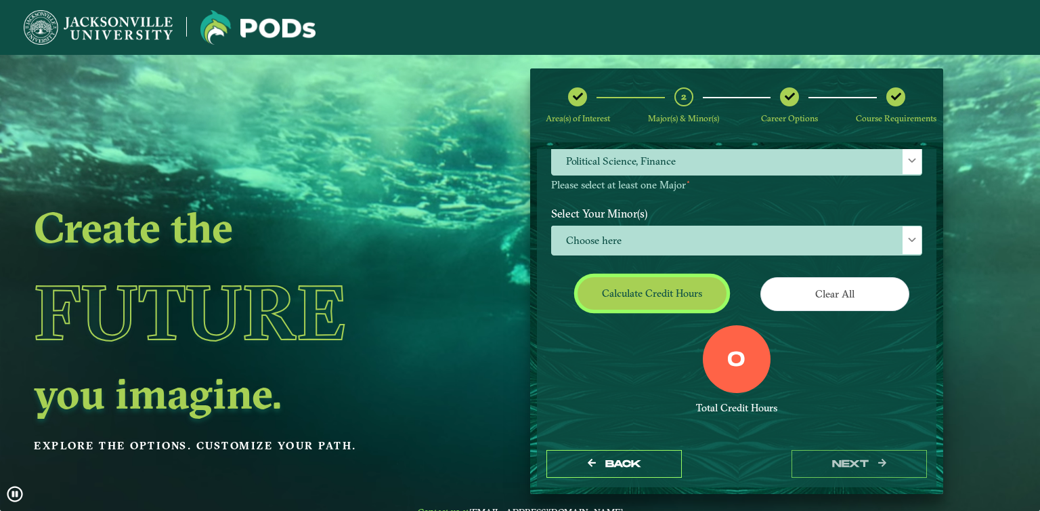
click at [626, 301] on button "Calculate credit hours" at bounding box center [652, 293] width 149 height 32
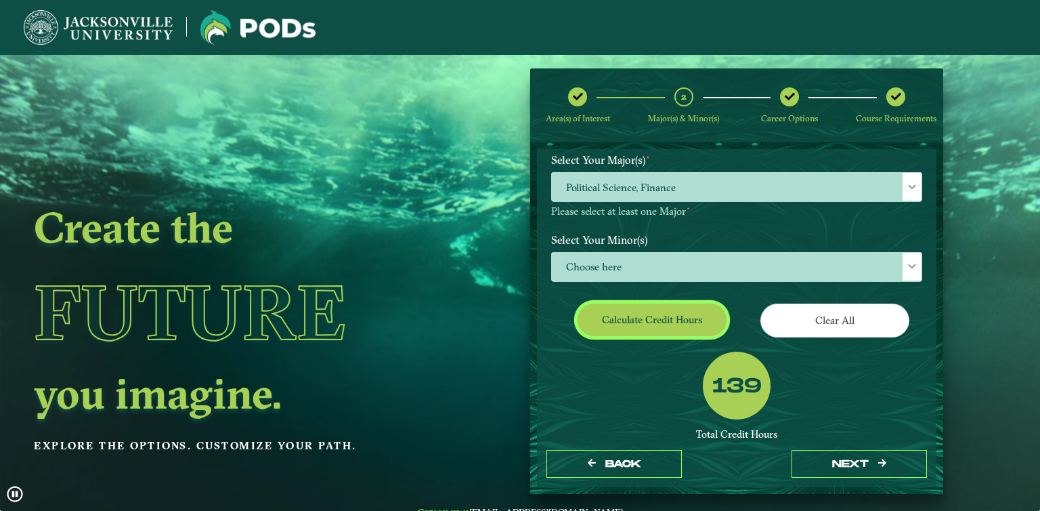
scroll to position [227, 0]
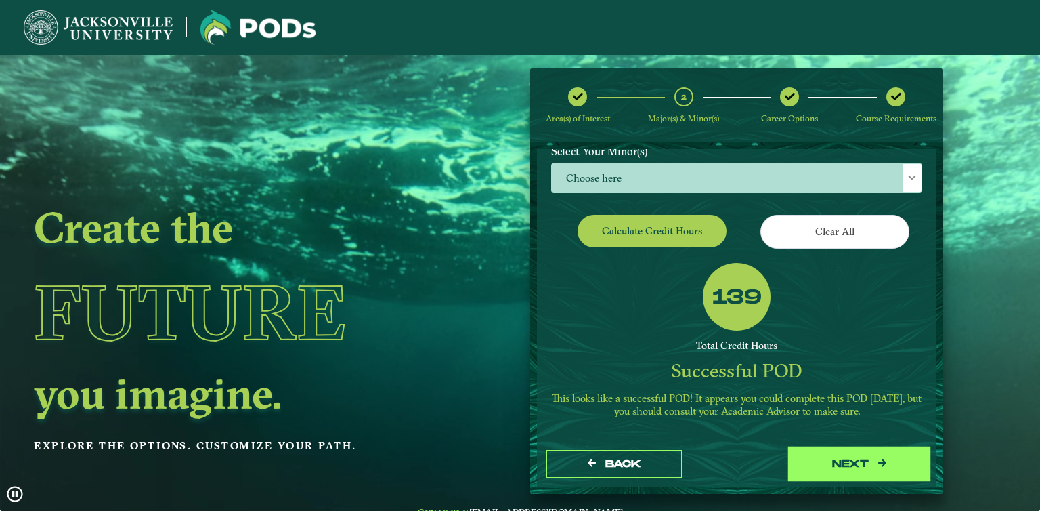
click at [866, 460] on button "next" at bounding box center [859, 464] width 135 height 28
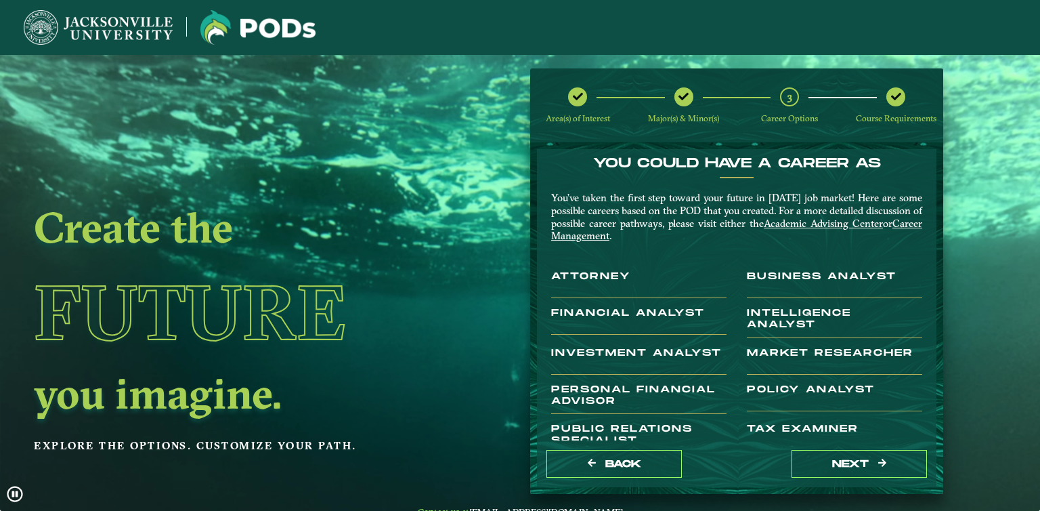
scroll to position [3, 0]
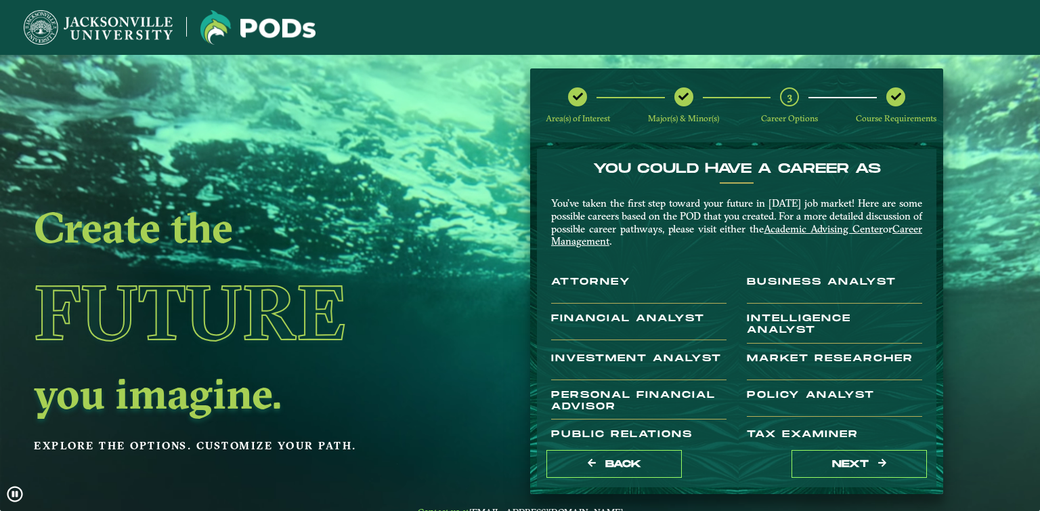
drag, startPoint x: 719, startPoint y: 323, endPoint x: 652, endPoint y: 323, distance: 67.0
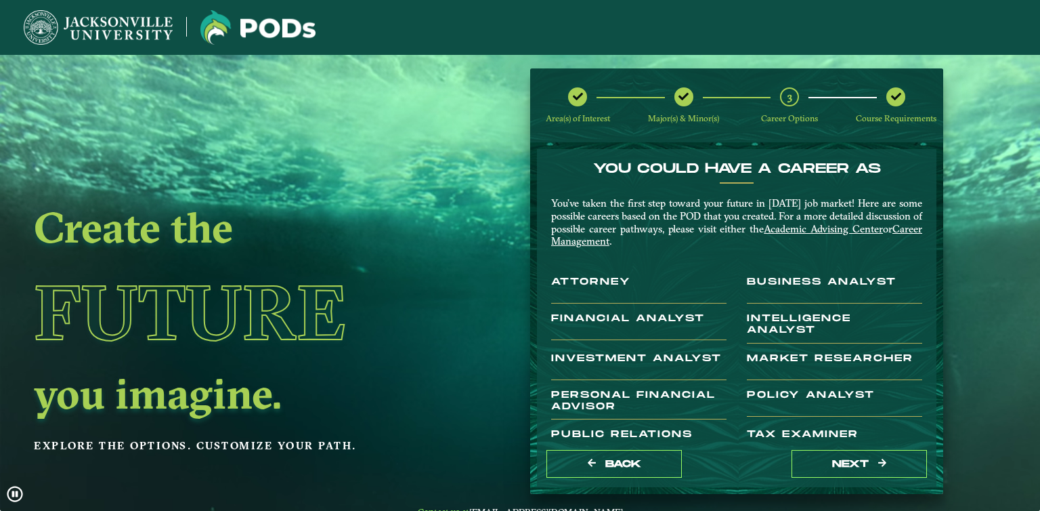
click at [652, 323] on h3 "Financial Analyst" at bounding box center [638, 326] width 175 height 27
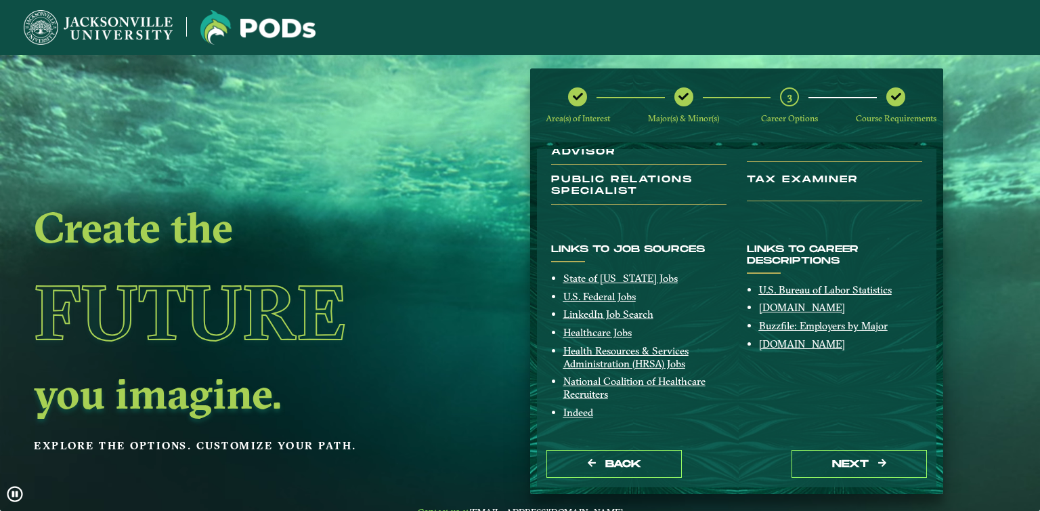
scroll to position [254, 0]
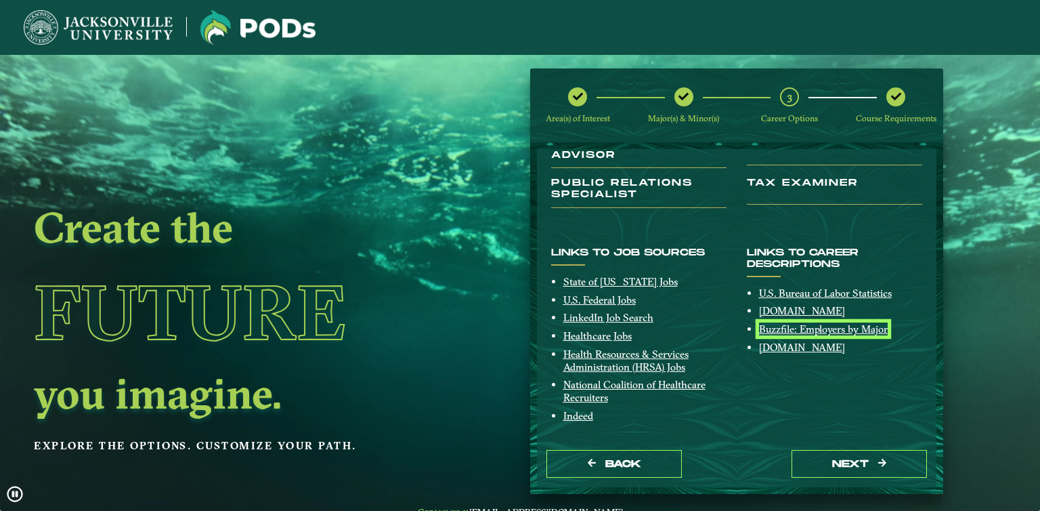
click at [783, 326] on link "Buzzfile: Employers by Major" at bounding box center [823, 328] width 129 height 13
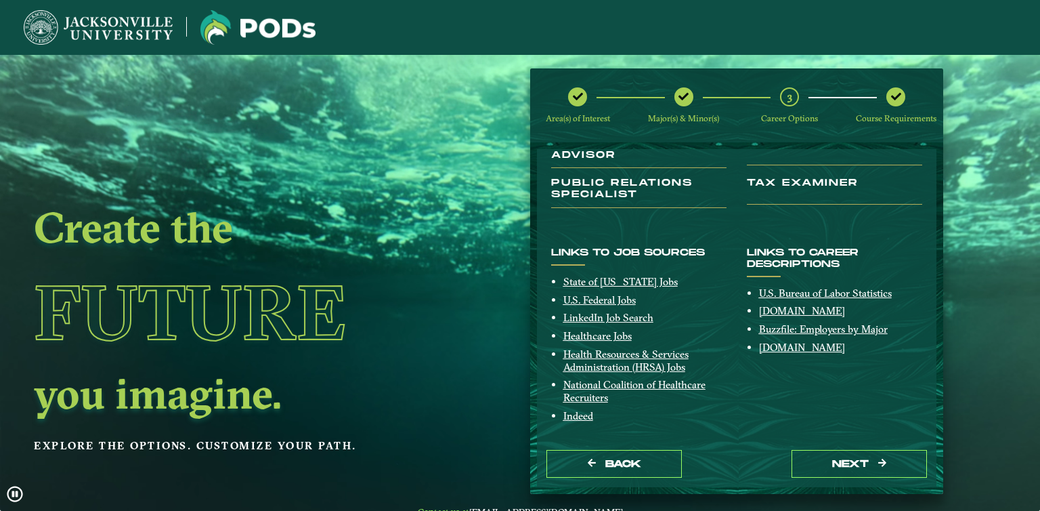
click at [56, 85] on div "Create the Future you imagine. Explore the options. Customize your path." at bounding box center [234, 310] width 468 height 511
